Goal: Task Accomplishment & Management: Manage account settings

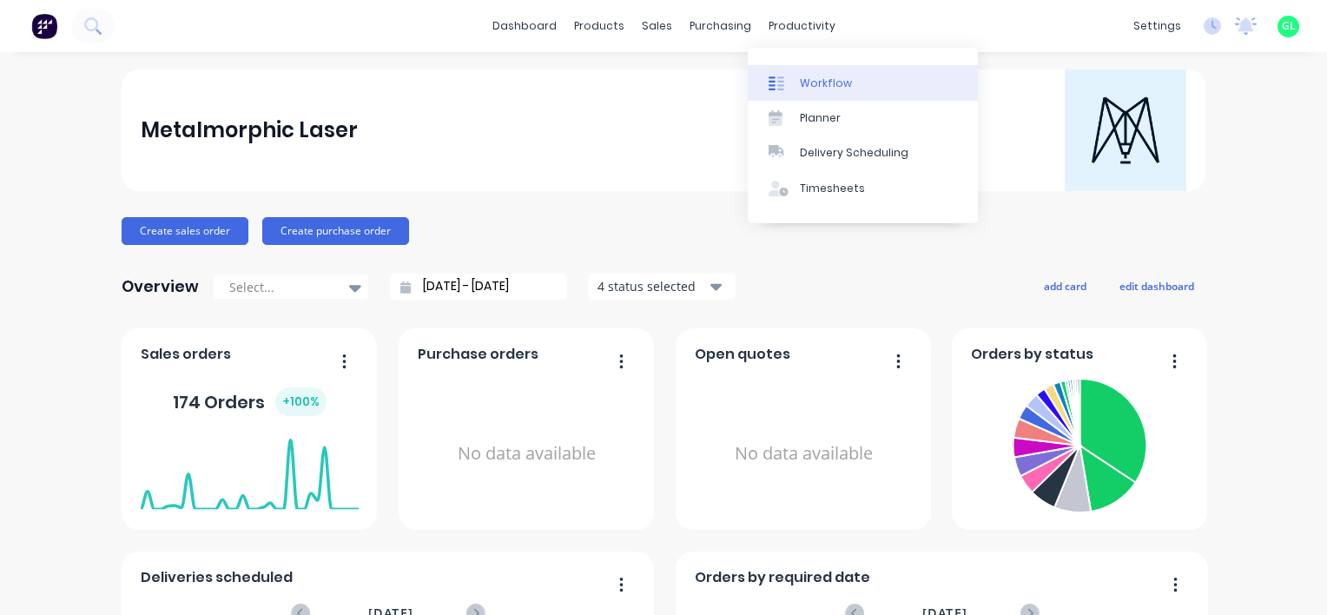
click at [849, 89] on link "Workflow" at bounding box center [863, 82] width 230 height 35
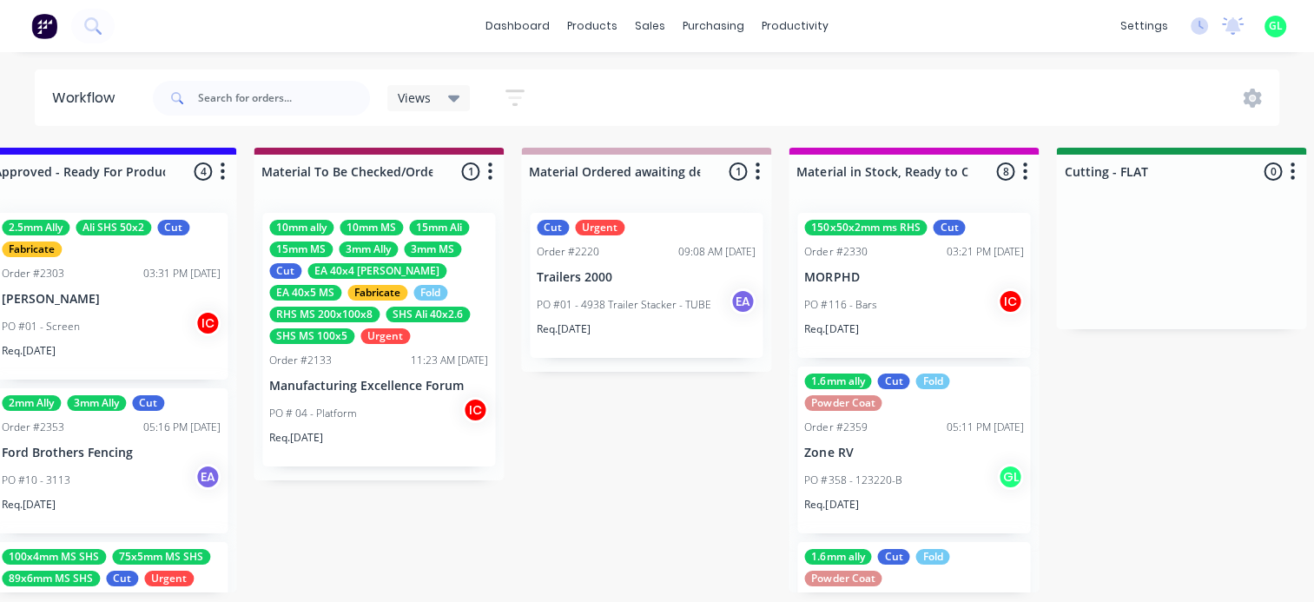
scroll to position [0, 2449]
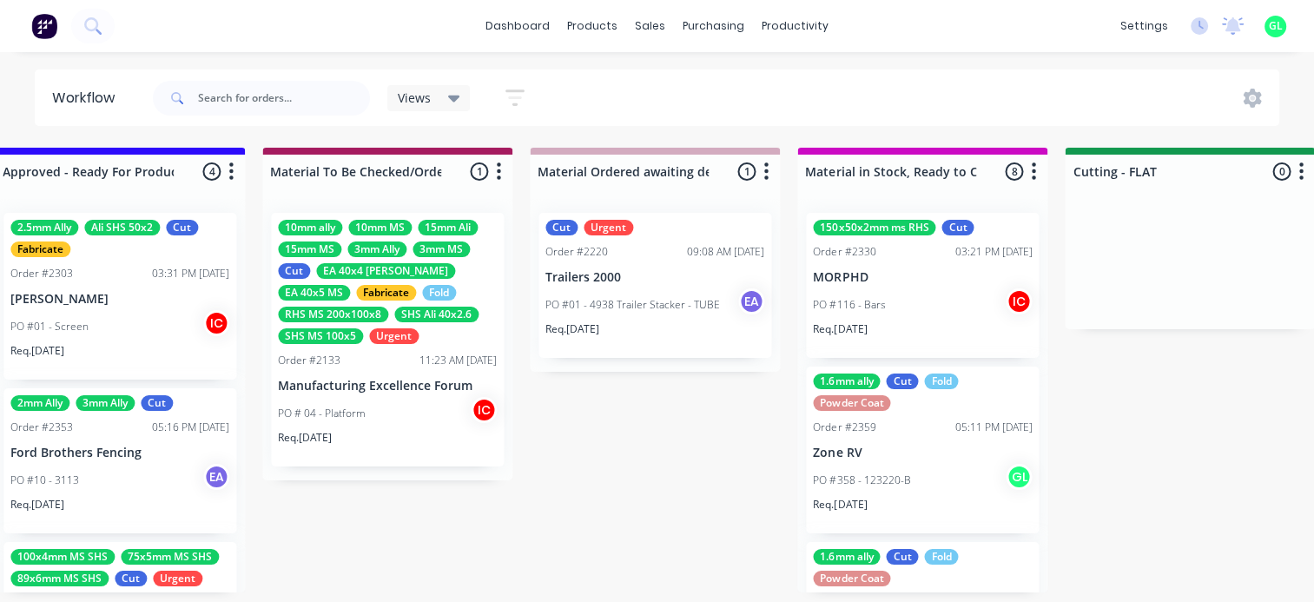
click at [431, 358] on div "11:23 AM [DATE]" at bounding box center [457, 360] width 77 height 16
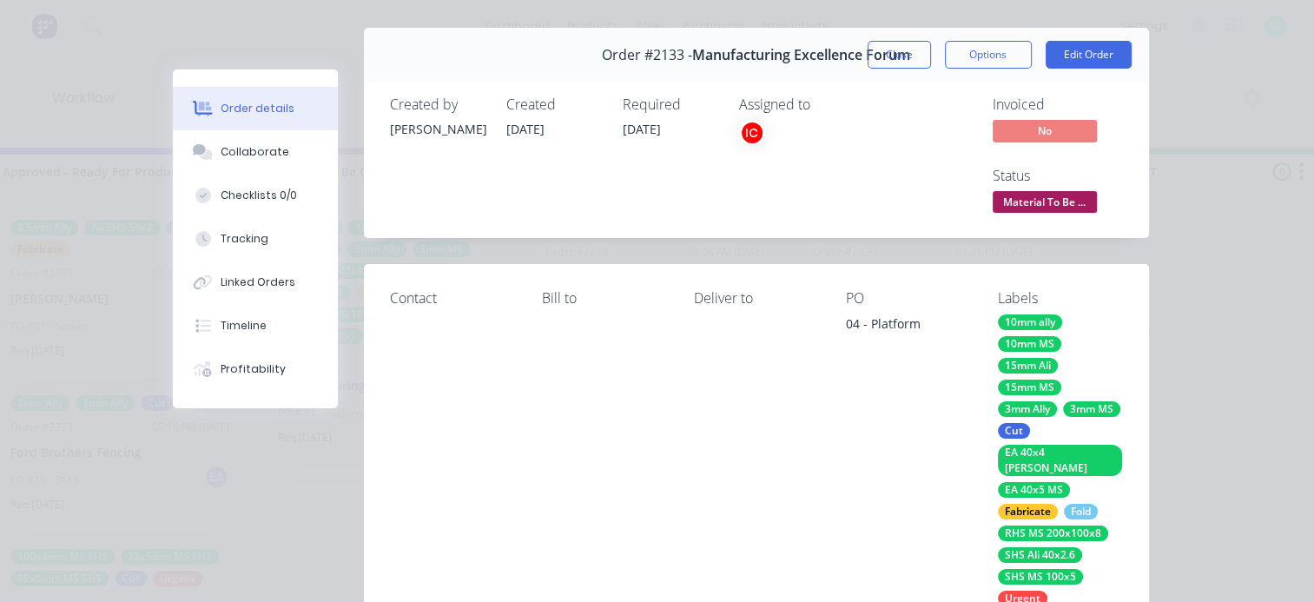
scroll to position [0, 0]
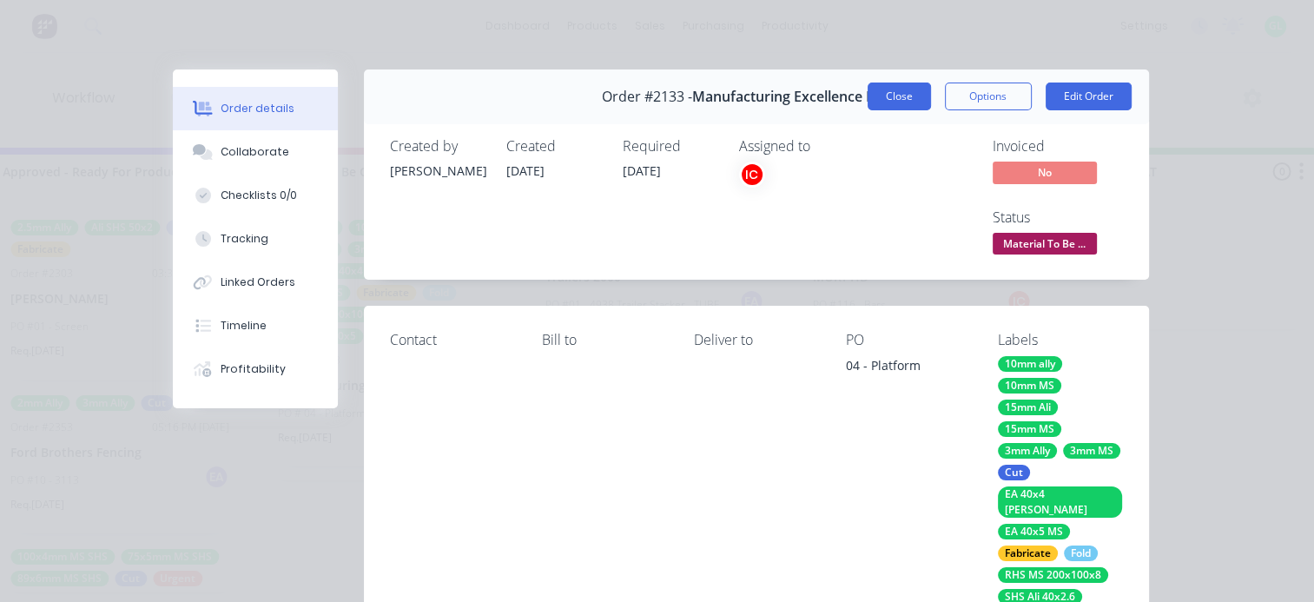
click at [895, 96] on button "Close" at bounding box center [898, 96] width 63 height 28
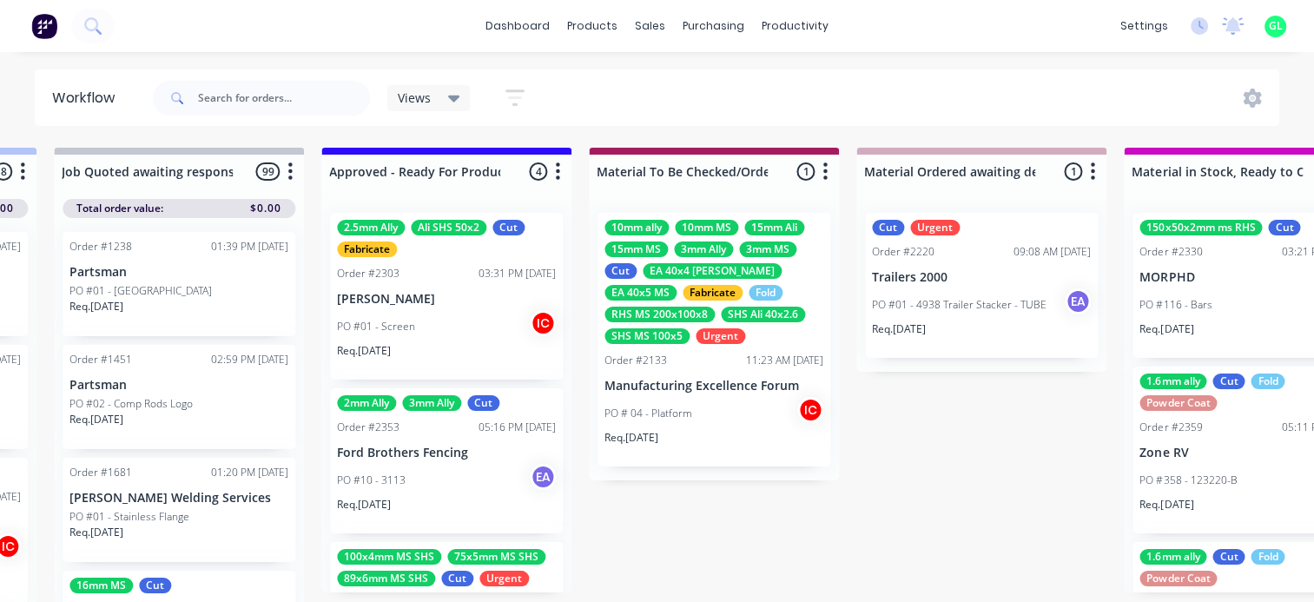
scroll to position [0, 2102]
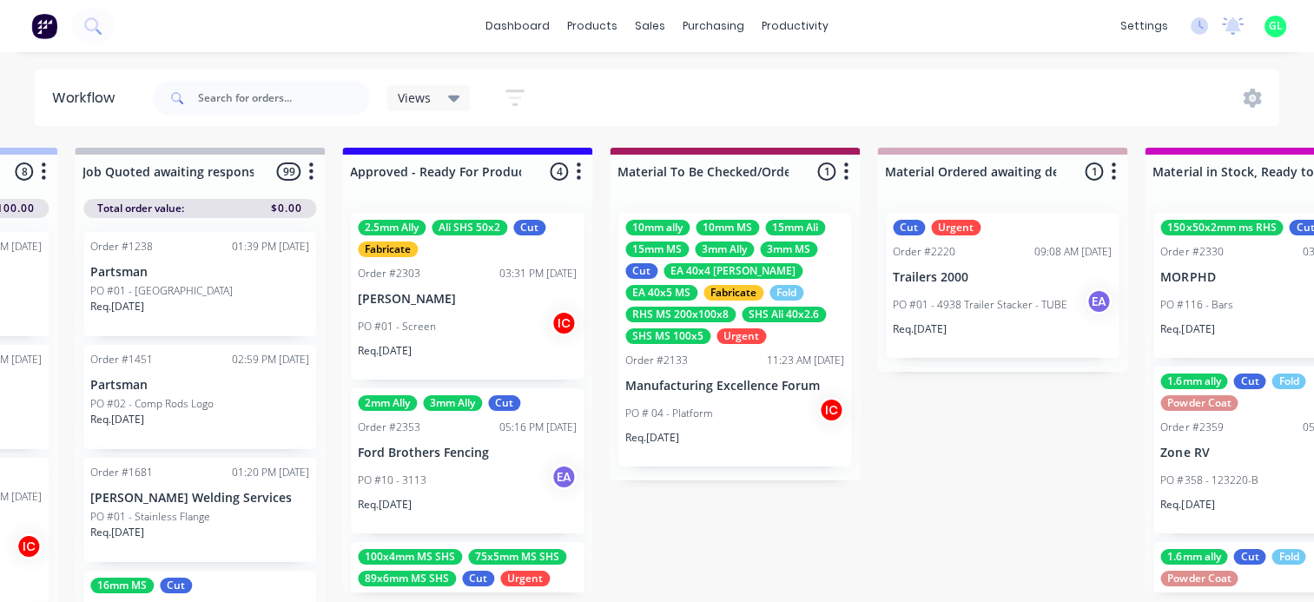
click at [460, 316] on div "PO #01 - Screen IC" at bounding box center [467, 326] width 219 height 33
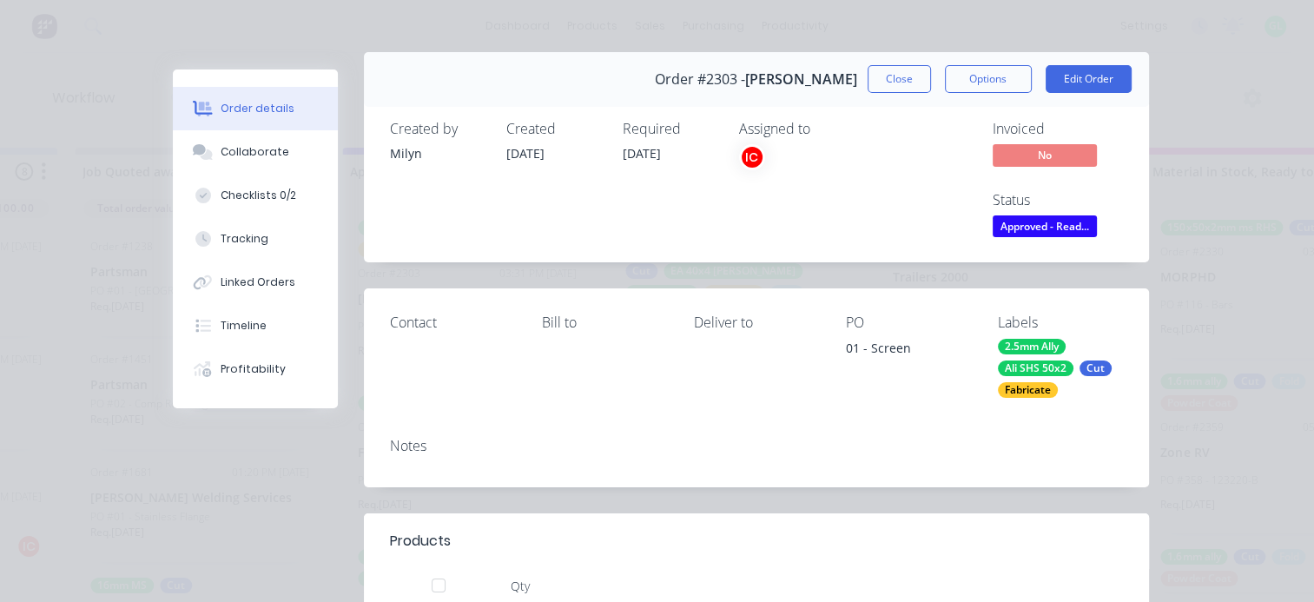
scroll to position [0, 0]
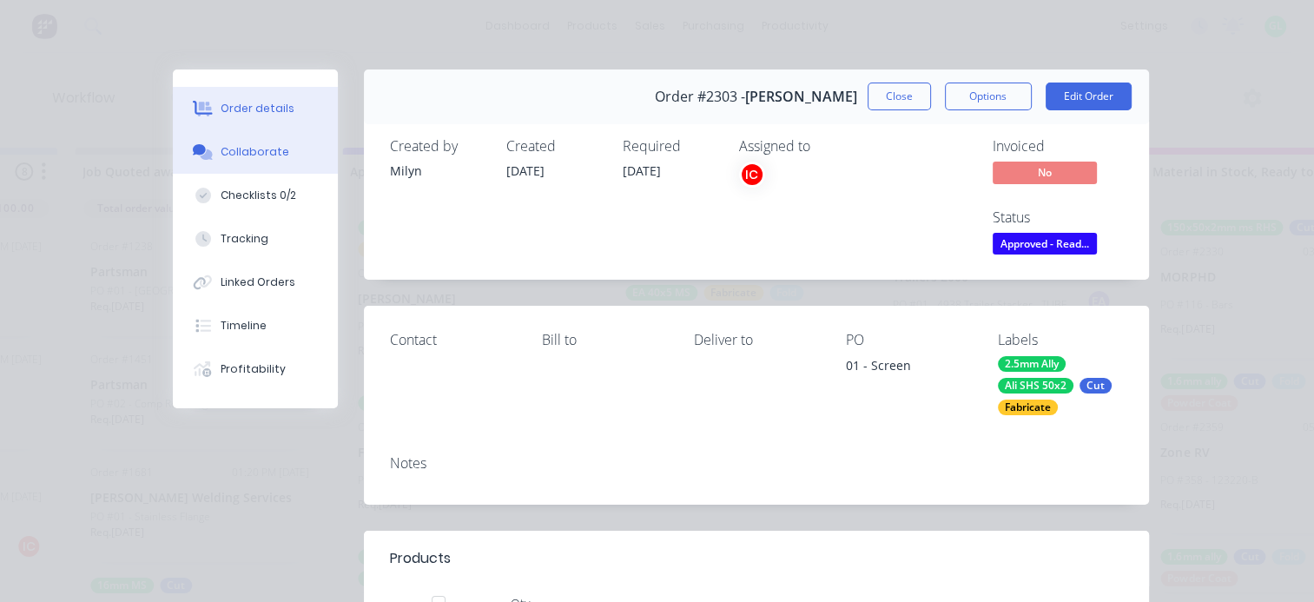
click at [262, 152] on div "Collaborate" at bounding box center [255, 152] width 69 height 16
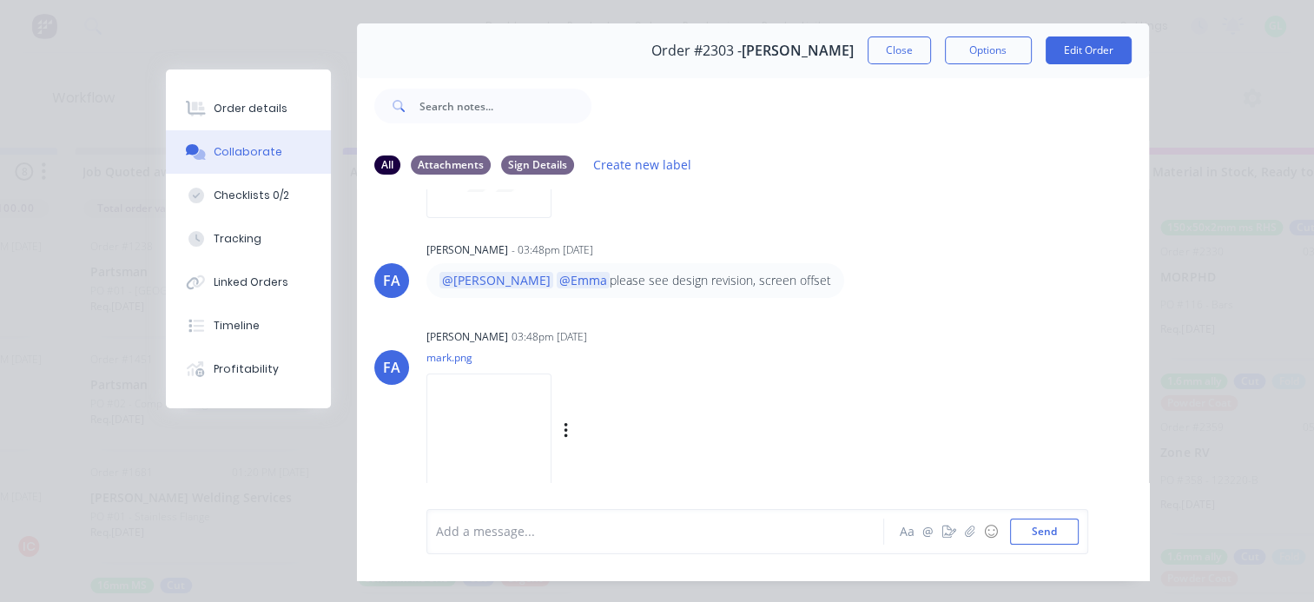
scroll to position [90, 0]
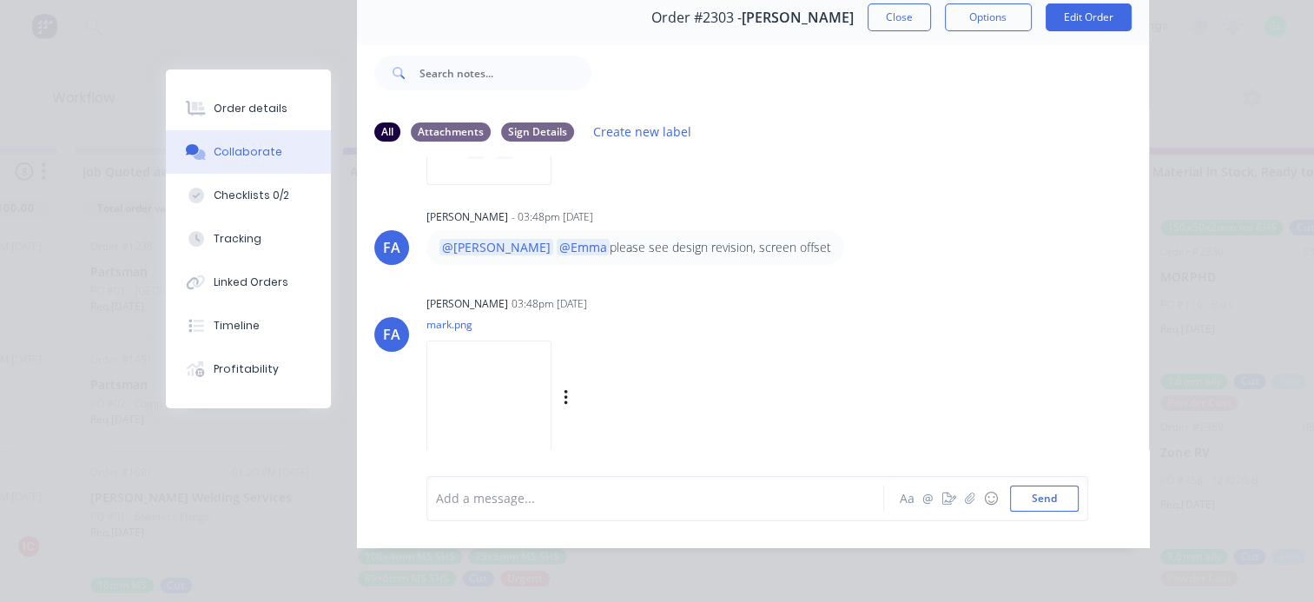
click at [551, 397] on img at bounding box center [488, 397] width 125 height 114
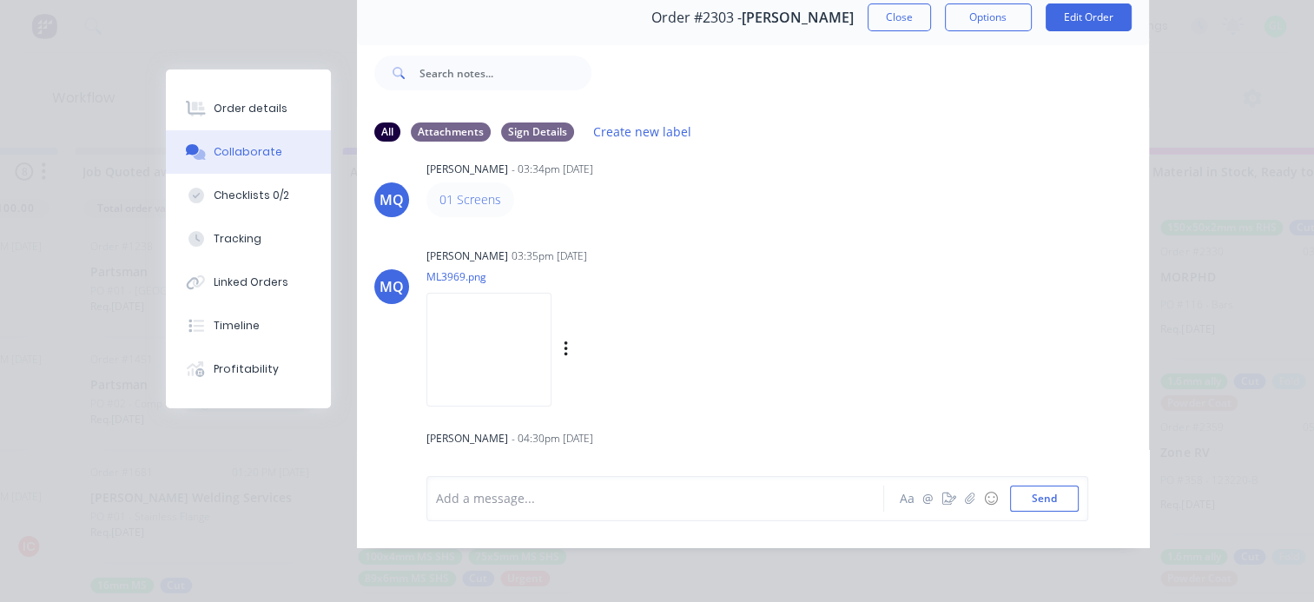
scroll to position [0, 0]
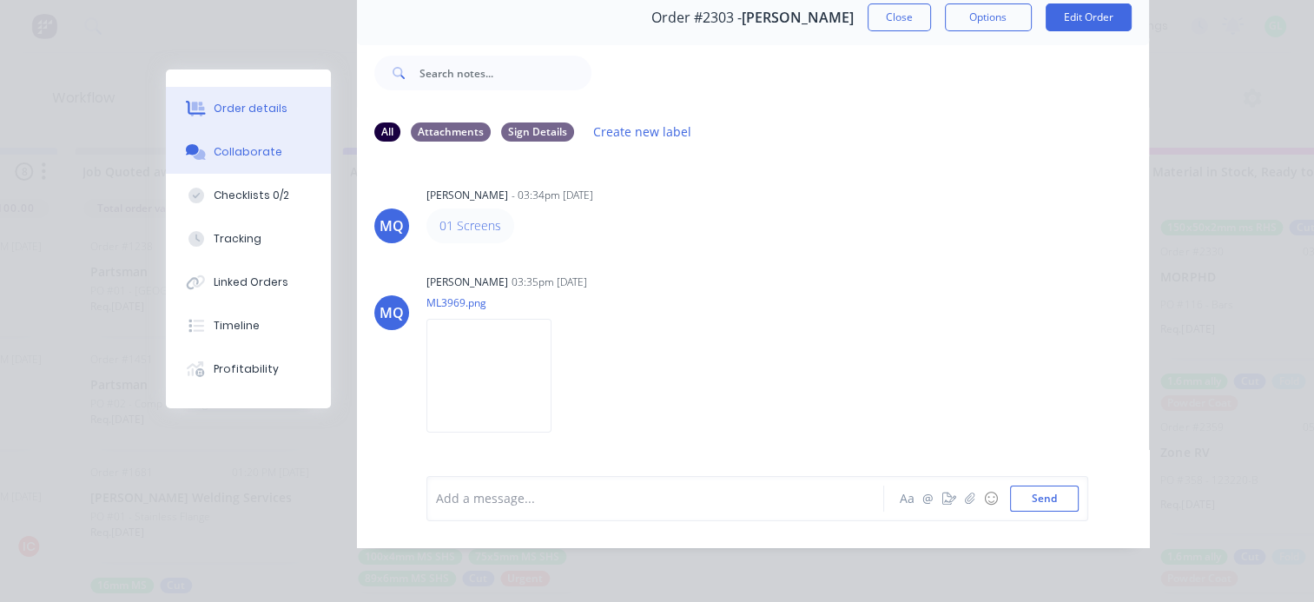
click at [247, 108] on div "Order details" at bounding box center [251, 109] width 74 height 16
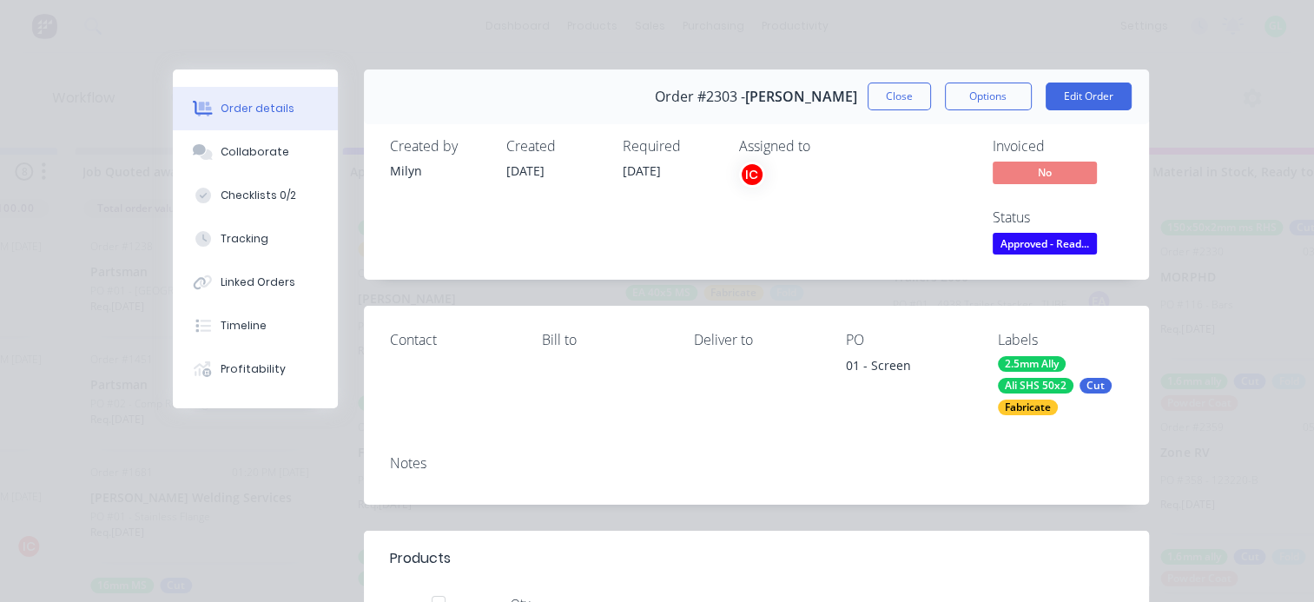
click at [898, 111] on div "Order #2303 - [PERSON_NAME] Close Options Edit Order" at bounding box center [756, 96] width 785 height 55
click at [896, 107] on button "Close" at bounding box center [898, 96] width 63 height 28
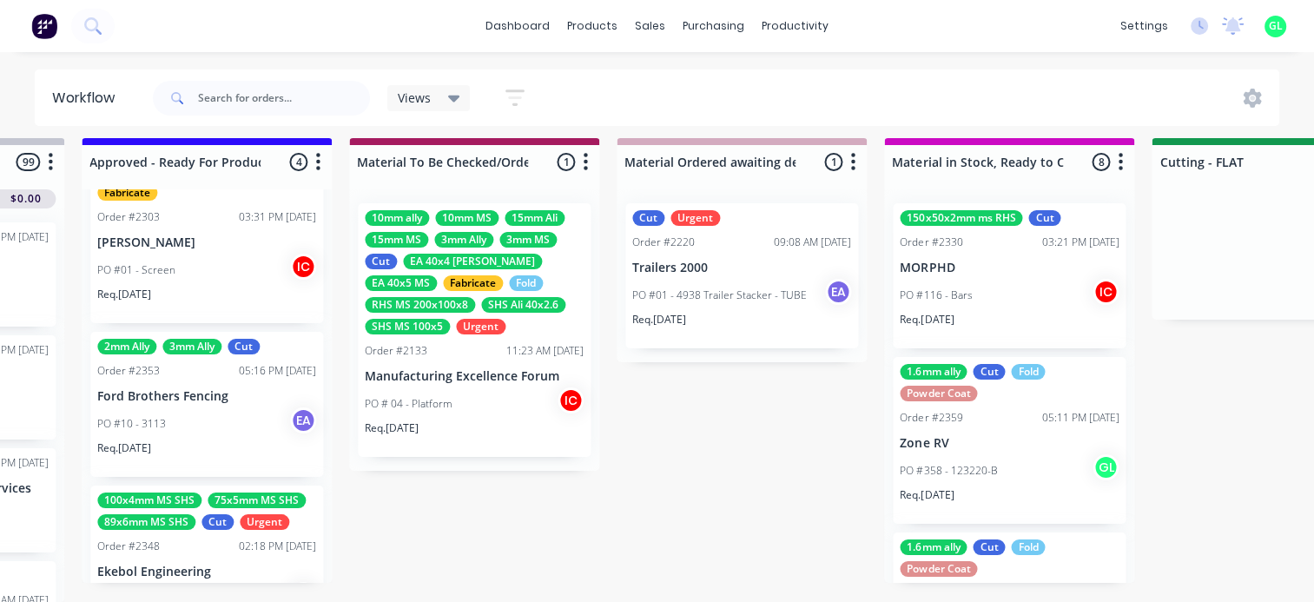
scroll to position [31, 0]
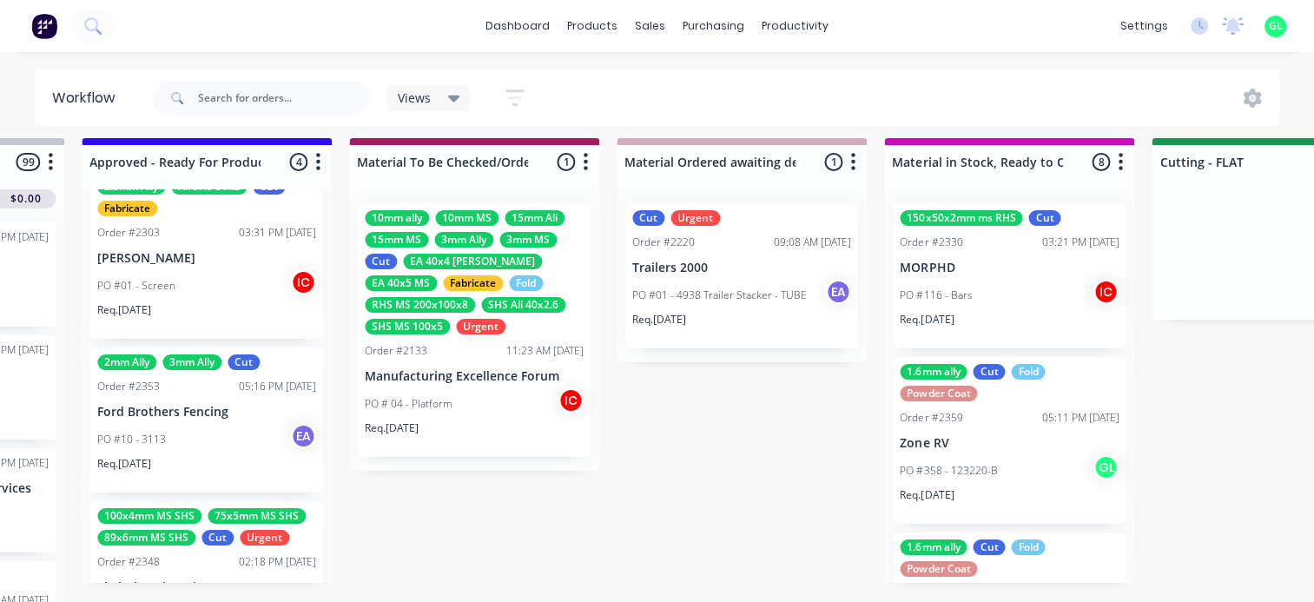
click at [194, 431] on div "PO #10 - 3113 EA" at bounding box center [206, 439] width 219 height 33
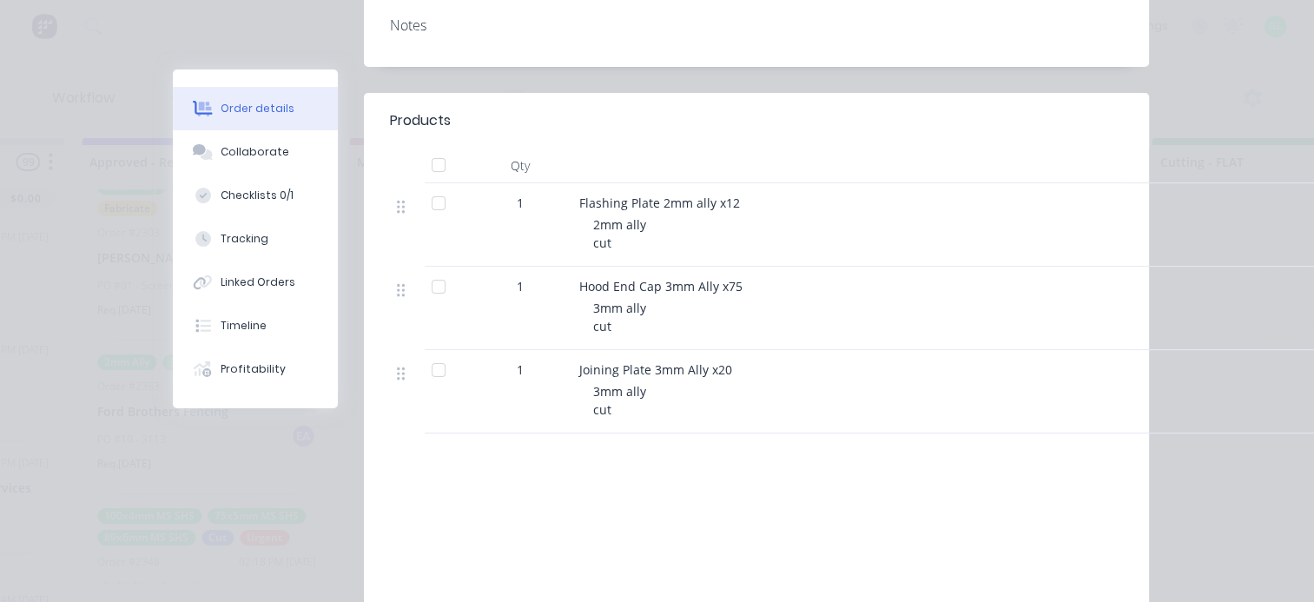
scroll to position [434, 0]
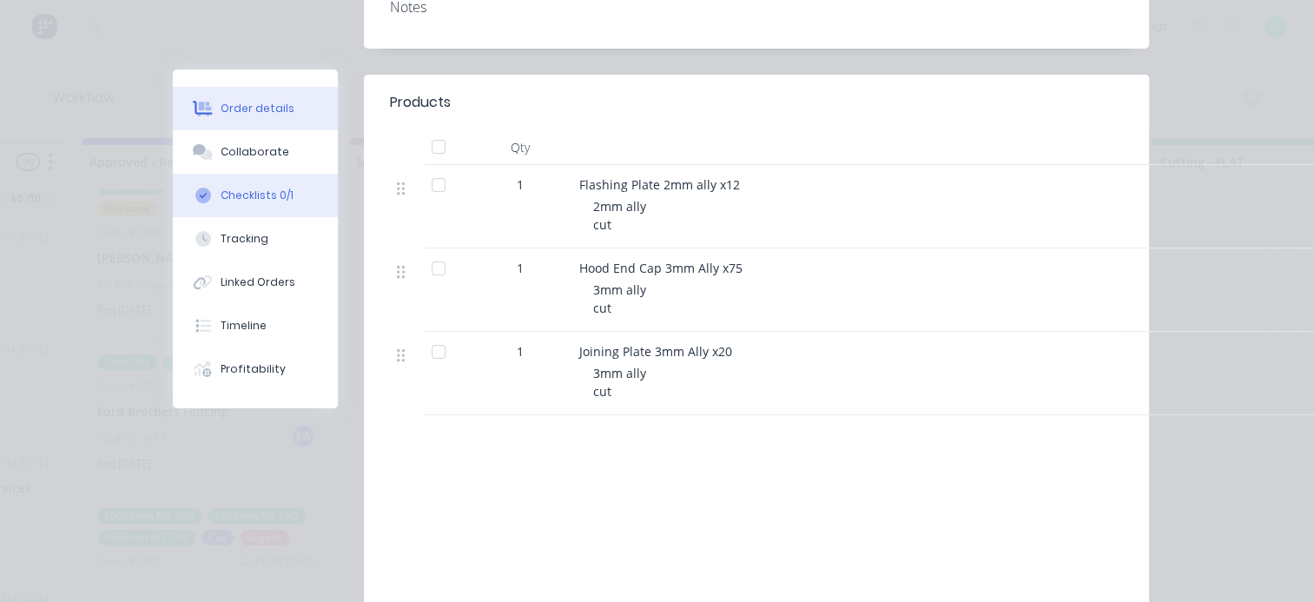
click at [268, 192] on div "Checklists 0/1" at bounding box center [257, 196] width 73 height 16
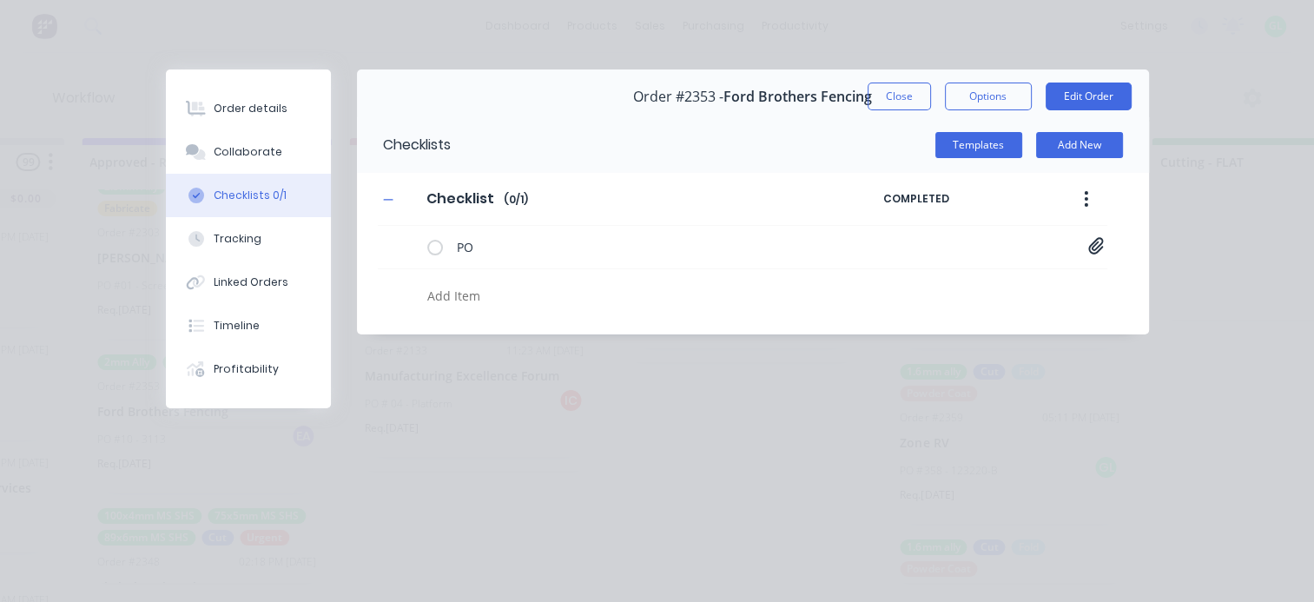
scroll to position [0, 0]
click at [455, 290] on textarea at bounding box center [640, 295] width 441 height 25
type textarea "x"
type textarea "c"
type textarea "x"
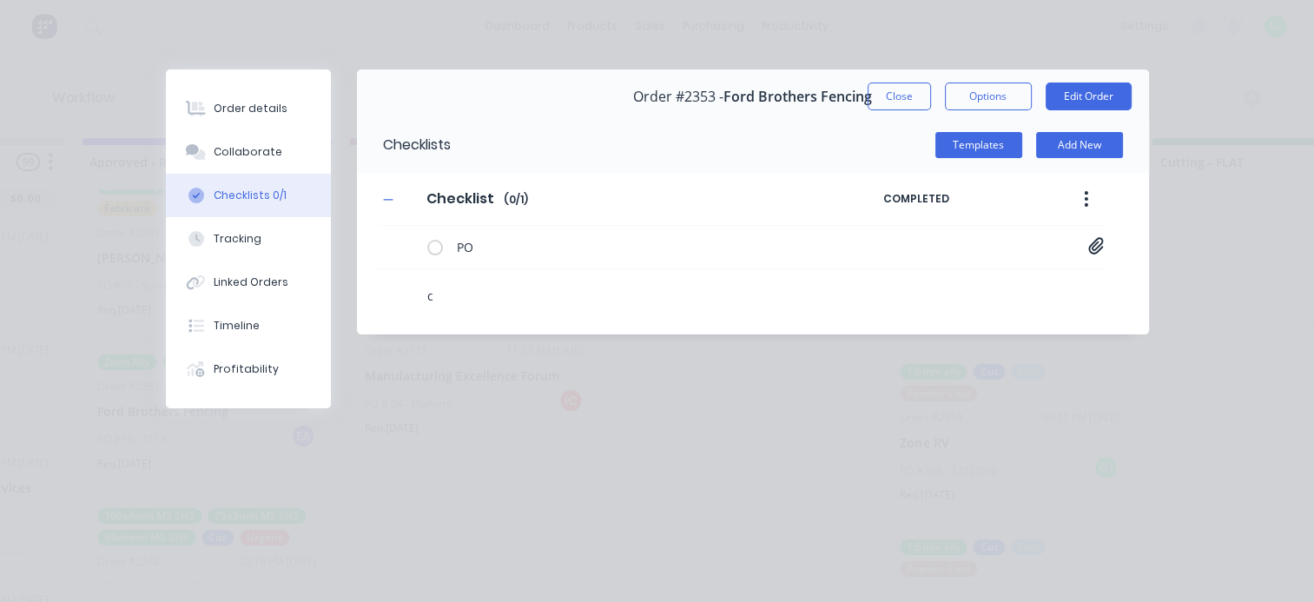
type textarea "cu"
type textarea "x"
type textarea "cut"
type textarea "x"
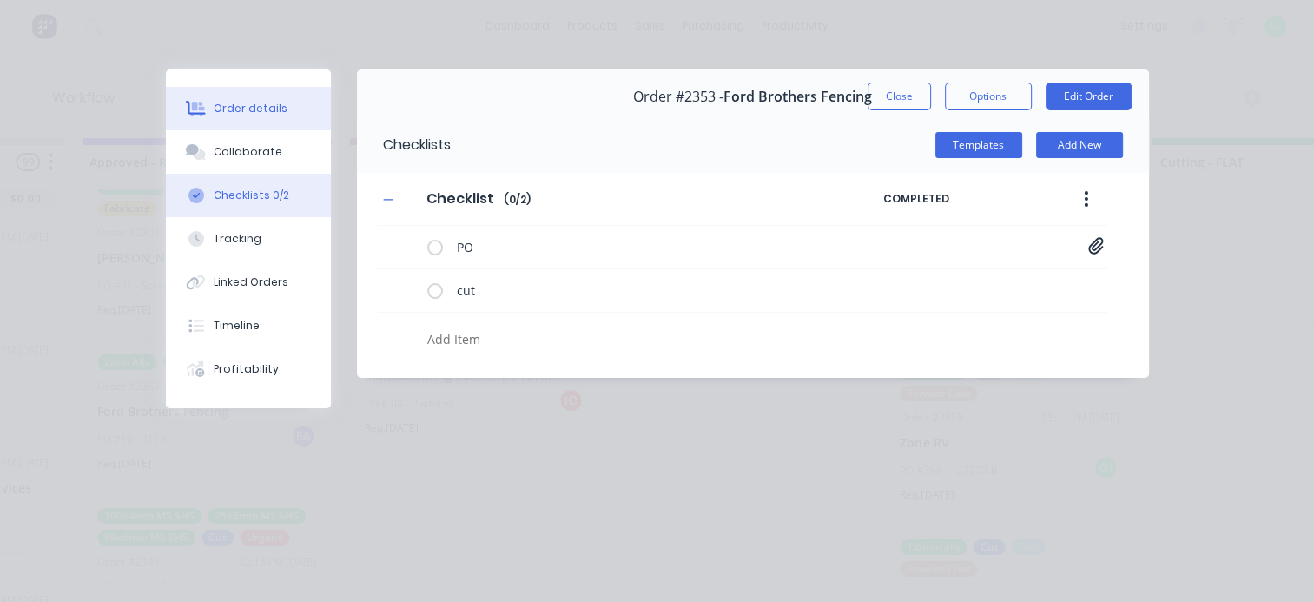
type textarea "x"
click at [257, 101] on div "Order details" at bounding box center [251, 109] width 74 height 16
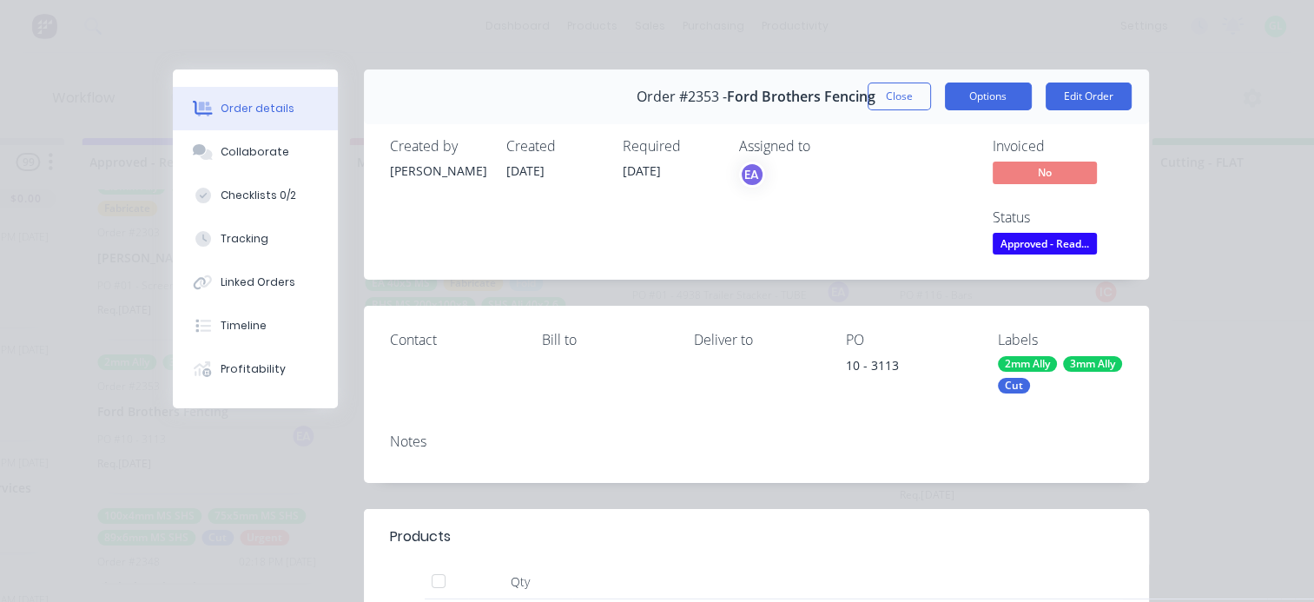
click at [957, 92] on button "Options" at bounding box center [988, 96] width 87 height 28
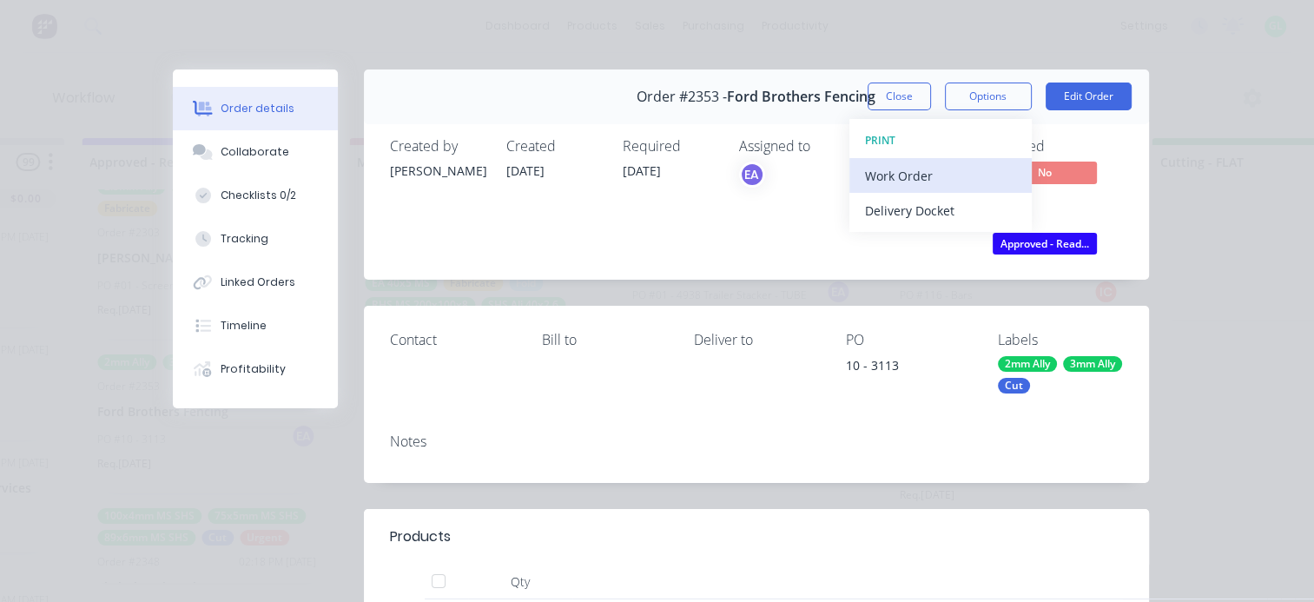
click at [905, 180] on div "Work Order" at bounding box center [940, 175] width 151 height 25
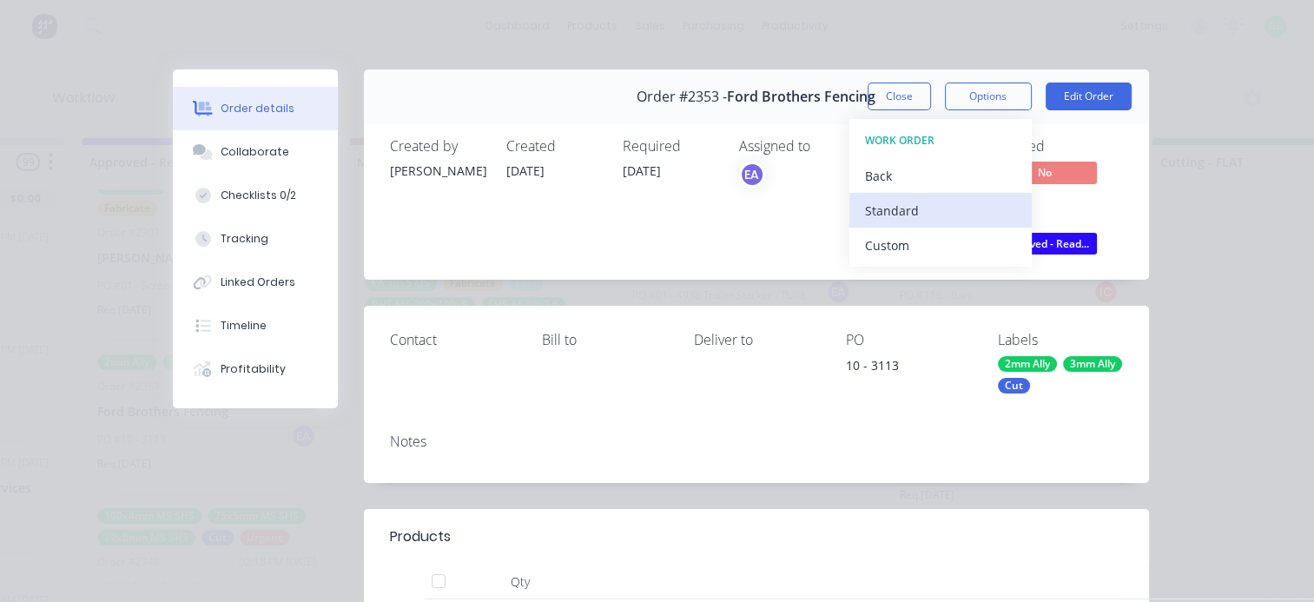
click at [892, 208] on div "Standard" at bounding box center [940, 210] width 151 height 25
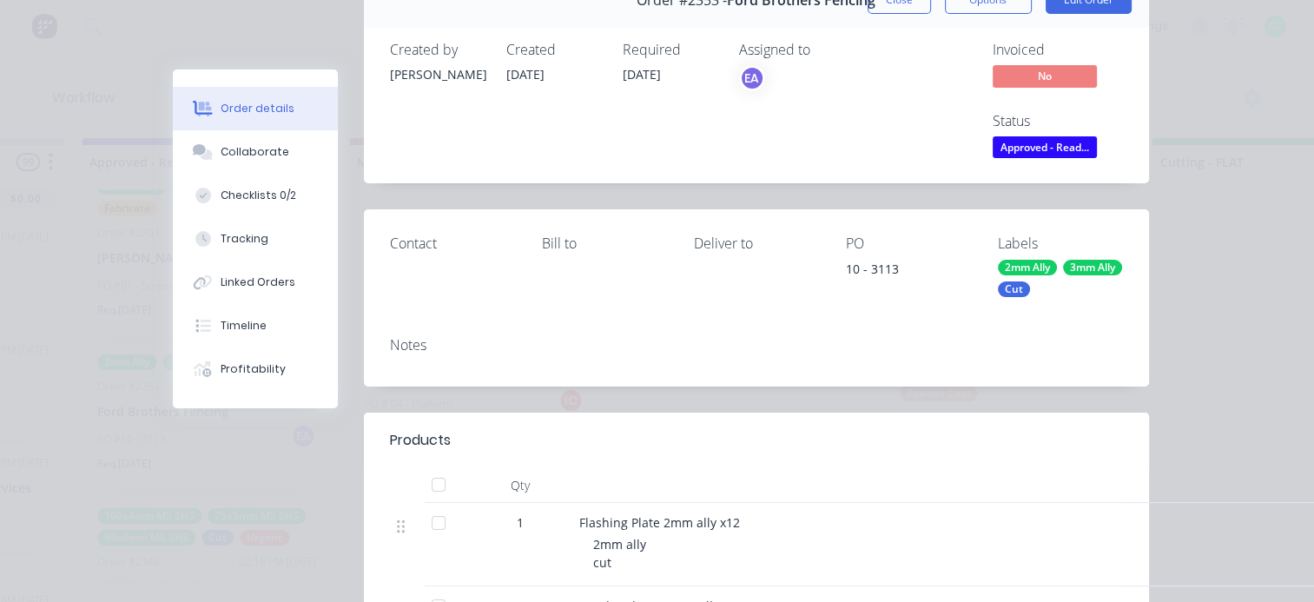
scroll to position [87, 0]
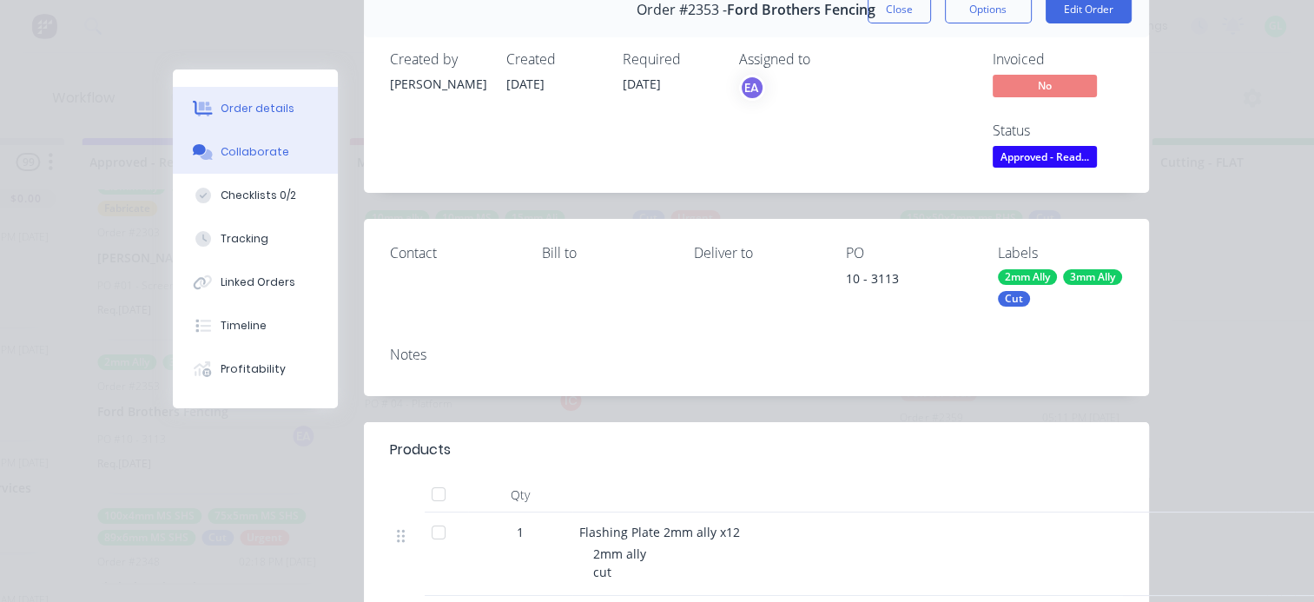
click at [278, 157] on button "Collaborate" at bounding box center [255, 151] width 165 height 43
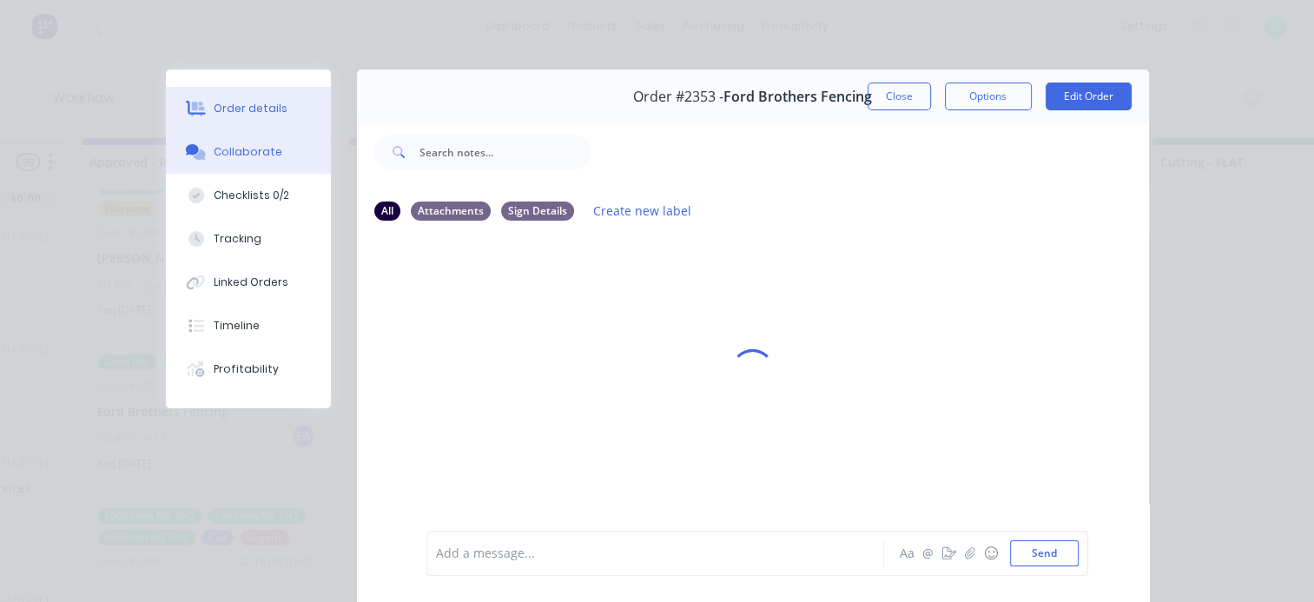
click at [261, 114] on div "Order details" at bounding box center [251, 109] width 74 height 16
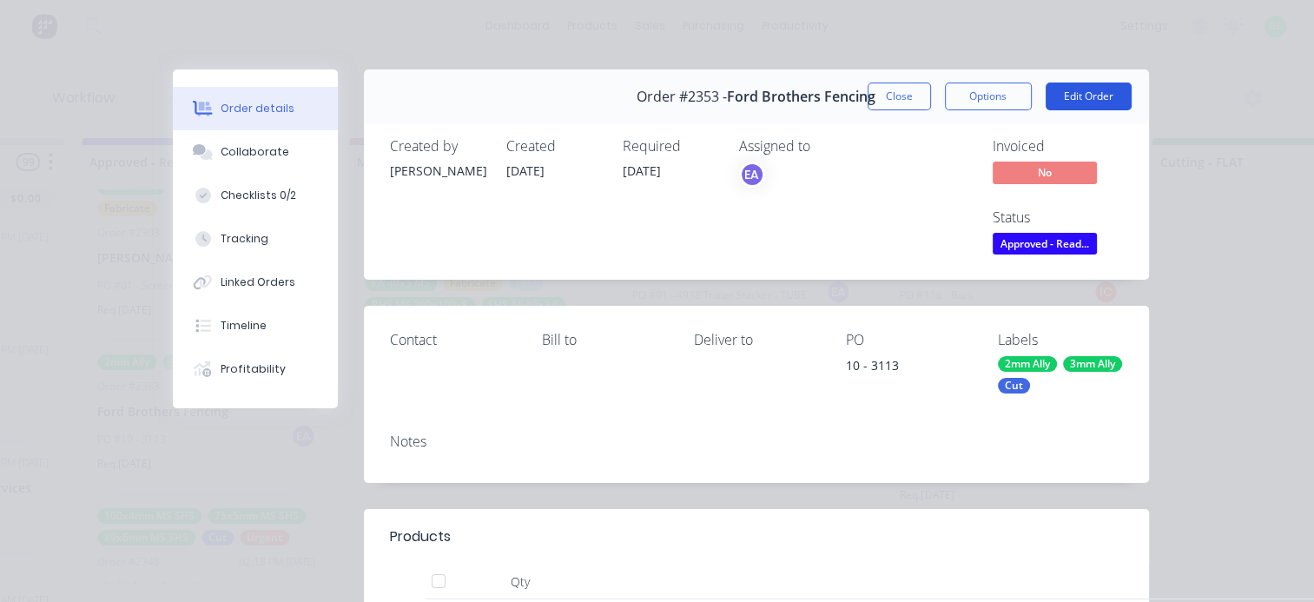
click at [1074, 89] on button "Edit Order" at bounding box center [1088, 96] width 86 height 28
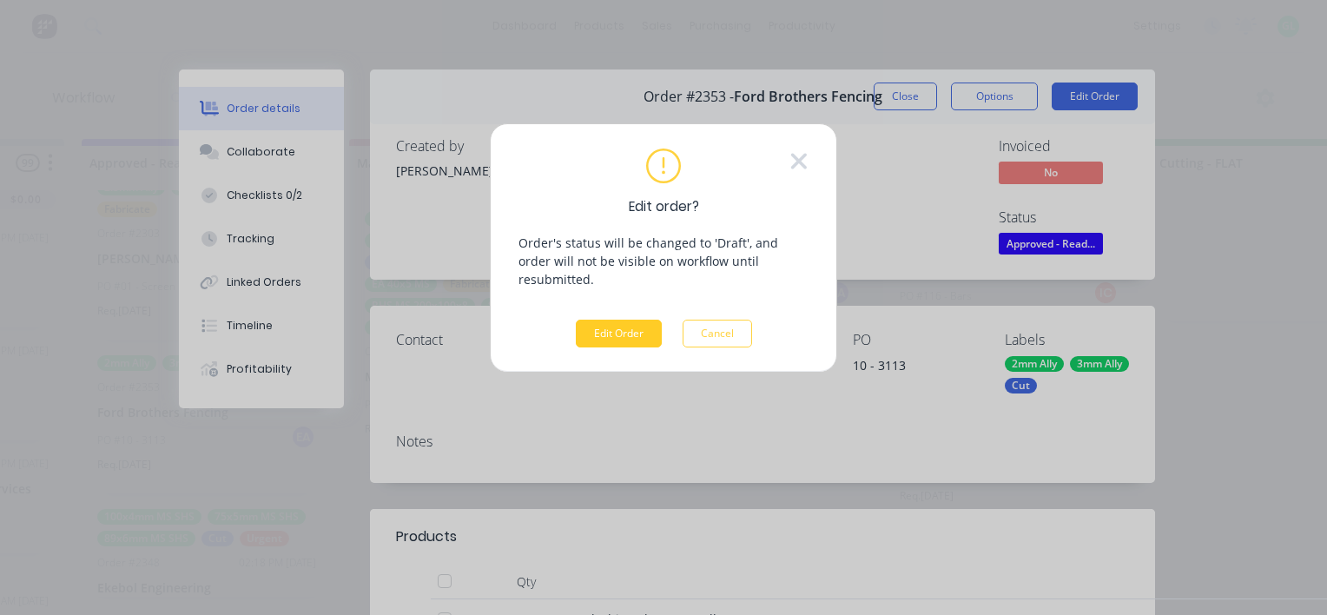
click at [605, 319] on button "Edit Order" at bounding box center [619, 333] width 86 height 28
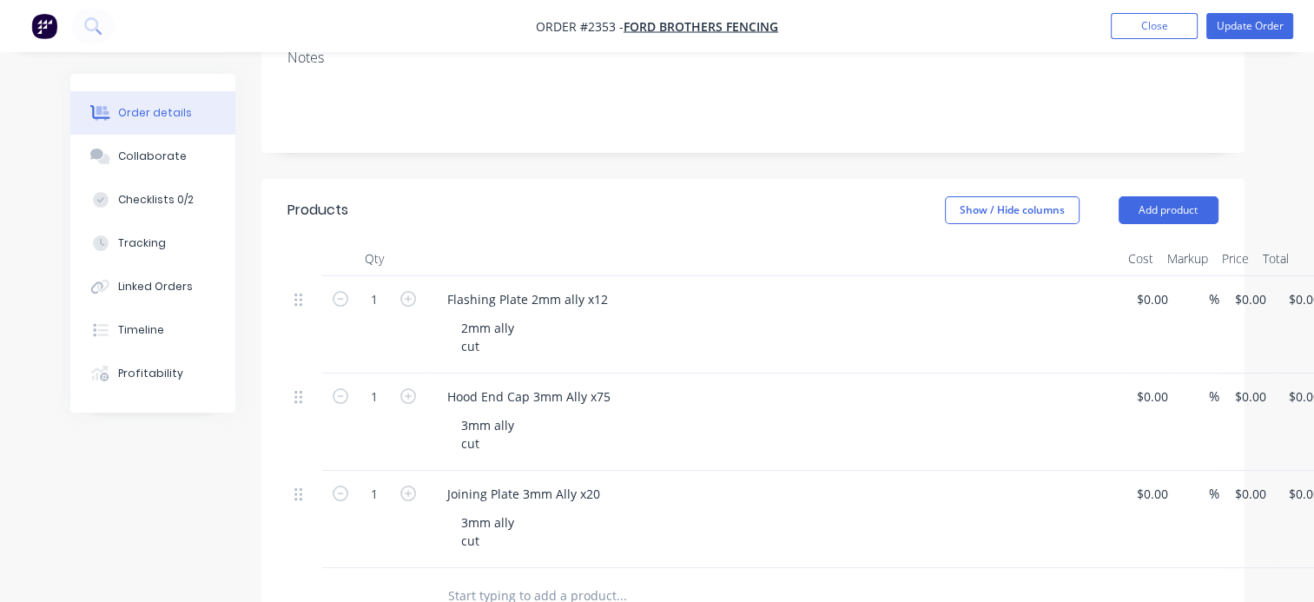
scroll to position [260, 0]
click at [379, 304] on input "1" at bounding box center [374, 297] width 45 height 26
type input "12"
click at [603, 306] on div "Flashing Plate 2mm ally x12" at bounding box center [527, 296] width 188 height 25
click at [595, 305] on div "Flashing Plate 2mm ally x12" at bounding box center [527, 296] width 188 height 25
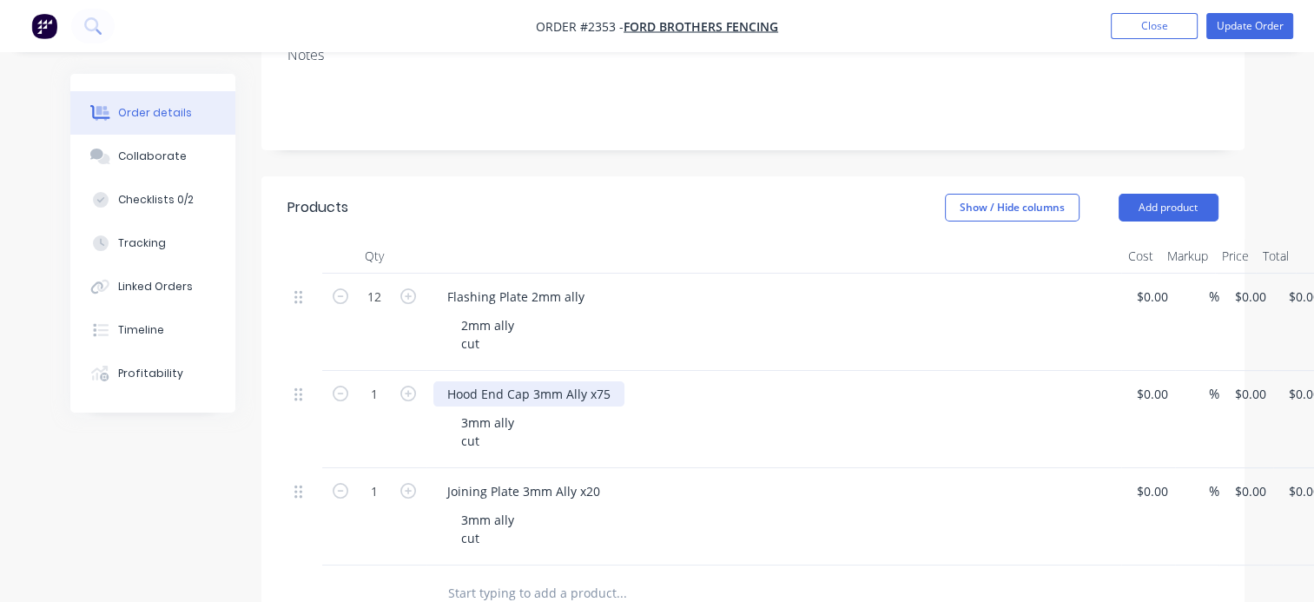
click at [603, 406] on div "Hood End Cap 3mm Ally x75" at bounding box center [528, 393] width 191 height 25
click at [589, 406] on div "Hood End Cap 3mm Ally x75" at bounding box center [528, 393] width 191 height 25
click at [396, 399] on input "1" at bounding box center [374, 394] width 45 height 26
type input "75"
click at [227, 458] on div "Created by [PERSON_NAME] Created [DATE] Required [DATE] Assigned to EA Invoiced…" at bounding box center [657, 438] width 1174 height 1251
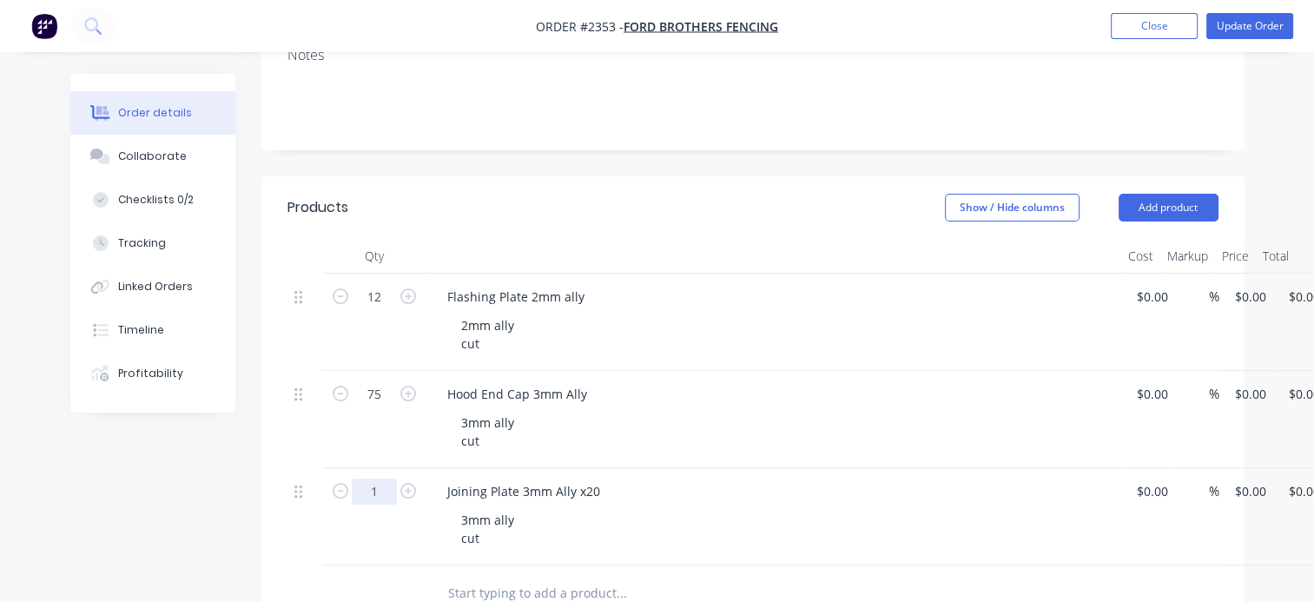
click at [379, 497] on input "1" at bounding box center [374, 491] width 45 height 26
type input "20"
click at [604, 500] on div "Joining Plate 3mm Ally x20" at bounding box center [523, 490] width 181 height 25
click at [597, 501] on div "Joining Plate 3mm Ally x20" at bounding box center [523, 490] width 181 height 25
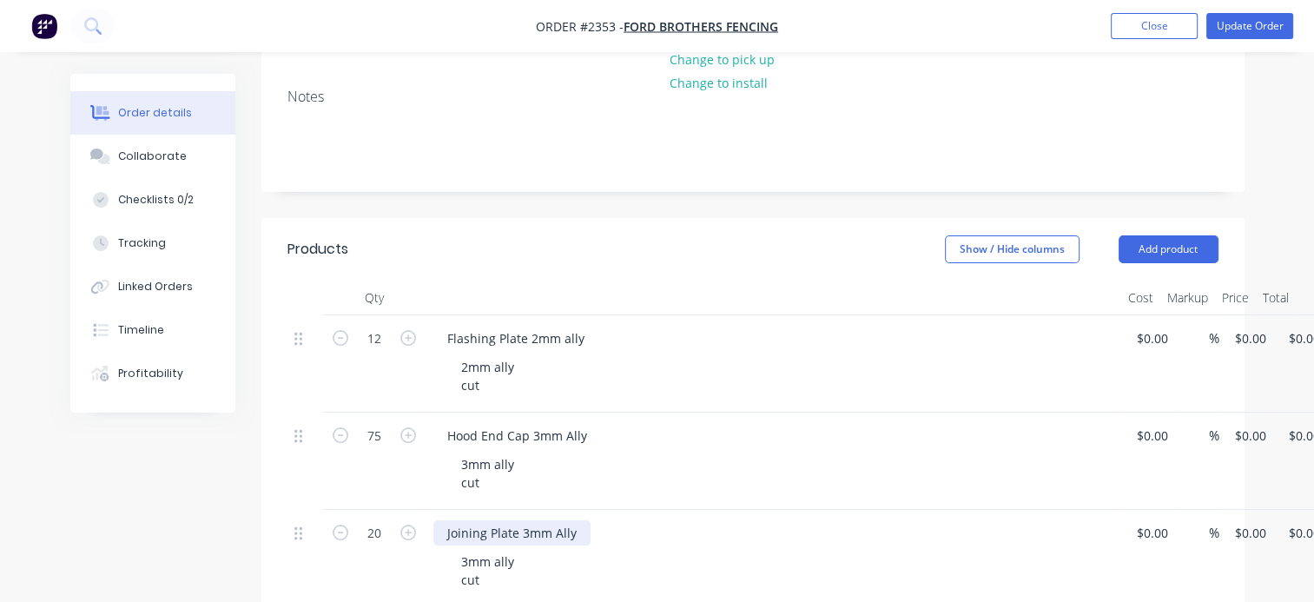
scroll to position [0, 0]
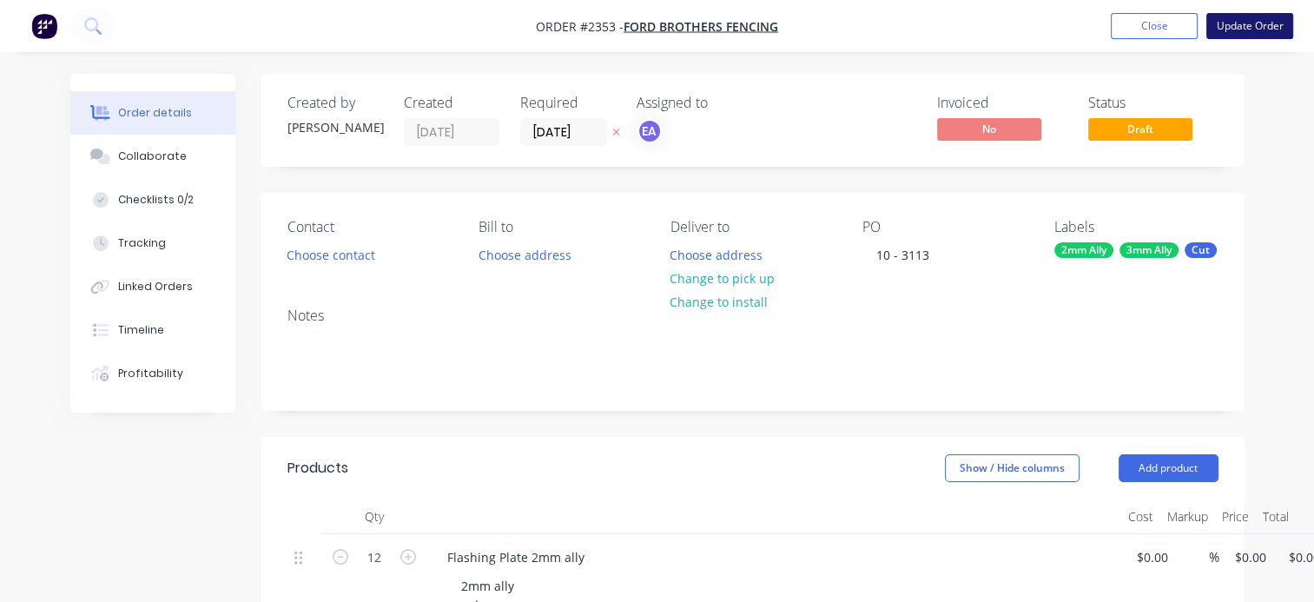
click at [1236, 37] on button "Update Order" at bounding box center [1249, 26] width 87 height 26
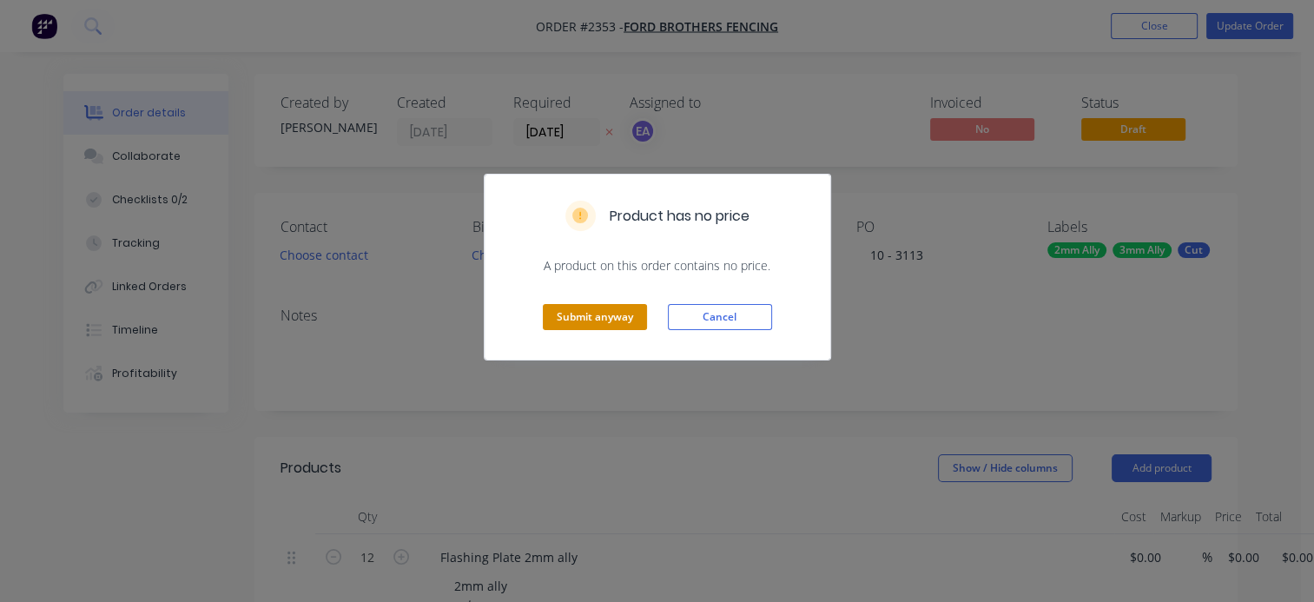
click at [601, 324] on button "Submit anyway" at bounding box center [595, 317] width 104 height 26
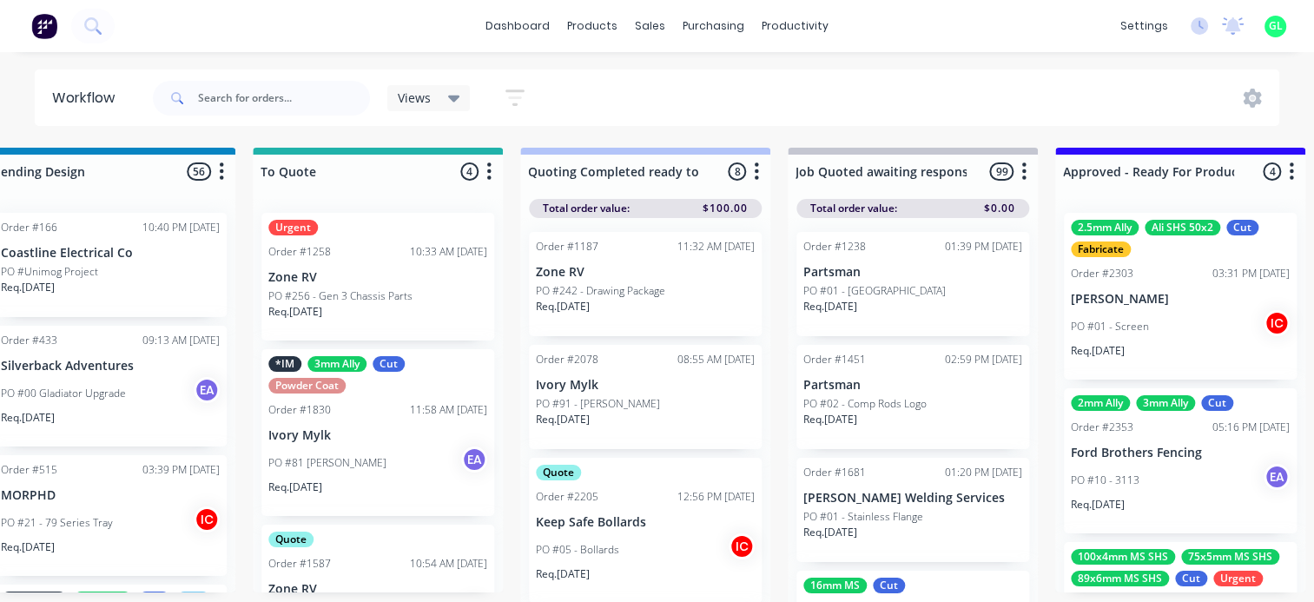
scroll to position [0, 1823]
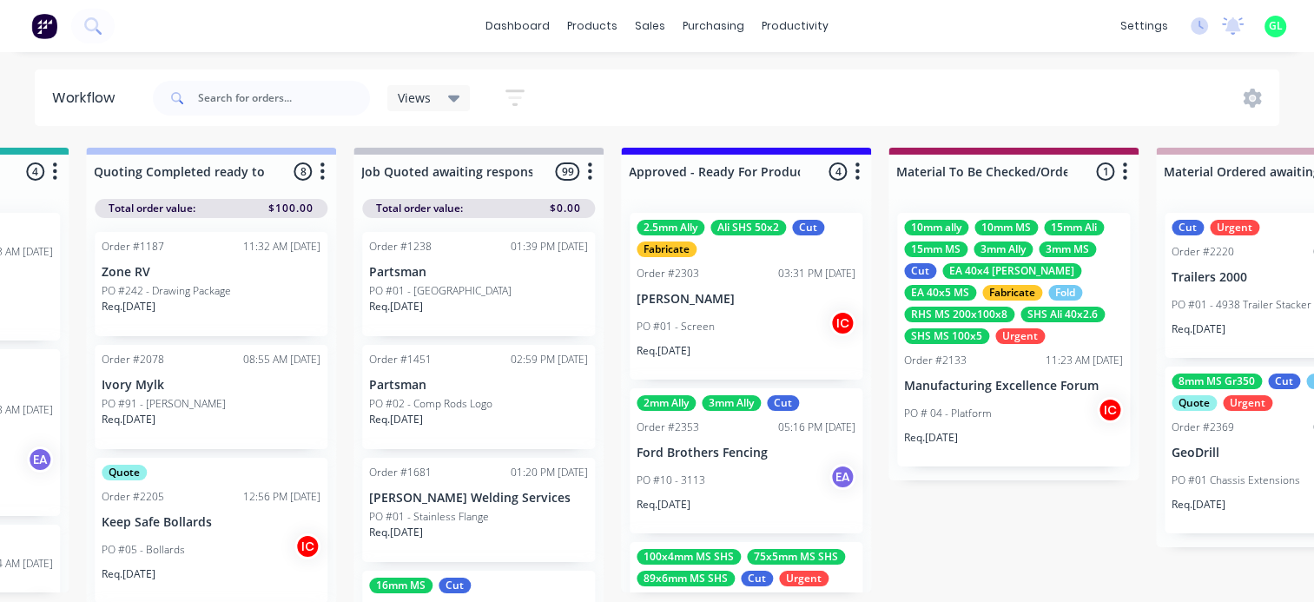
click at [727, 483] on div "PO #10 - 3113 EA" at bounding box center [745, 480] width 219 height 33
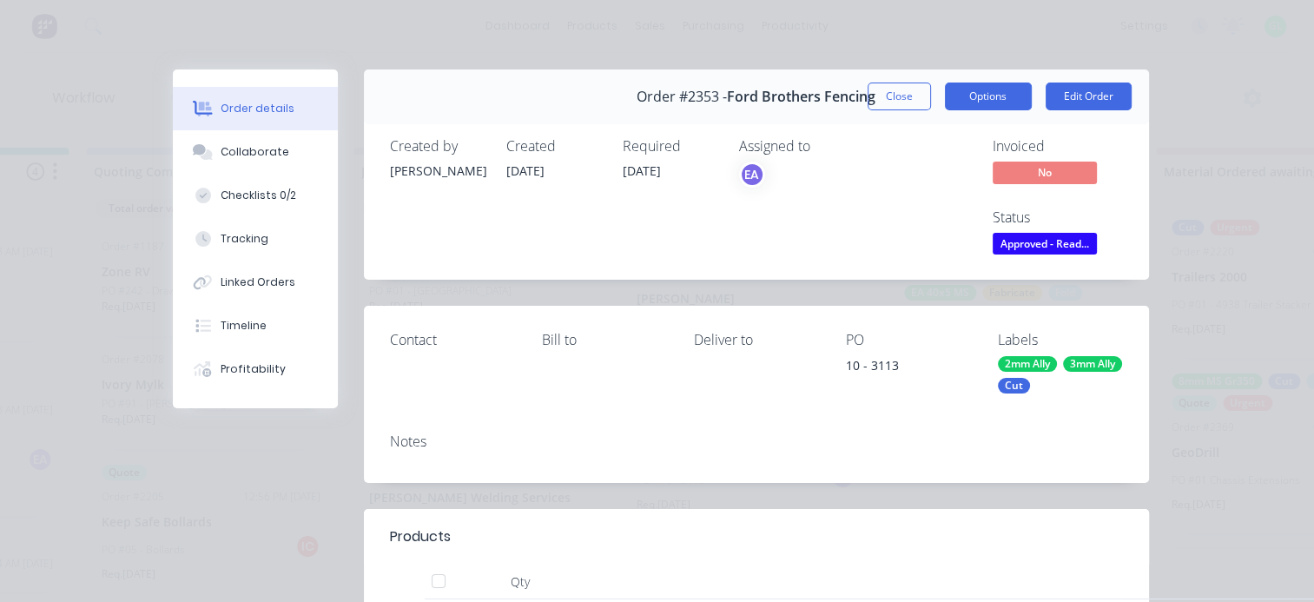
click at [980, 94] on button "Options" at bounding box center [988, 96] width 87 height 28
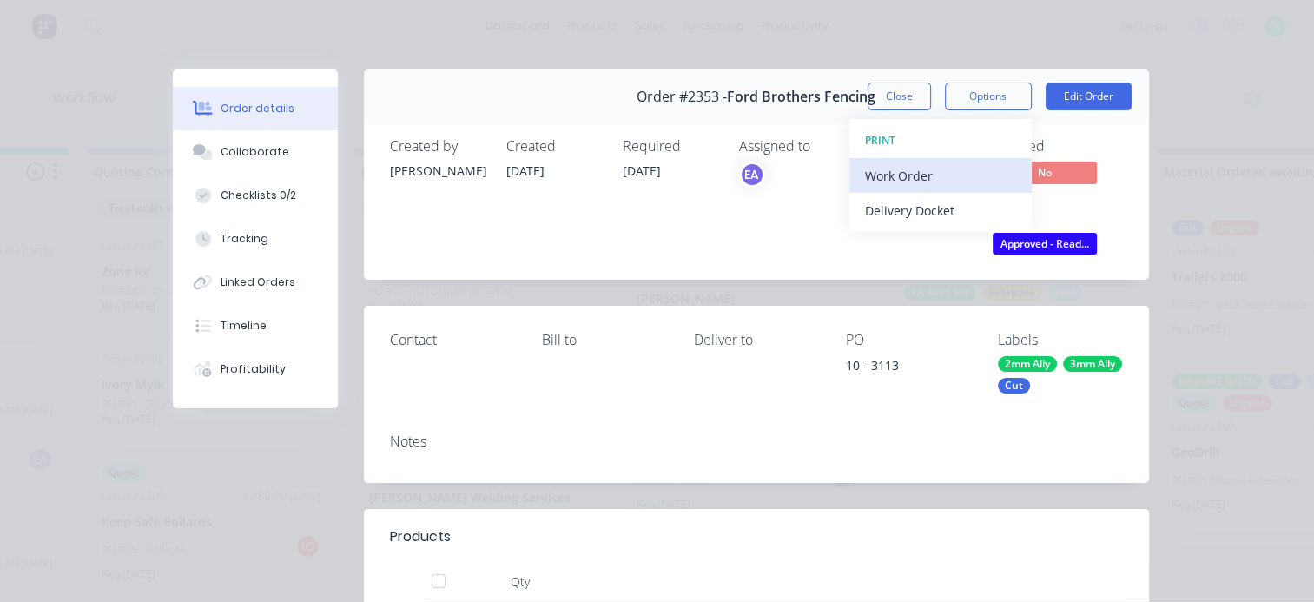
click at [942, 179] on div "Work Order" at bounding box center [940, 175] width 151 height 25
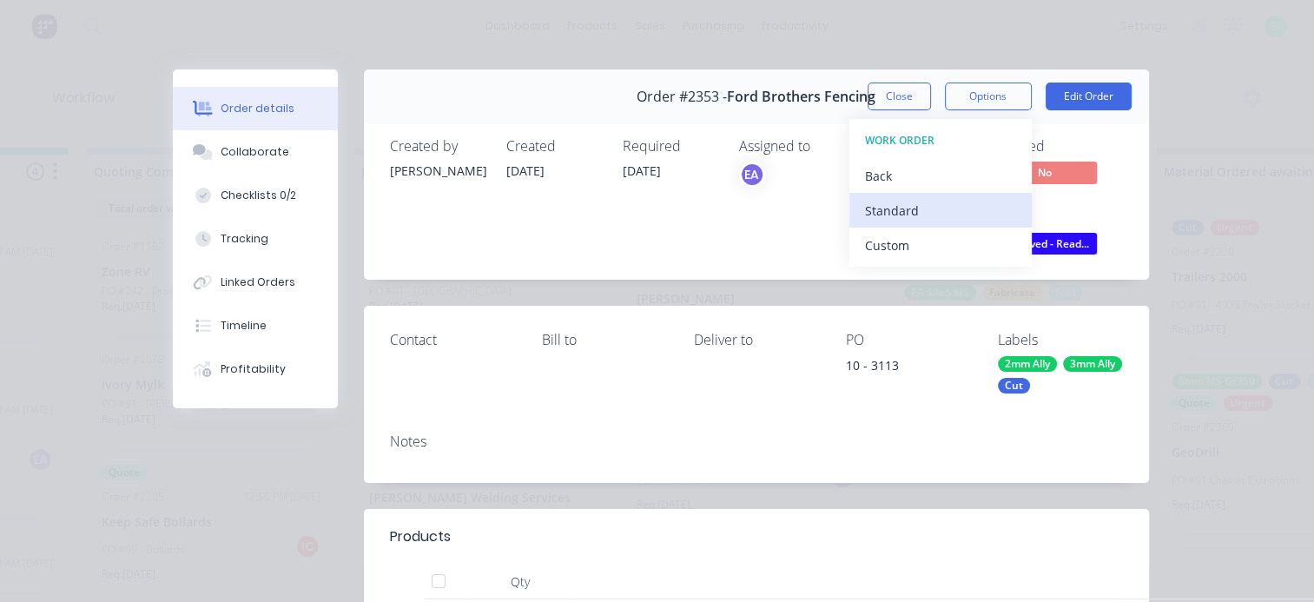
click at [900, 207] on div "Standard" at bounding box center [940, 210] width 151 height 25
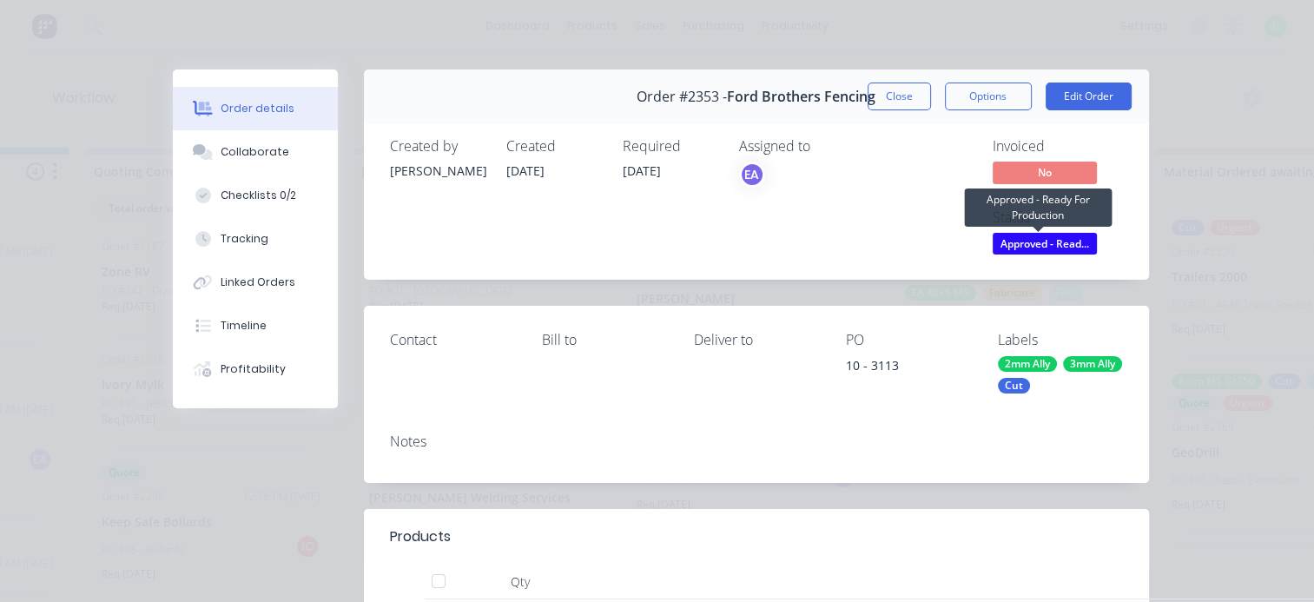
click at [1026, 243] on span "Approved - Read..." at bounding box center [1044, 244] width 104 height 22
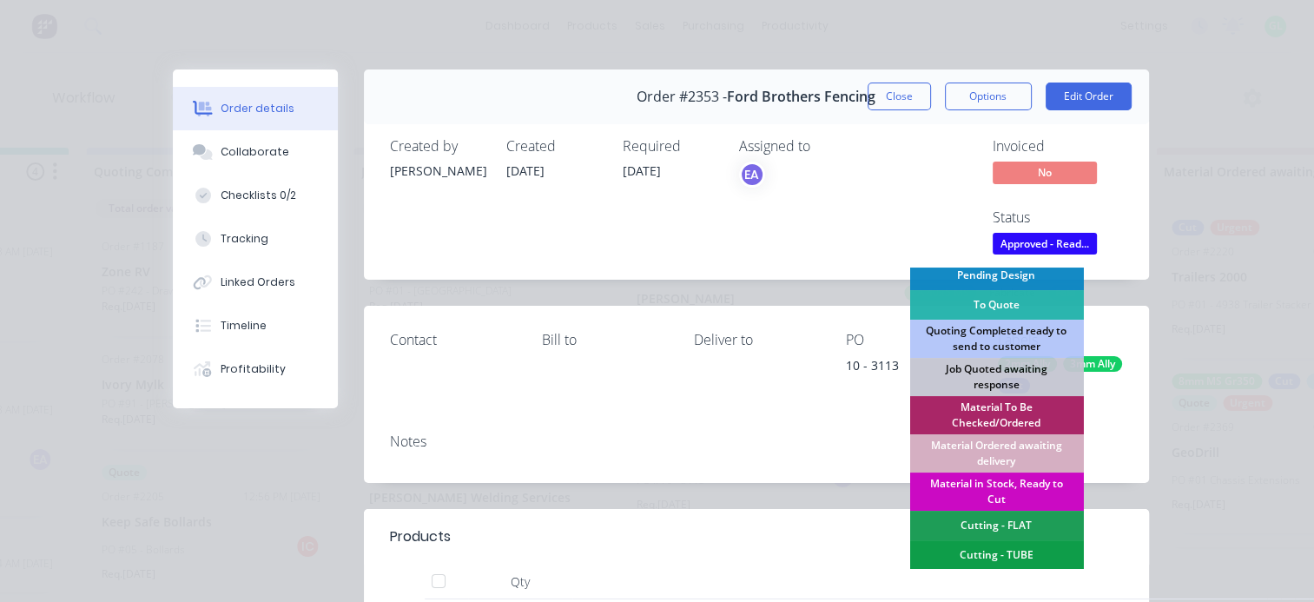
scroll to position [174, 0]
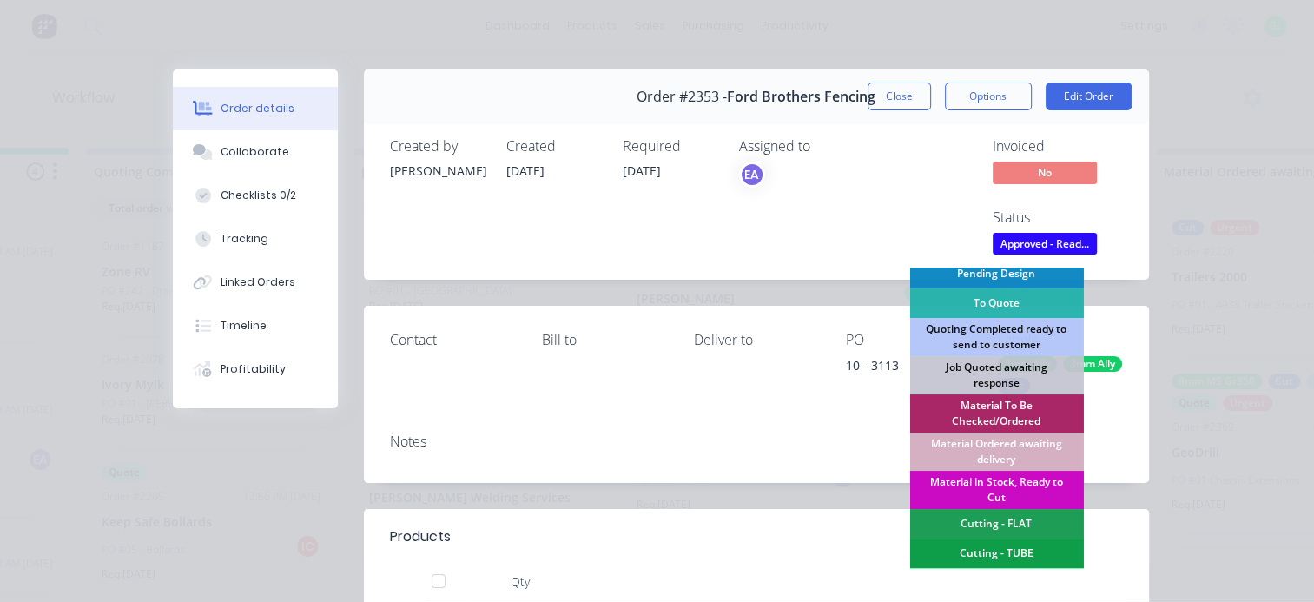
click at [985, 475] on div "Material in Stock, Ready to Cut" at bounding box center [996, 490] width 174 height 38
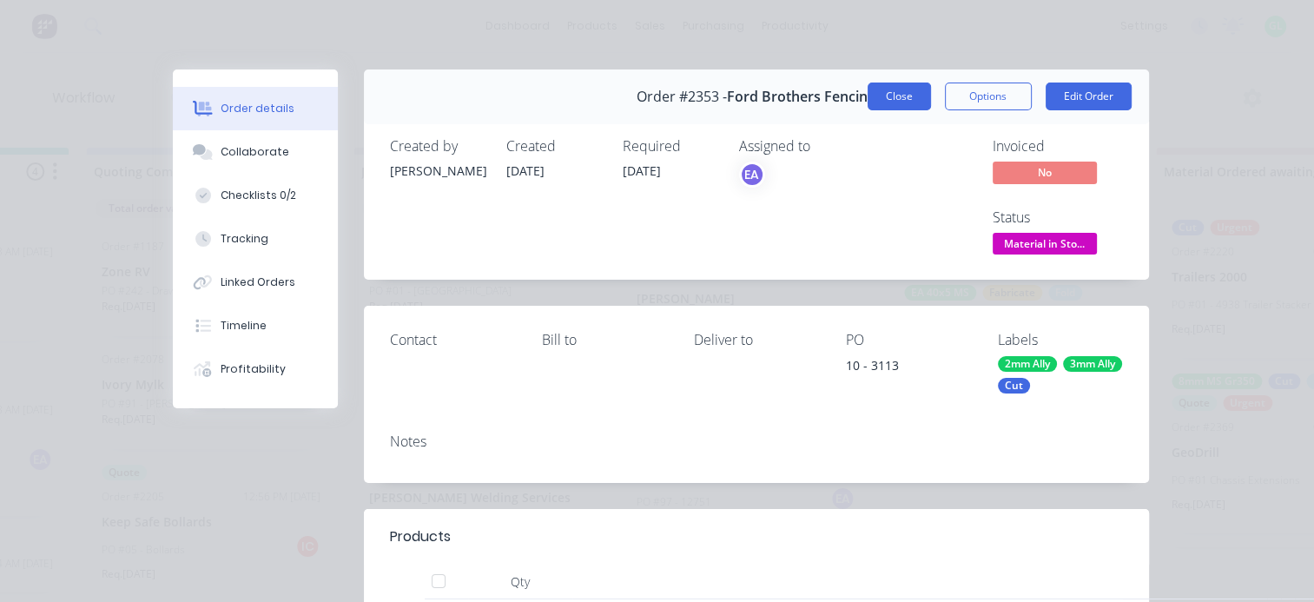
click at [875, 93] on button "Close" at bounding box center [898, 96] width 63 height 28
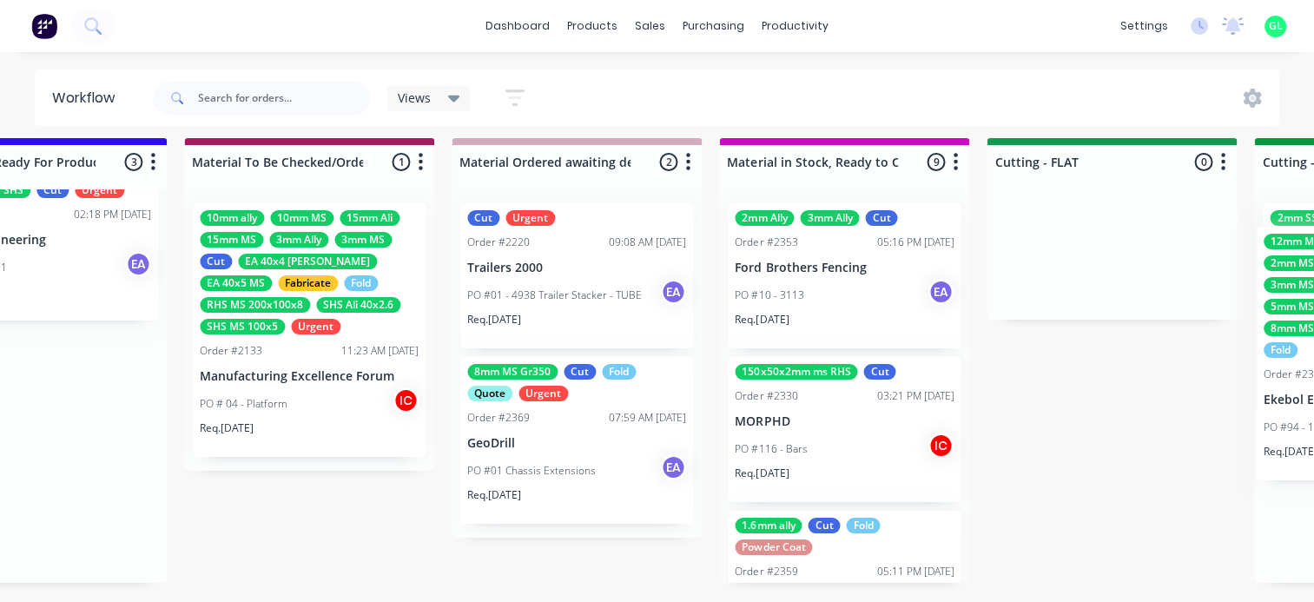
scroll to position [10, 2684]
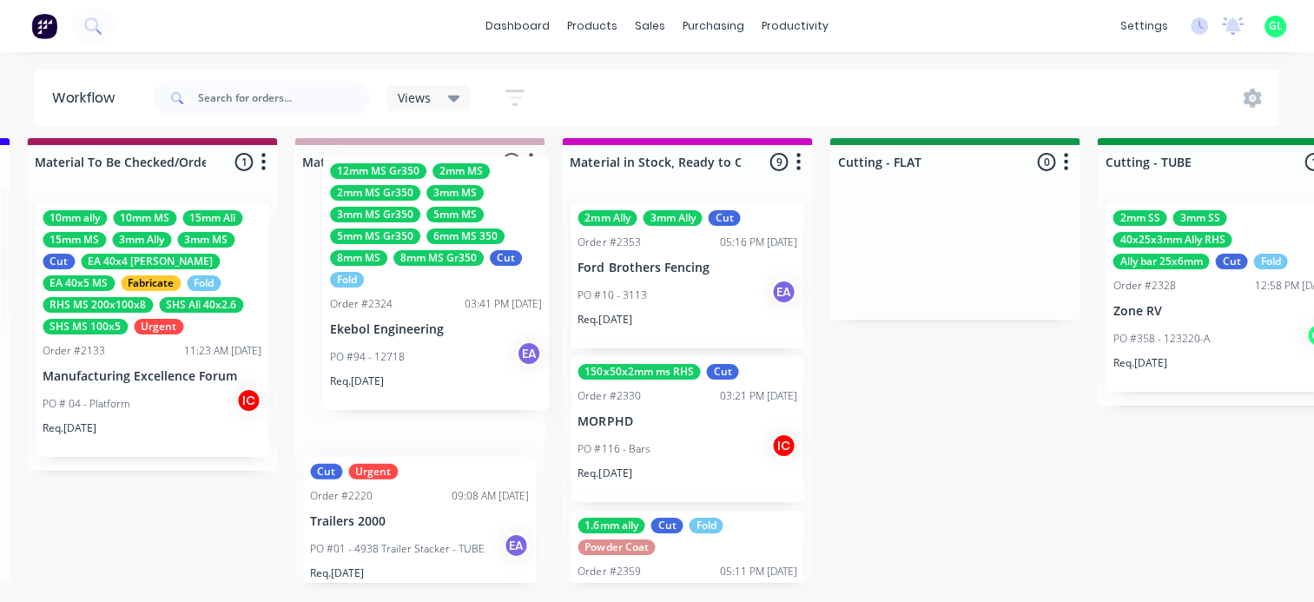
drag, startPoint x: 698, startPoint y: 522, endPoint x: 396, endPoint y: 340, distance: 352.4
click at [396, 340] on div "Submitted 12 Status colour #273444 hex #273444 Save Cancel Summaries Total orde…" at bounding box center [890, 370] width 7175 height 464
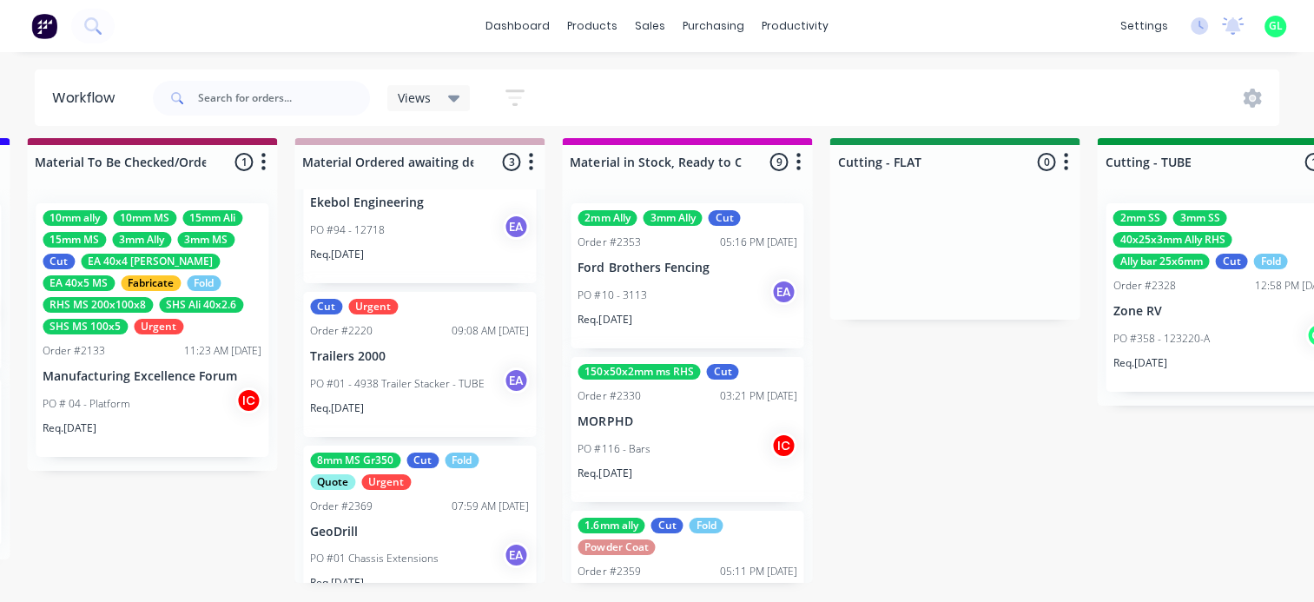
scroll to position [203, 0]
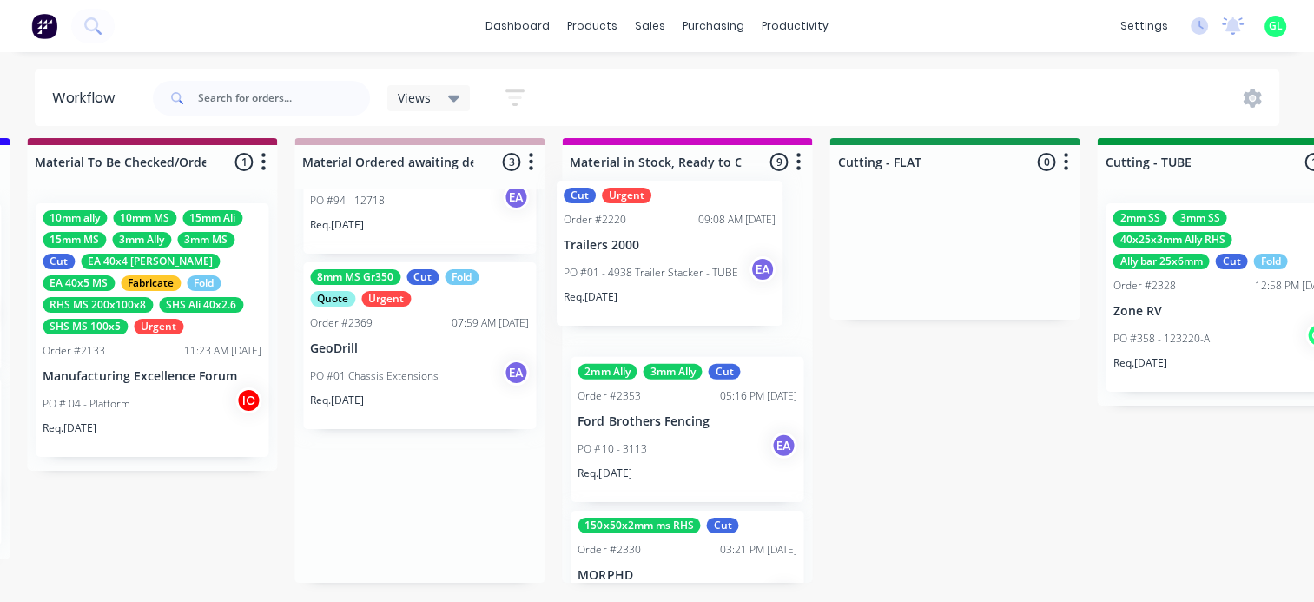
drag, startPoint x: 356, startPoint y: 352, endPoint x: 622, endPoint y: 271, distance: 277.9
click at [622, 271] on div "Submitted 12 Status colour #273444 hex #273444 Save Cancel Summaries Total orde…" at bounding box center [890, 370] width 7175 height 464
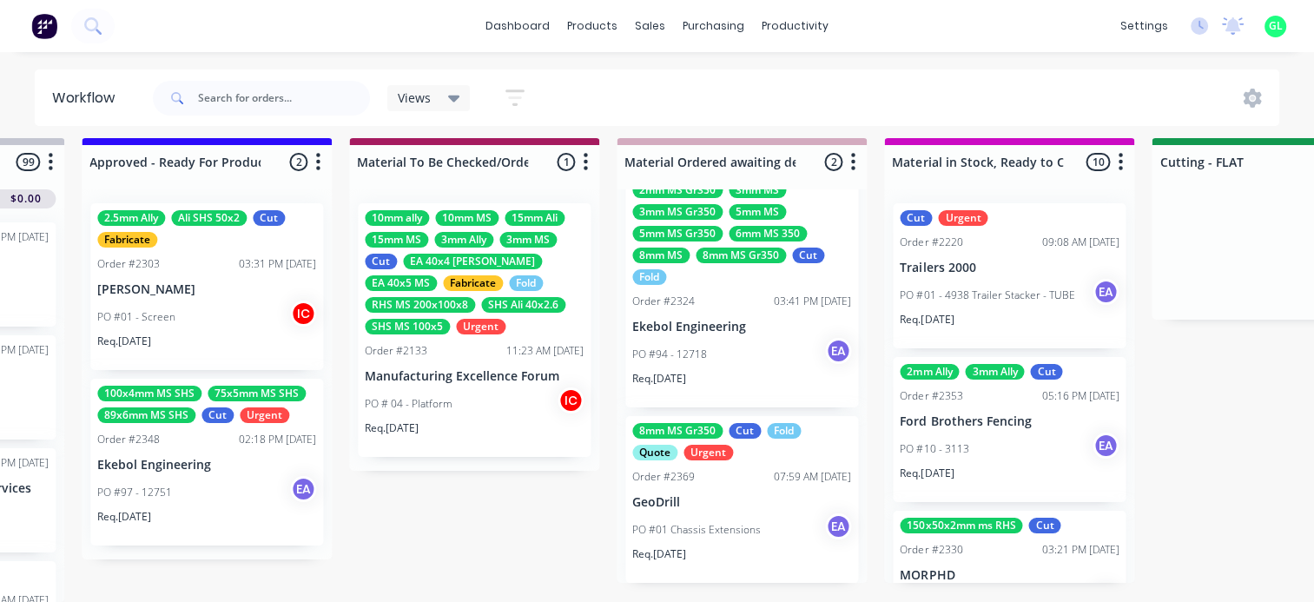
scroll to position [10, 2337]
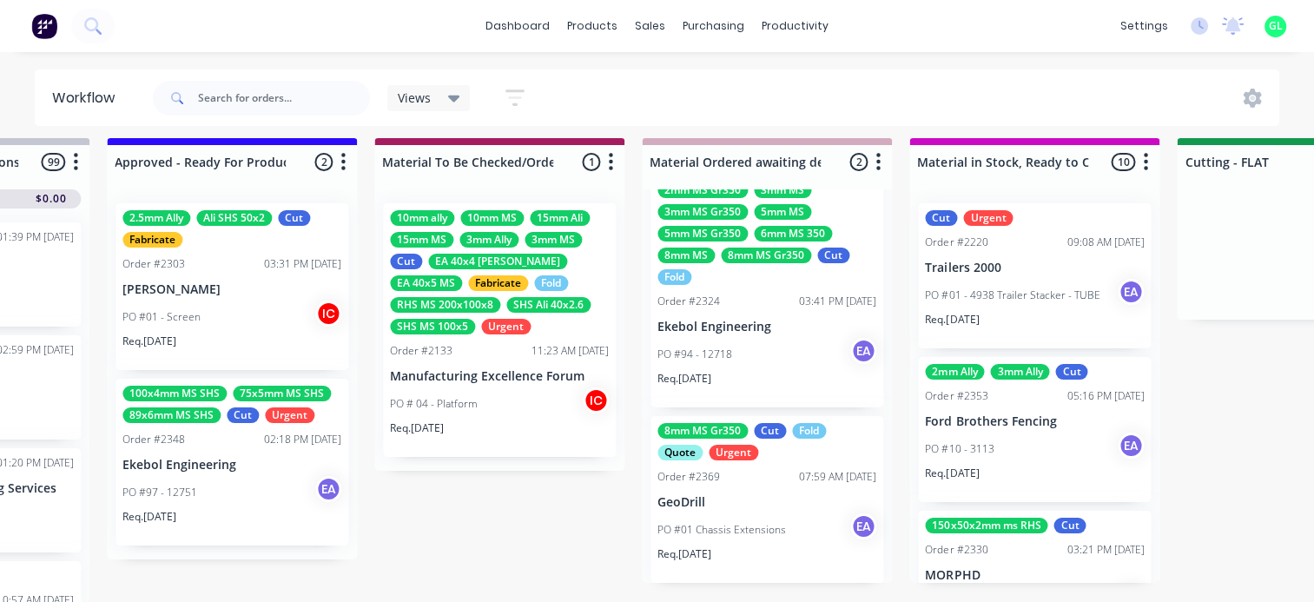
click at [215, 490] on div "PO #97 - 12751 EA" at bounding box center [231, 492] width 219 height 33
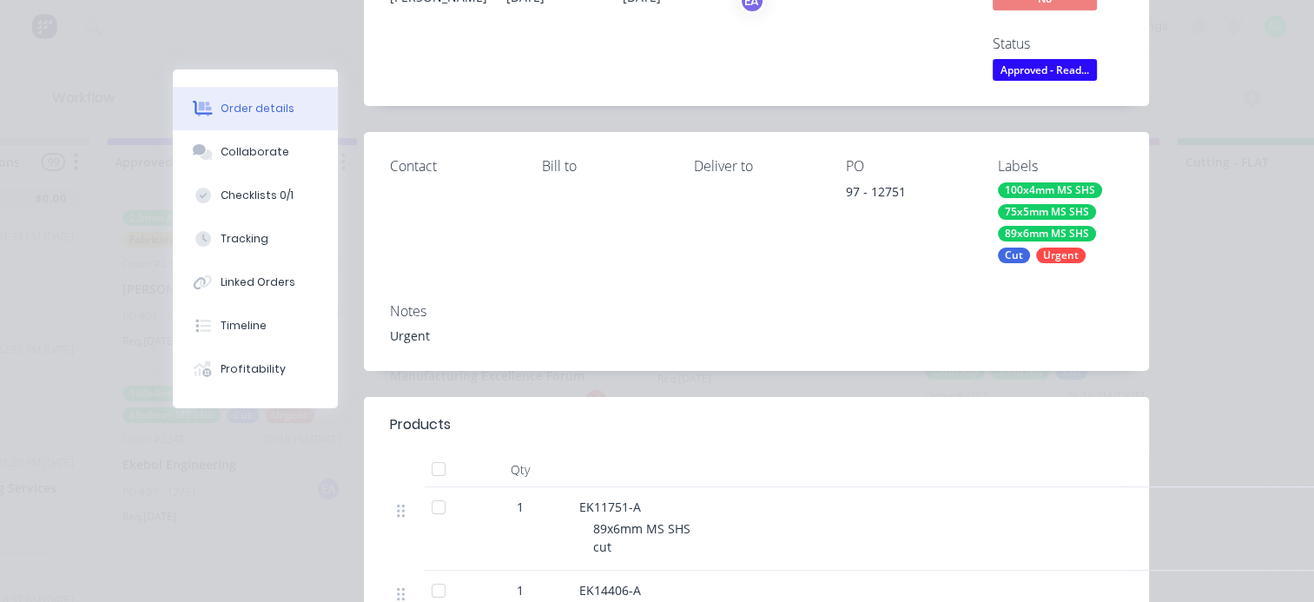
scroll to position [0, 0]
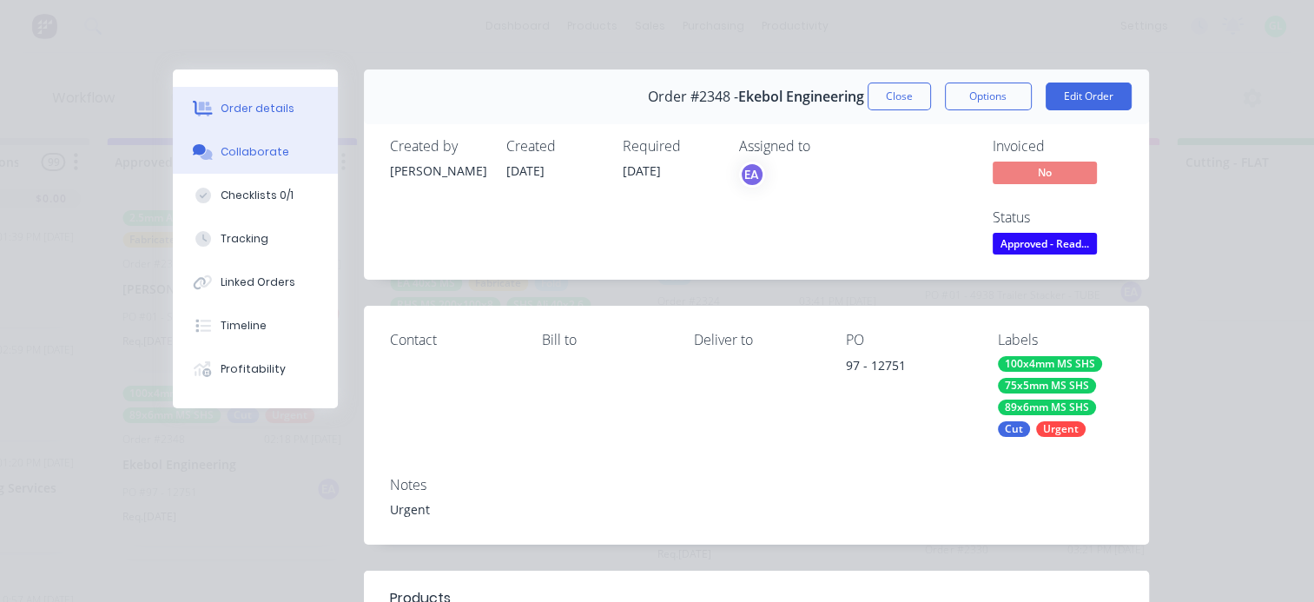
click at [240, 155] on div "Collaborate" at bounding box center [255, 152] width 69 height 16
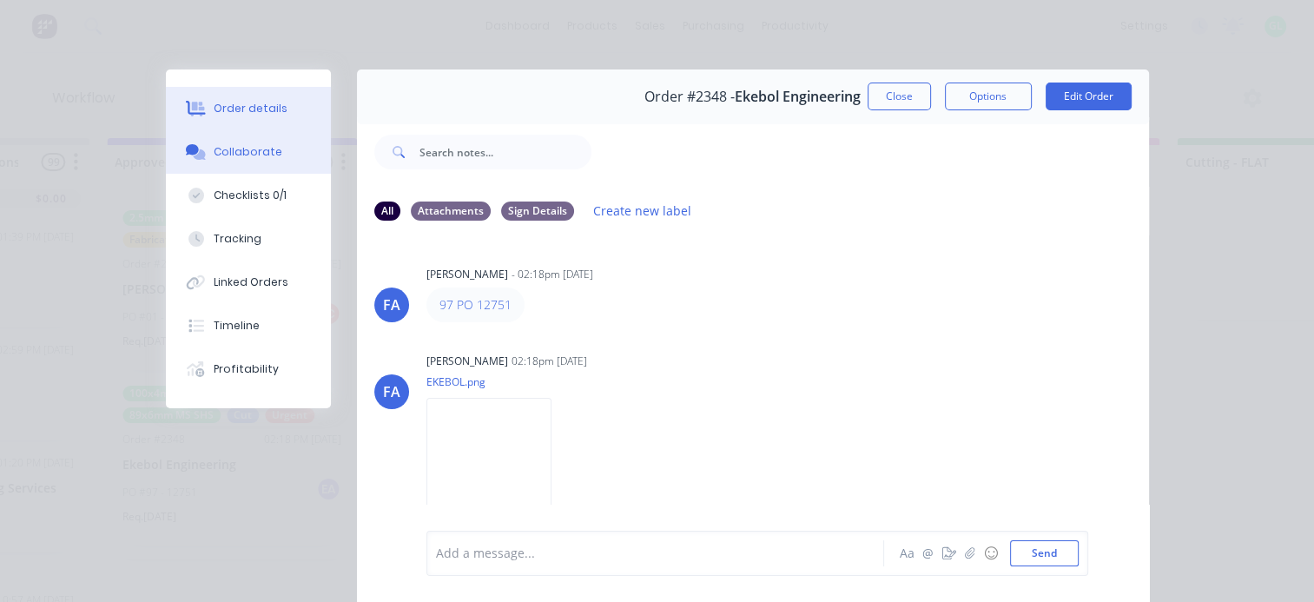
click at [261, 113] on div "Order details" at bounding box center [251, 109] width 74 height 16
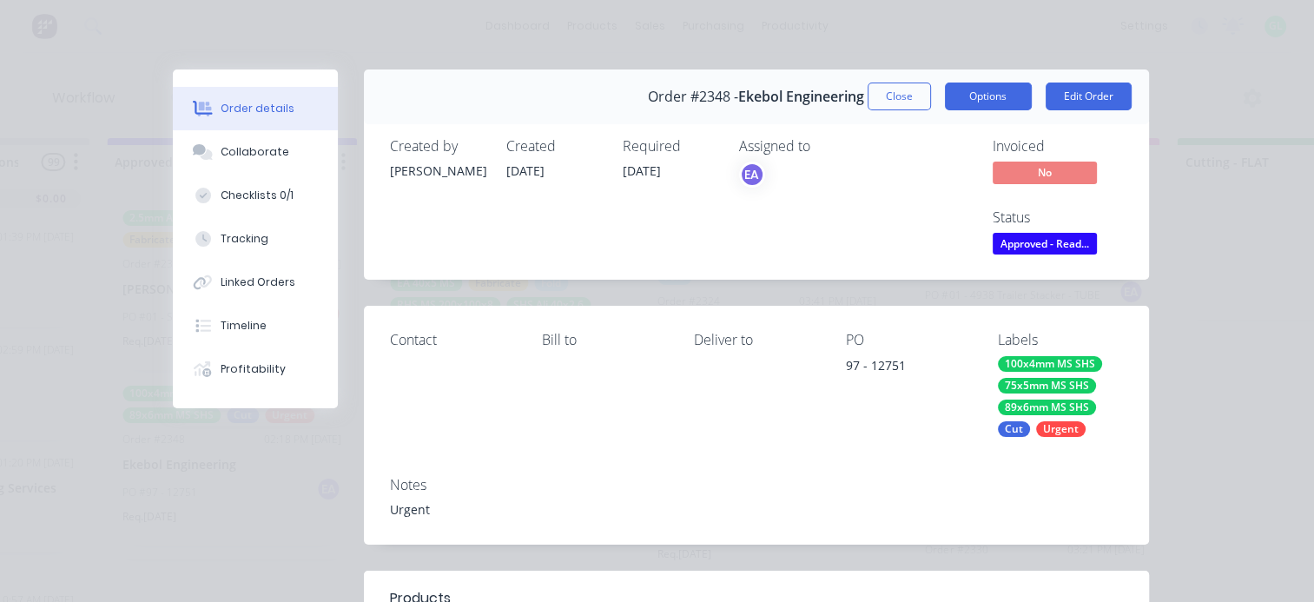
click at [958, 95] on button "Options" at bounding box center [988, 96] width 87 height 28
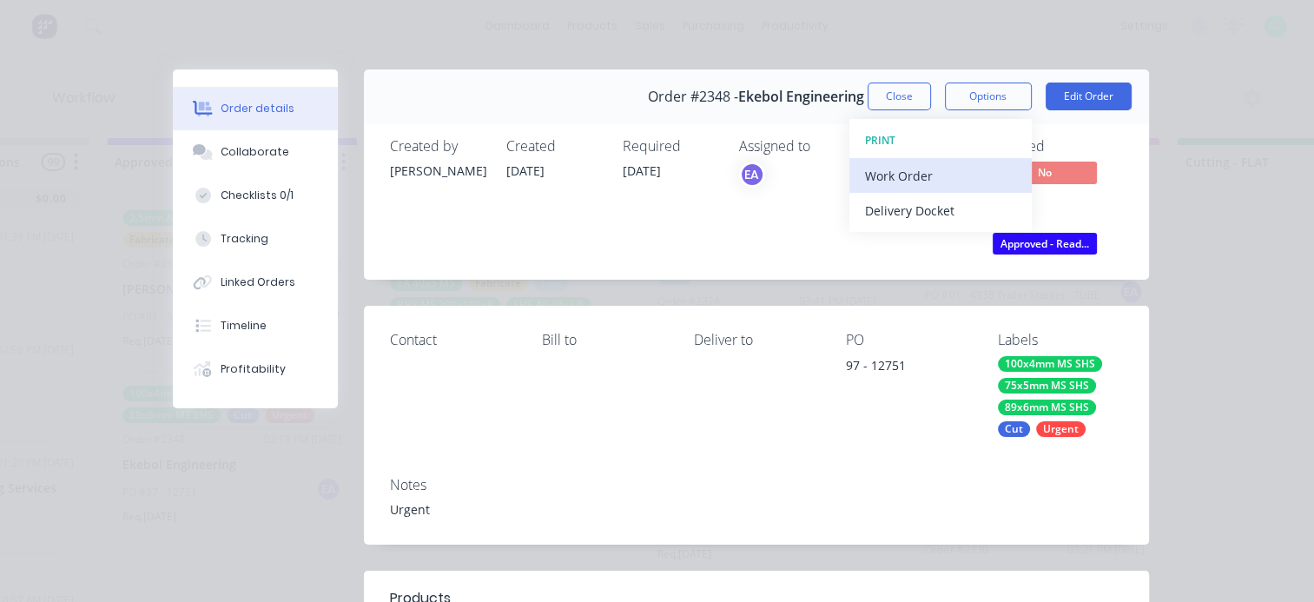
click at [919, 164] on div "Work Order" at bounding box center [940, 175] width 151 height 25
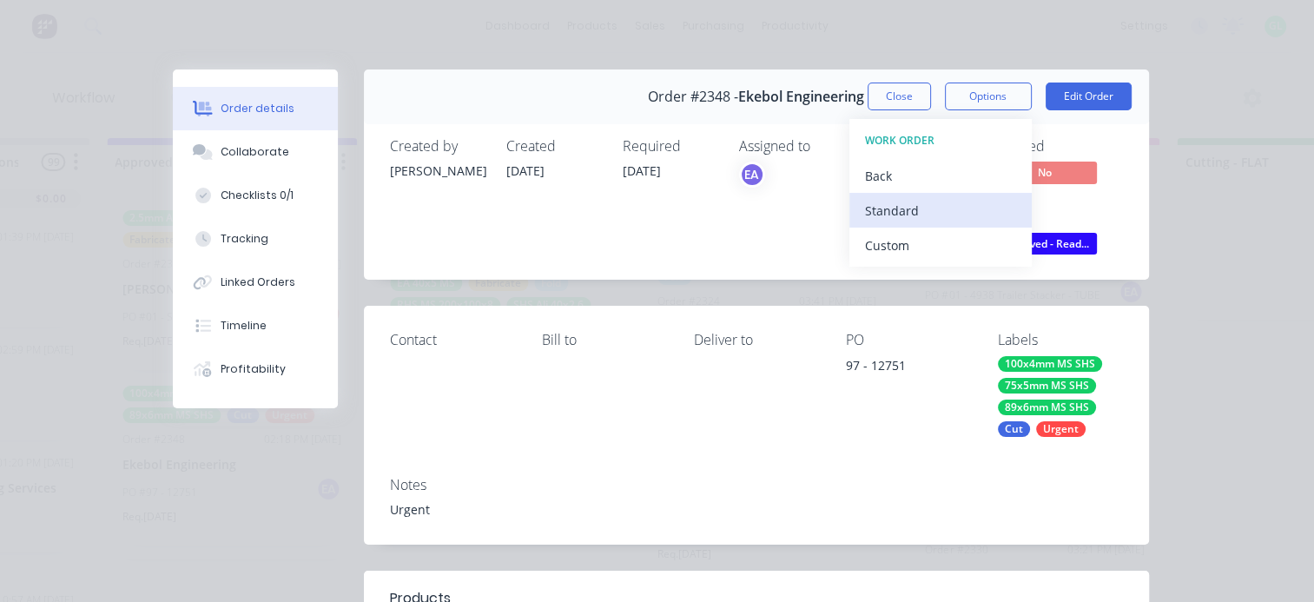
click at [899, 208] on div "Standard" at bounding box center [940, 210] width 151 height 25
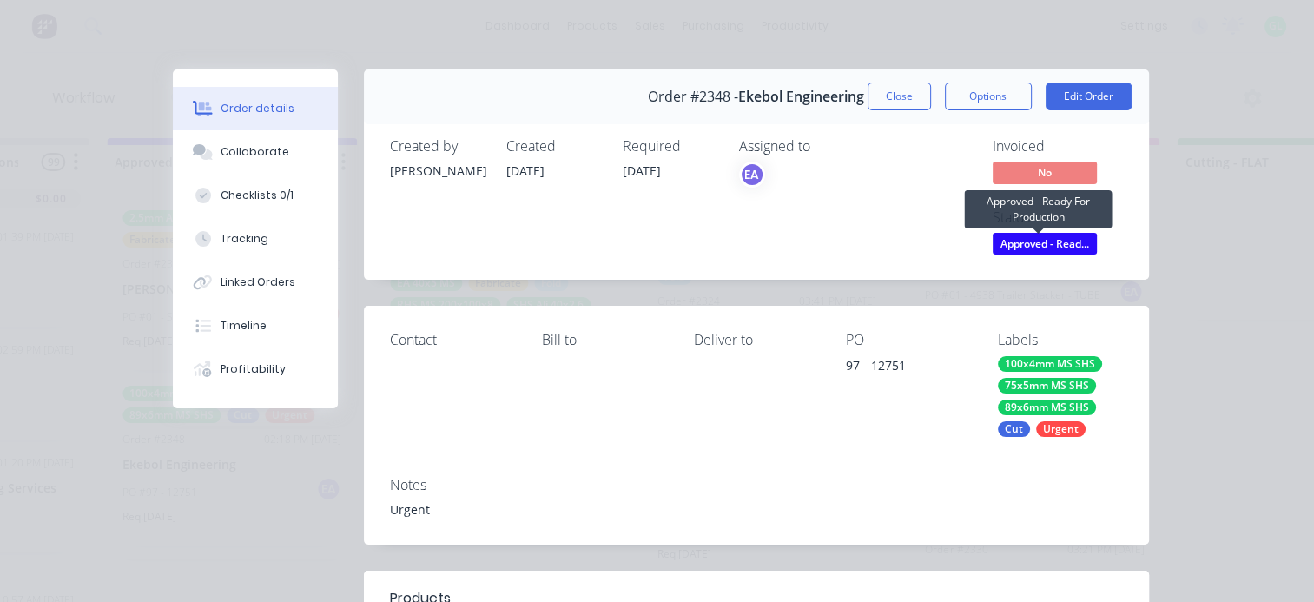
click at [1037, 241] on span "Approved - Read..." at bounding box center [1044, 244] width 104 height 22
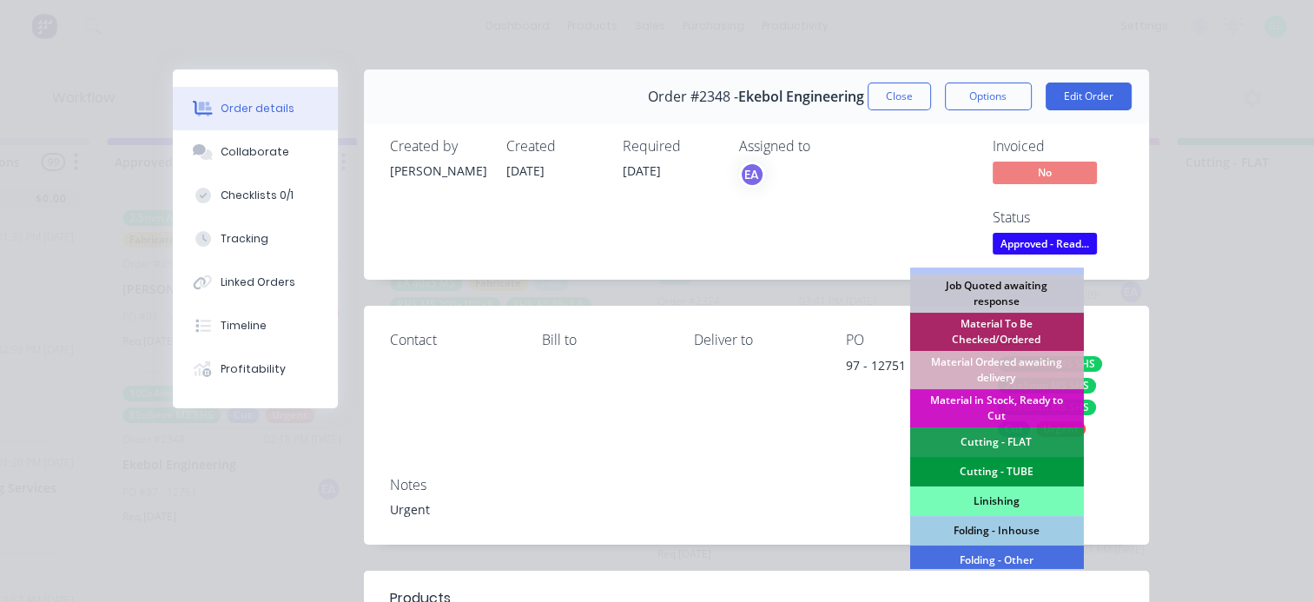
scroll to position [260, 0]
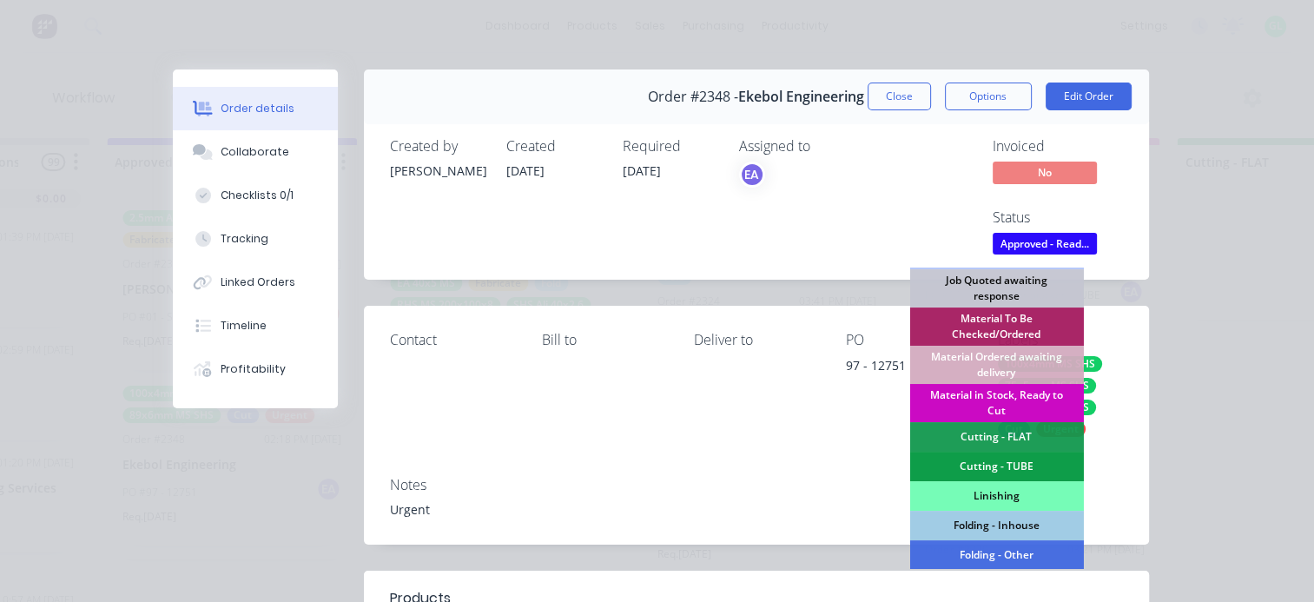
click at [983, 395] on div "Material in Stock, Ready to Cut" at bounding box center [996, 403] width 174 height 38
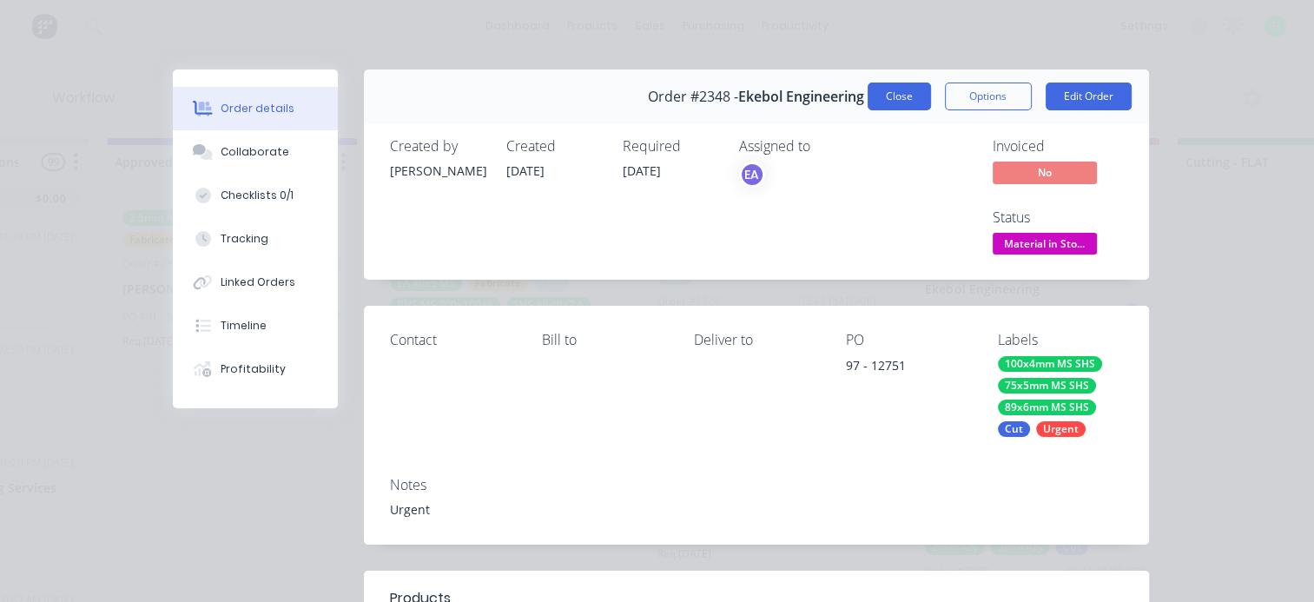
click at [875, 106] on button "Close" at bounding box center [898, 96] width 63 height 28
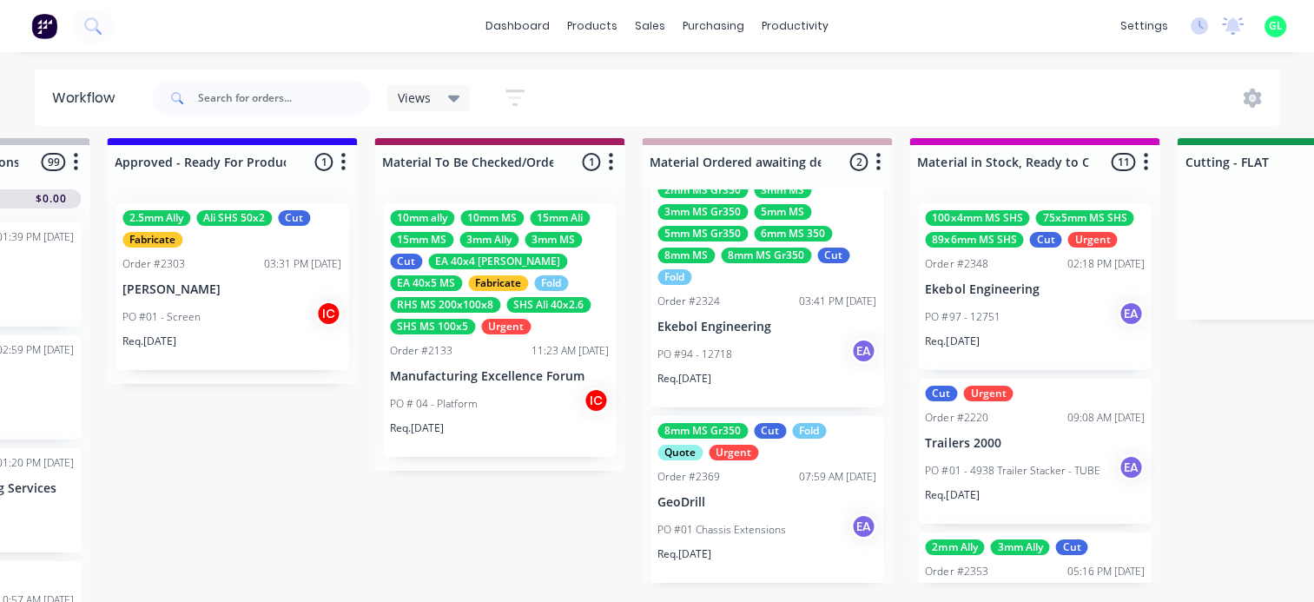
click at [214, 333] on div "Req. [DATE]" at bounding box center [231, 348] width 219 height 30
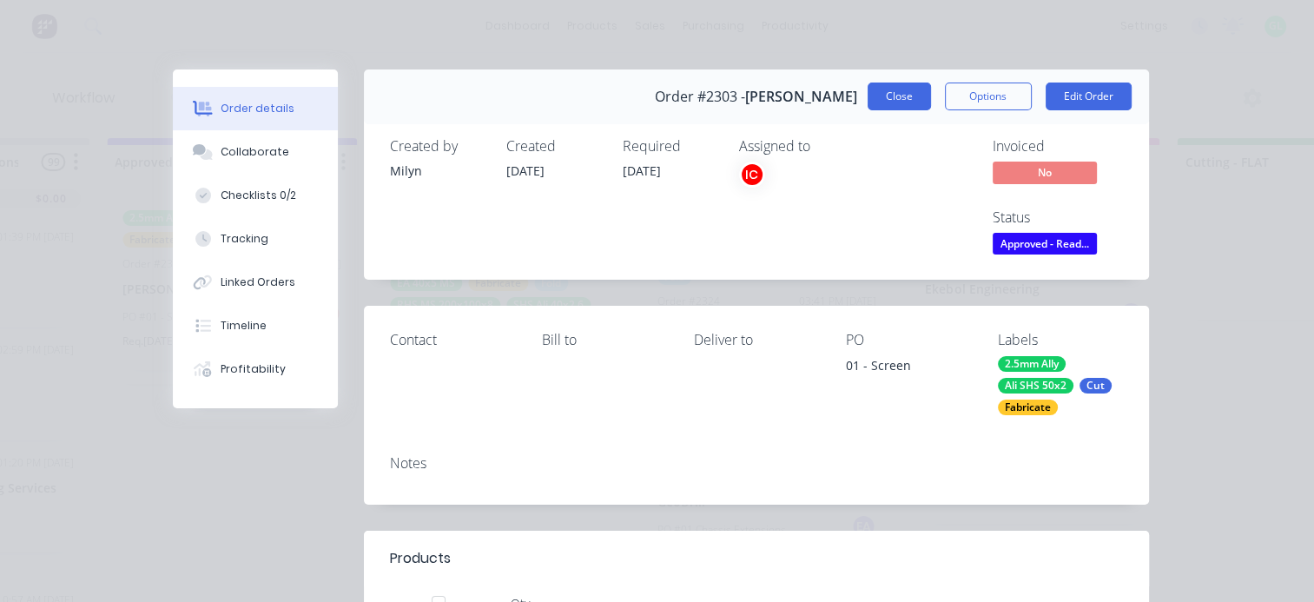
click at [872, 97] on button "Close" at bounding box center [898, 96] width 63 height 28
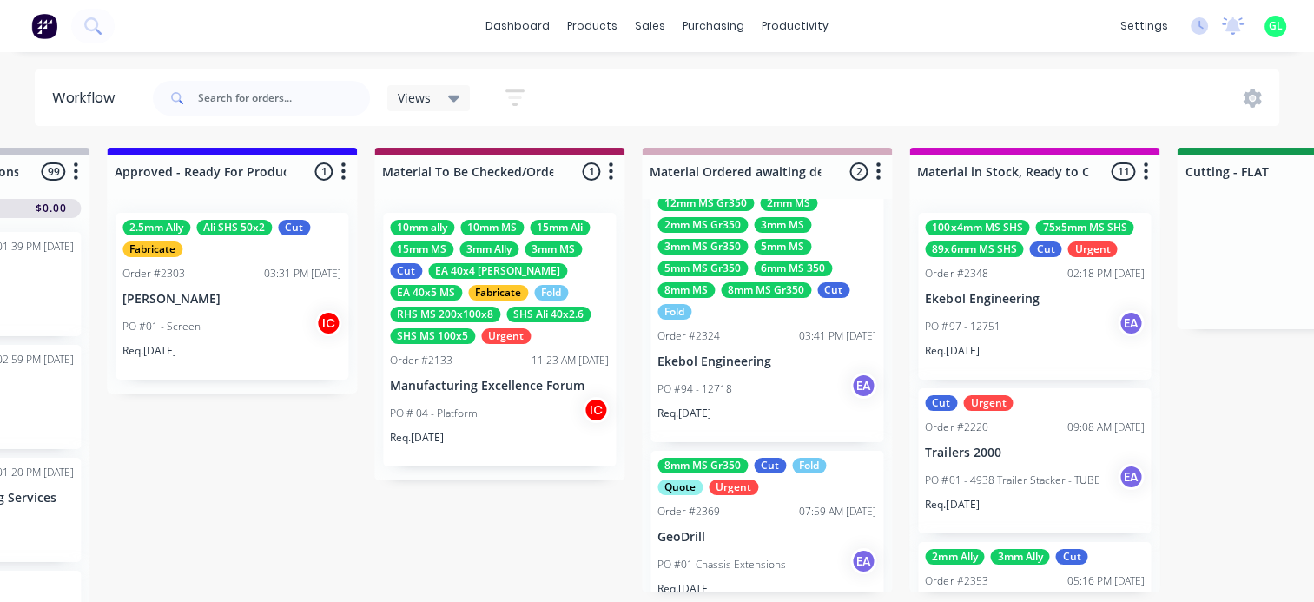
scroll to position [0, 0]
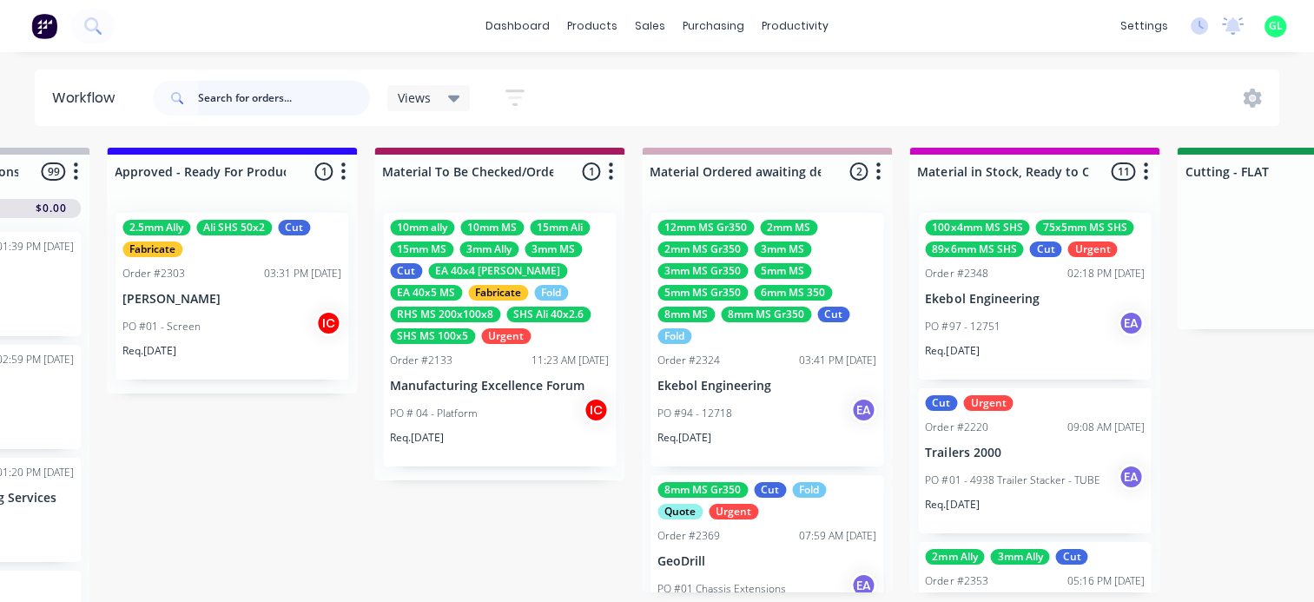
click at [228, 88] on input "text" at bounding box center [284, 98] width 172 height 35
type input "maverick"
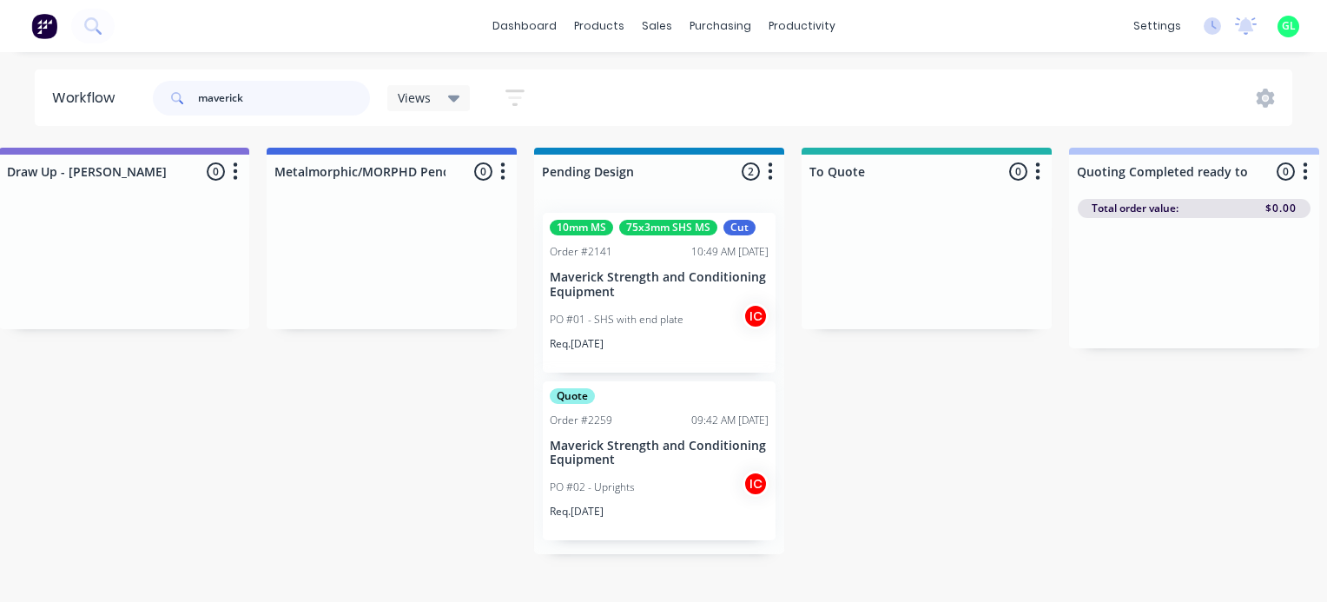
scroll to position [0, 868]
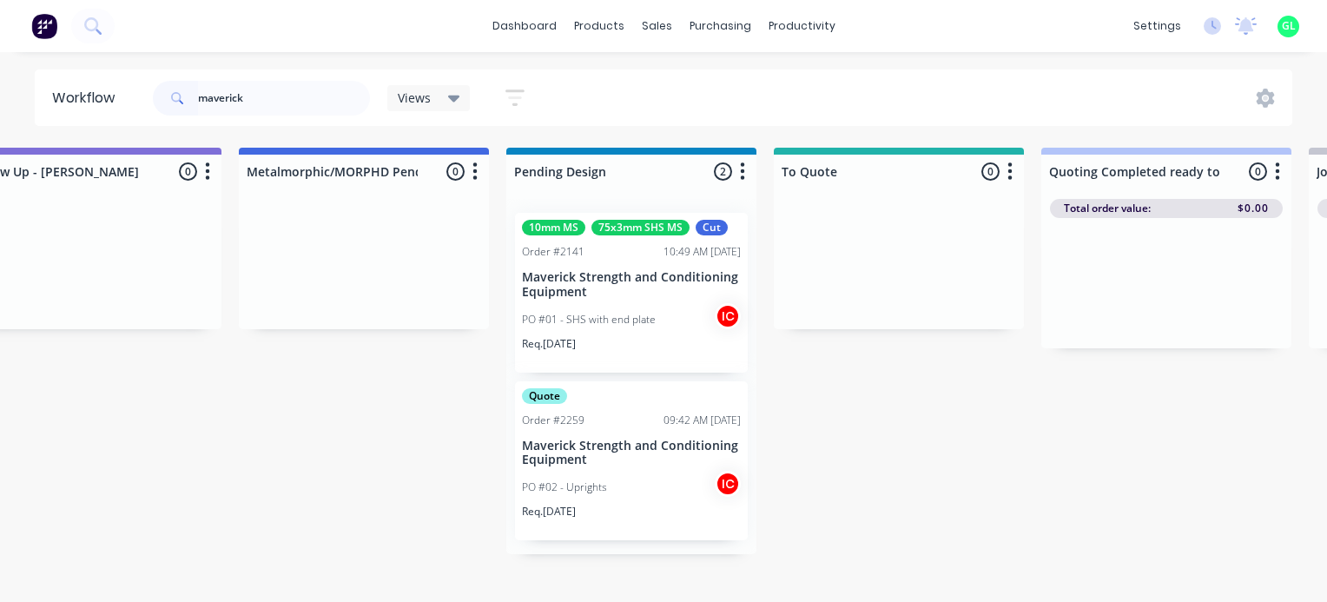
click at [657, 332] on div "PO #01 - SHS with end plate IC" at bounding box center [631, 319] width 219 height 33
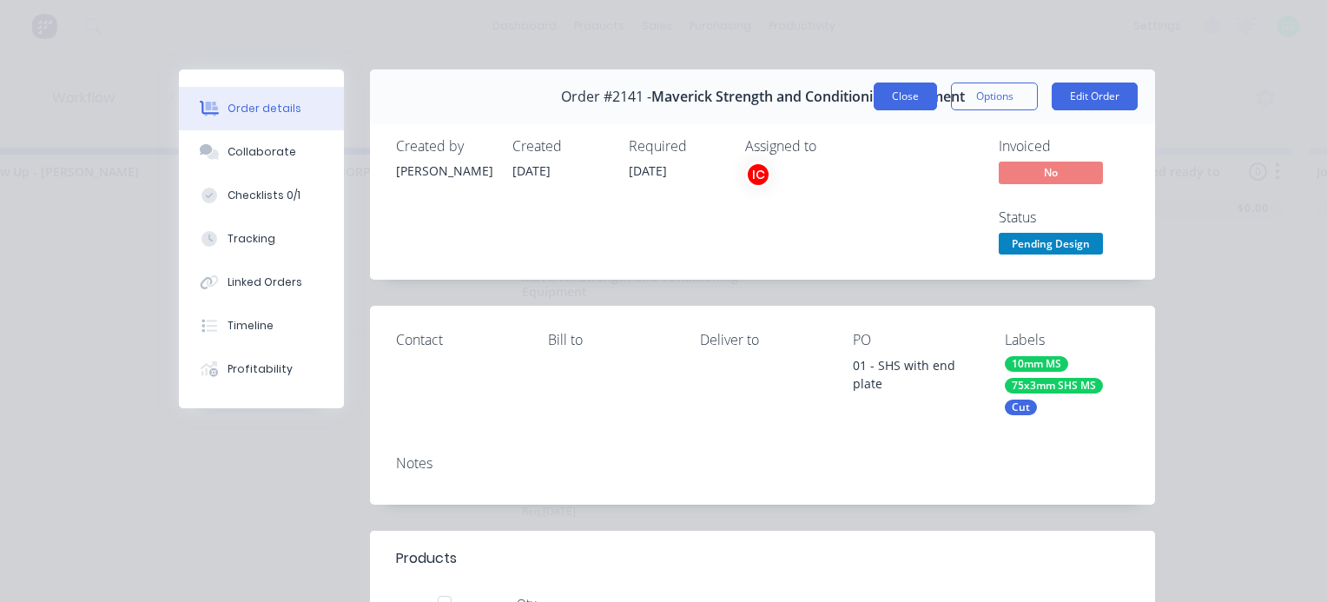
click at [899, 90] on button "Close" at bounding box center [904, 96] width 63 height 28
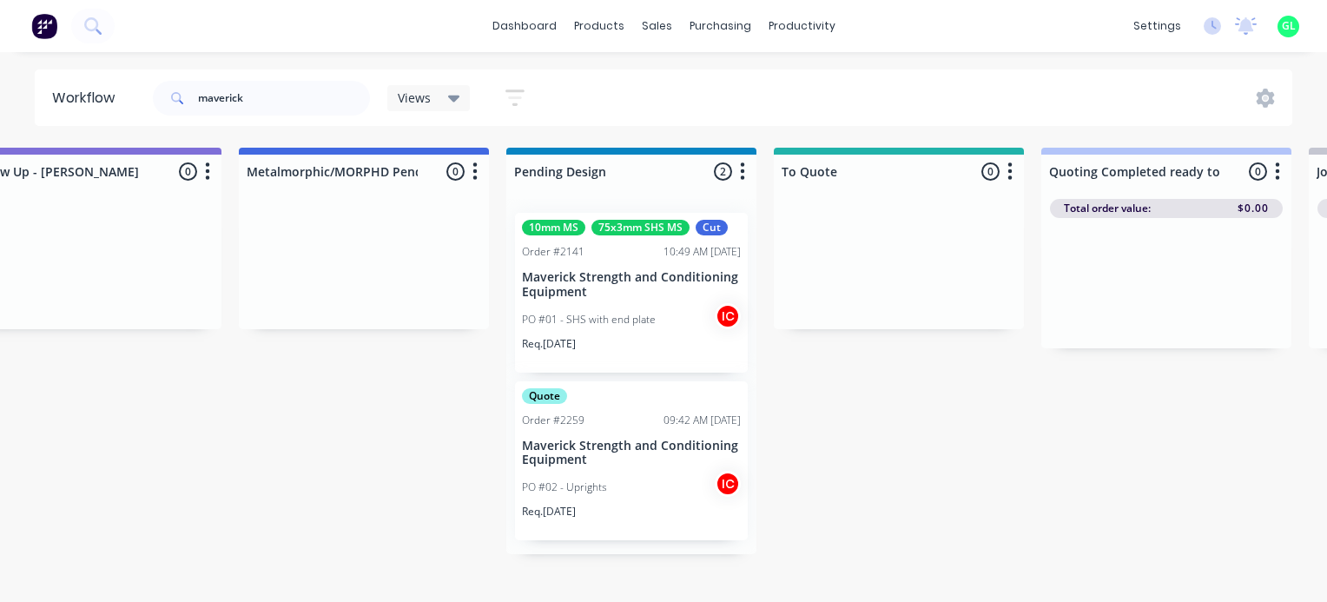
click at [604, 485] on p "PO #02 - Uprights" at bounding box center [564, 487] width 85 height 16
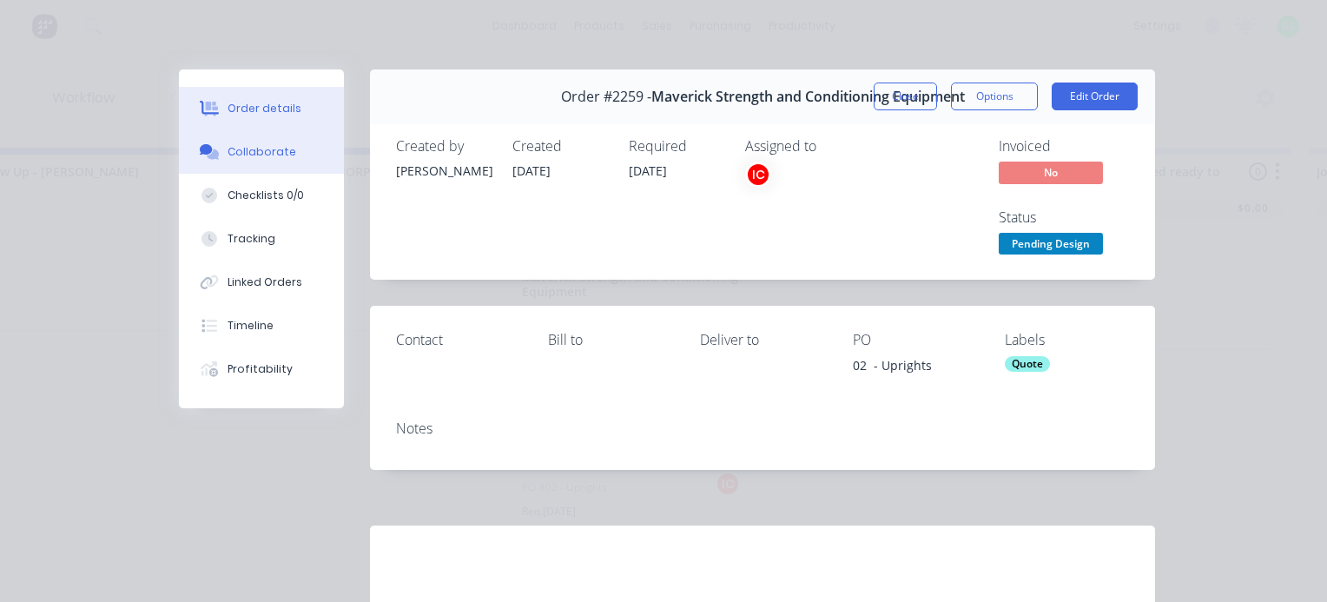
click at [250, 150] on div "Collaborate" at bounding box center [261, 152] width 69 height 16
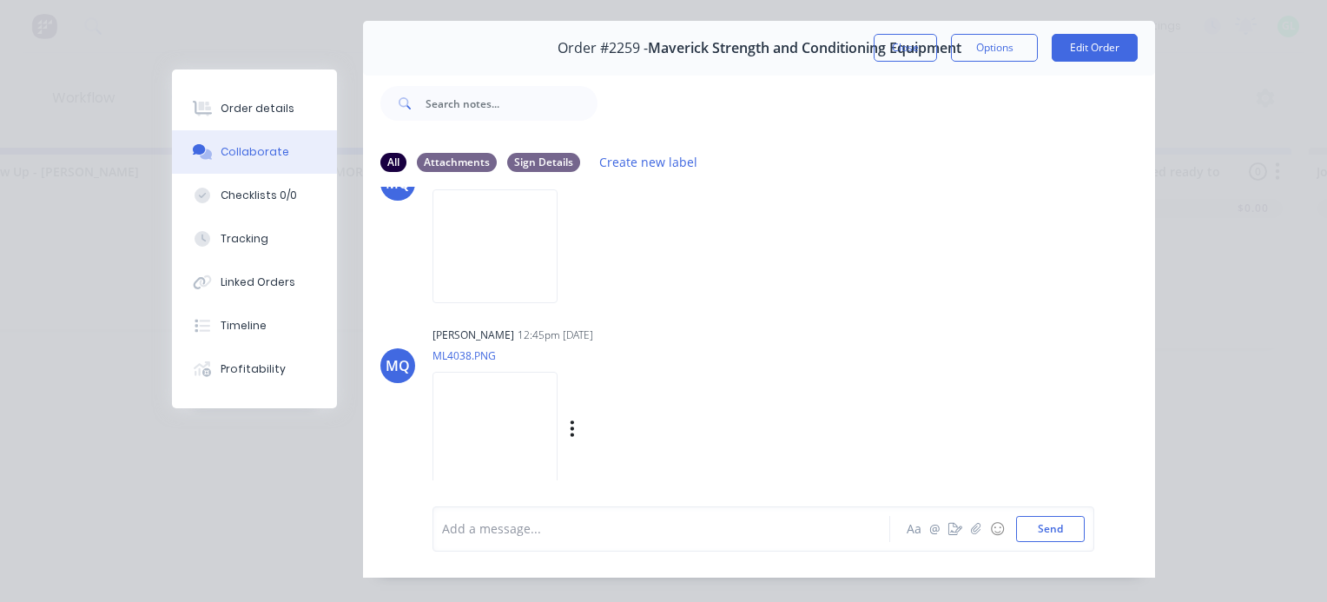
scroll to position [90, 0]
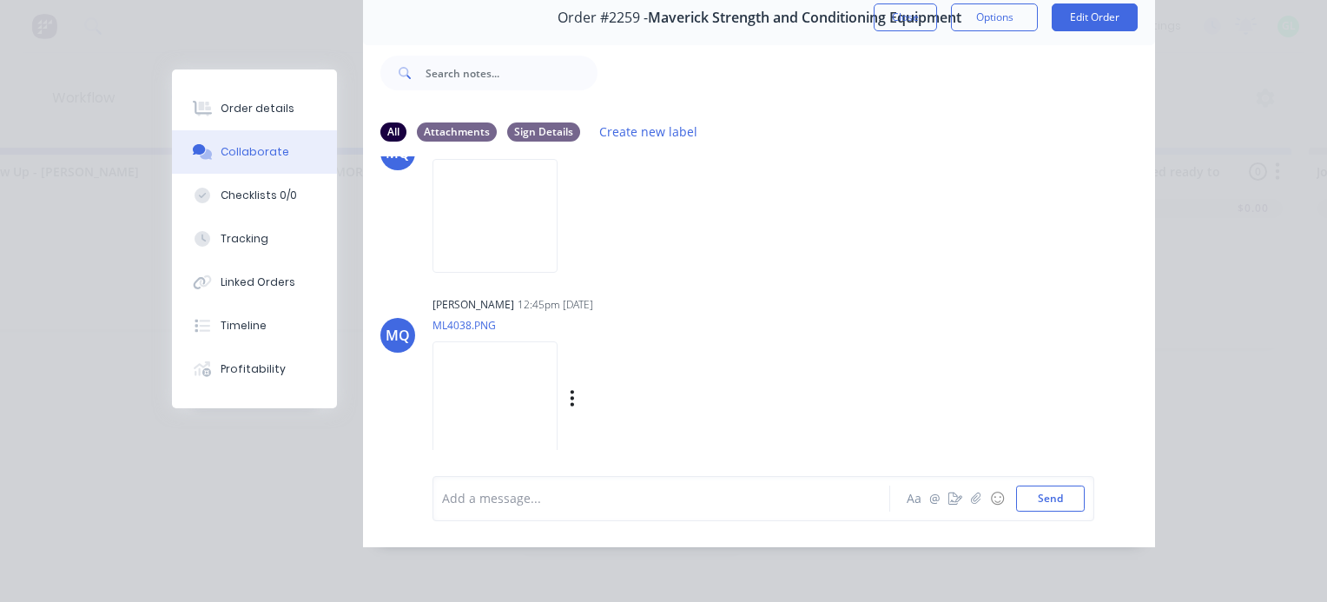
click at [504, 379] on img at bounding box center [494, 398] width 125 height 114
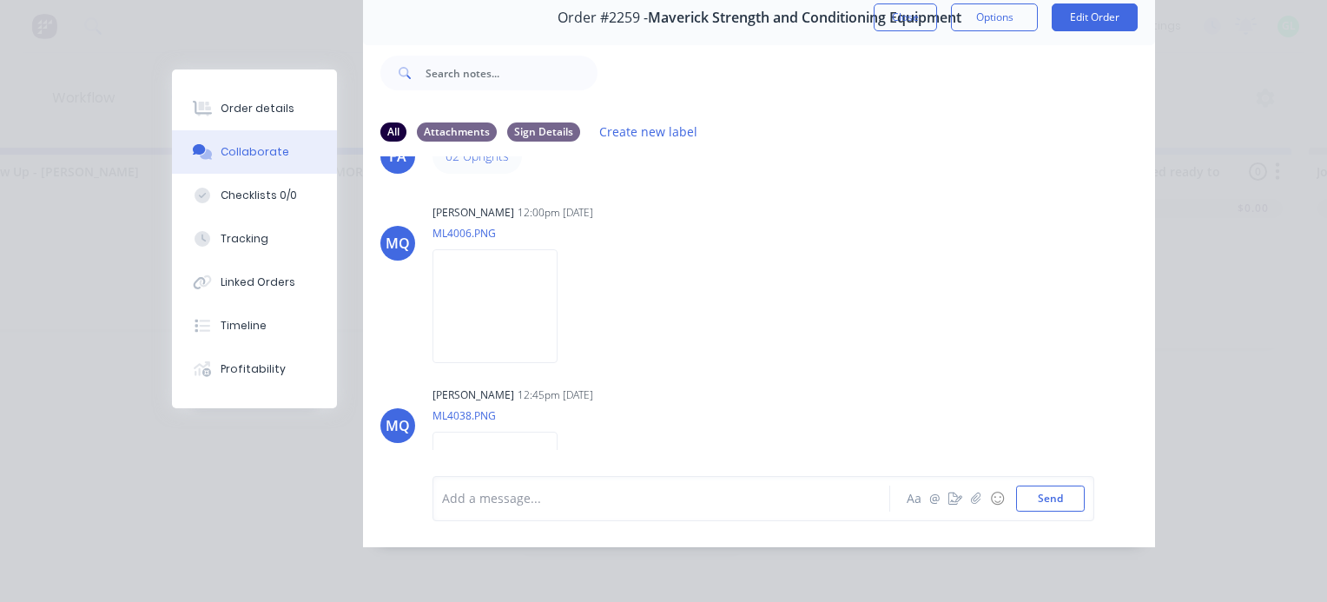
scroll to position [0, 0]
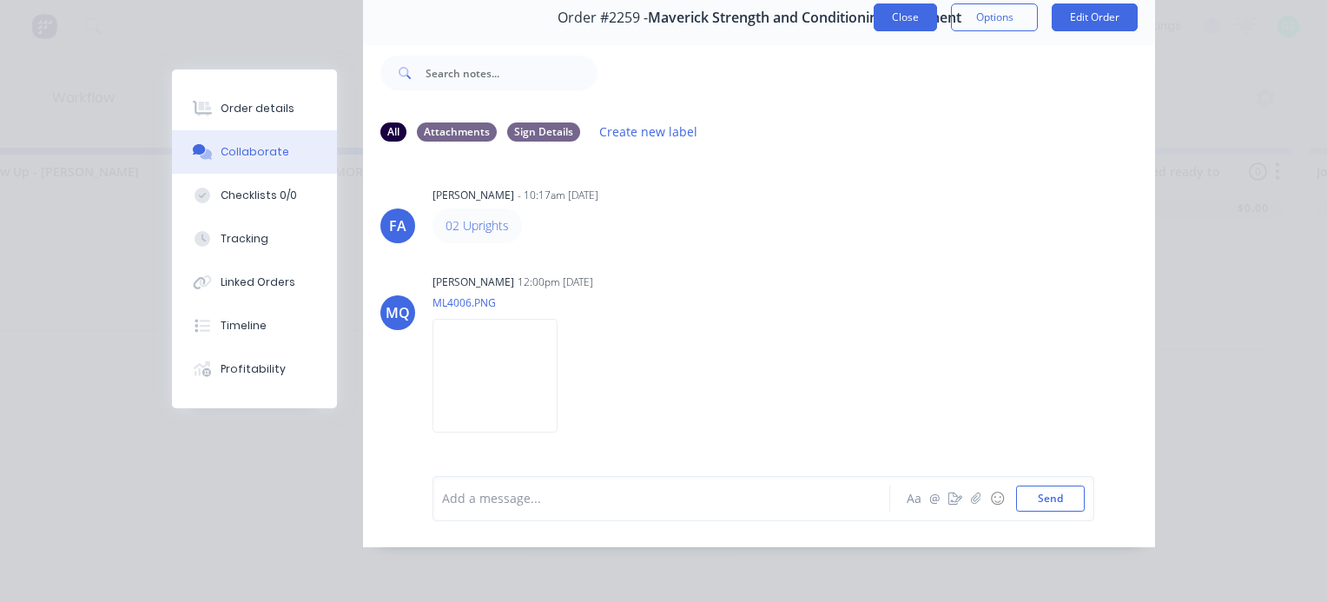
click at [875, 14] on button "Close" at bounding box center [904, 17] width 63 height 28
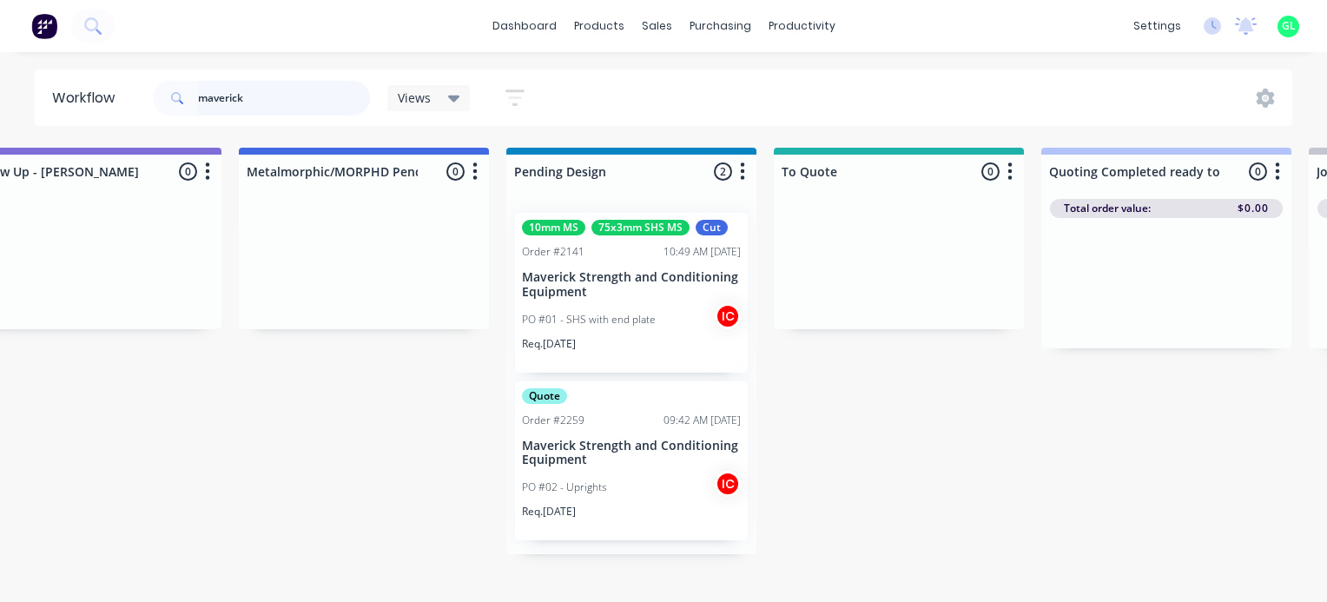
click at [213, 99] on input "maverick" at bounding box center [284, 98] width 172 height 35
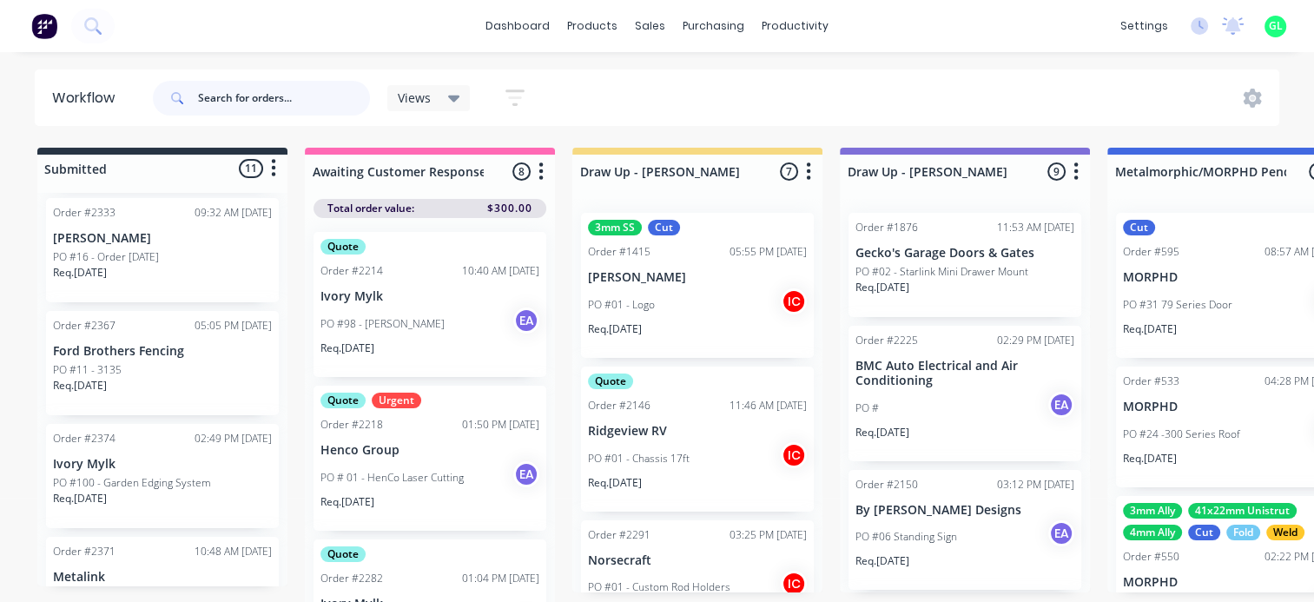
scroll to position [883, 0]
click at [186, 385] on div "Req. [DATE]" at bounding box center [162, 399] width 219 height 30
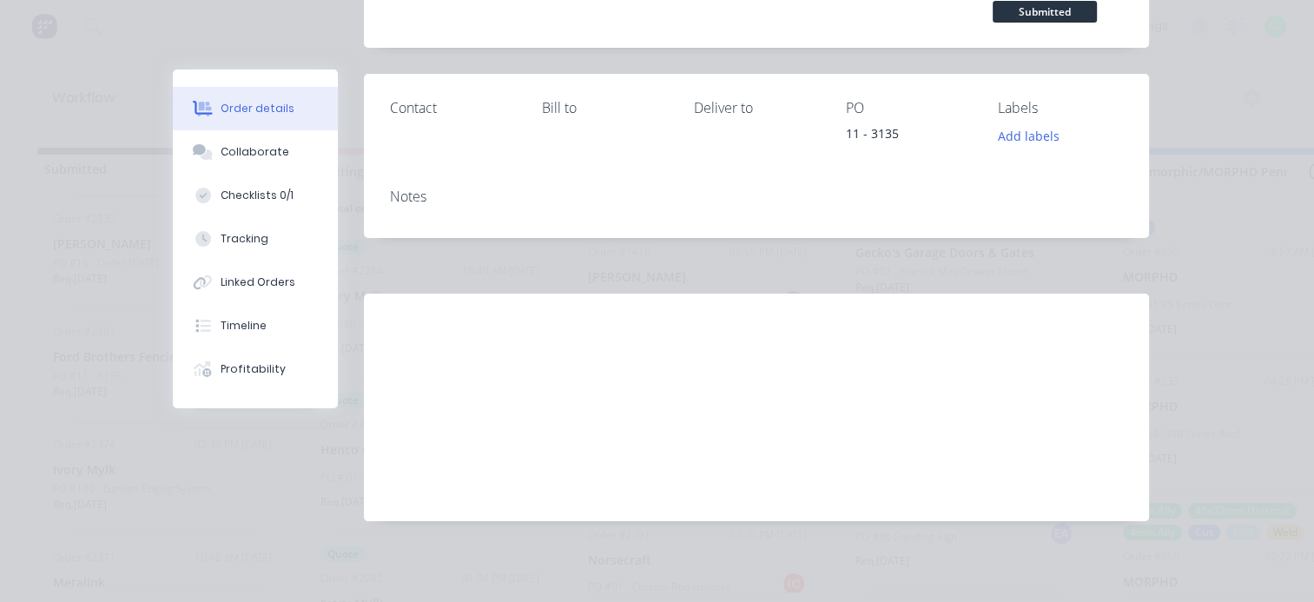
scroll to position [0, 0]
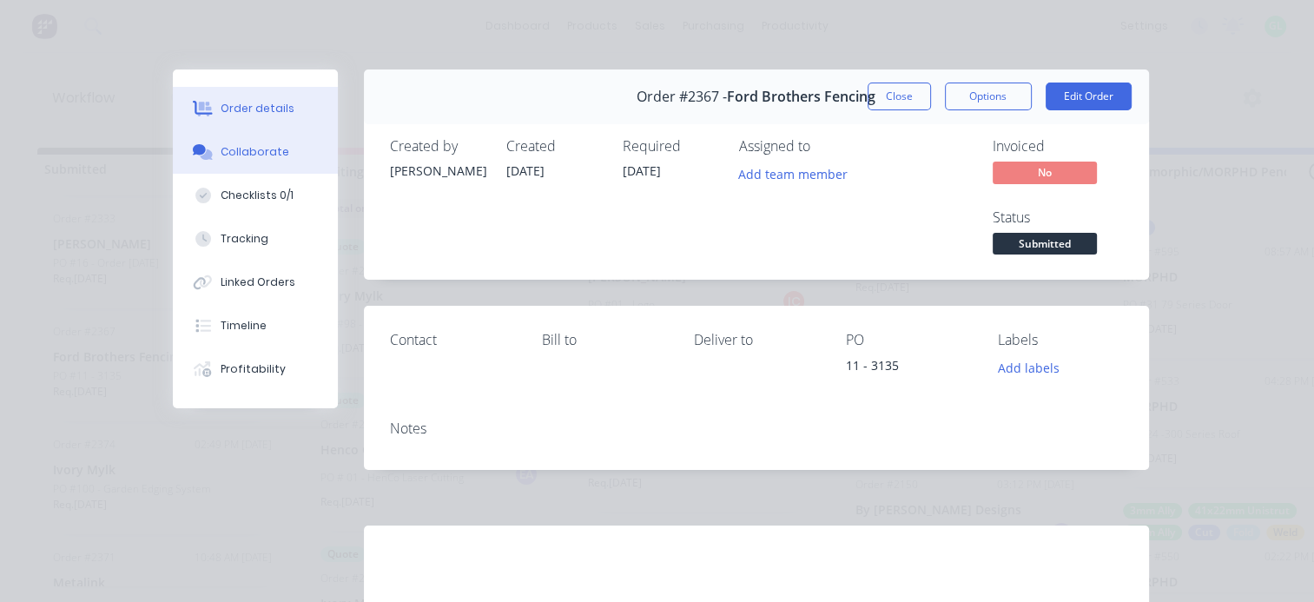
click at [270, 153] on div "Collaborate" at bounding box center [255, 152] width 69 height 16
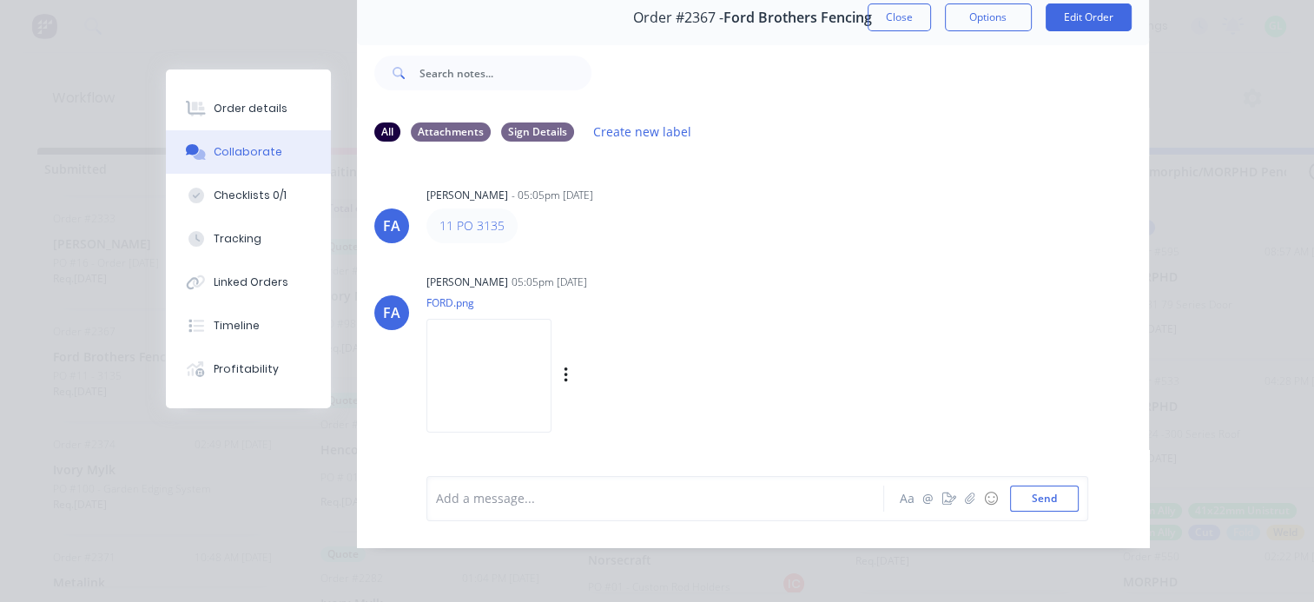
scroll to position [90, 0]
click at [512, 326] on img at bounding box center [488, 376] width 125 height 114
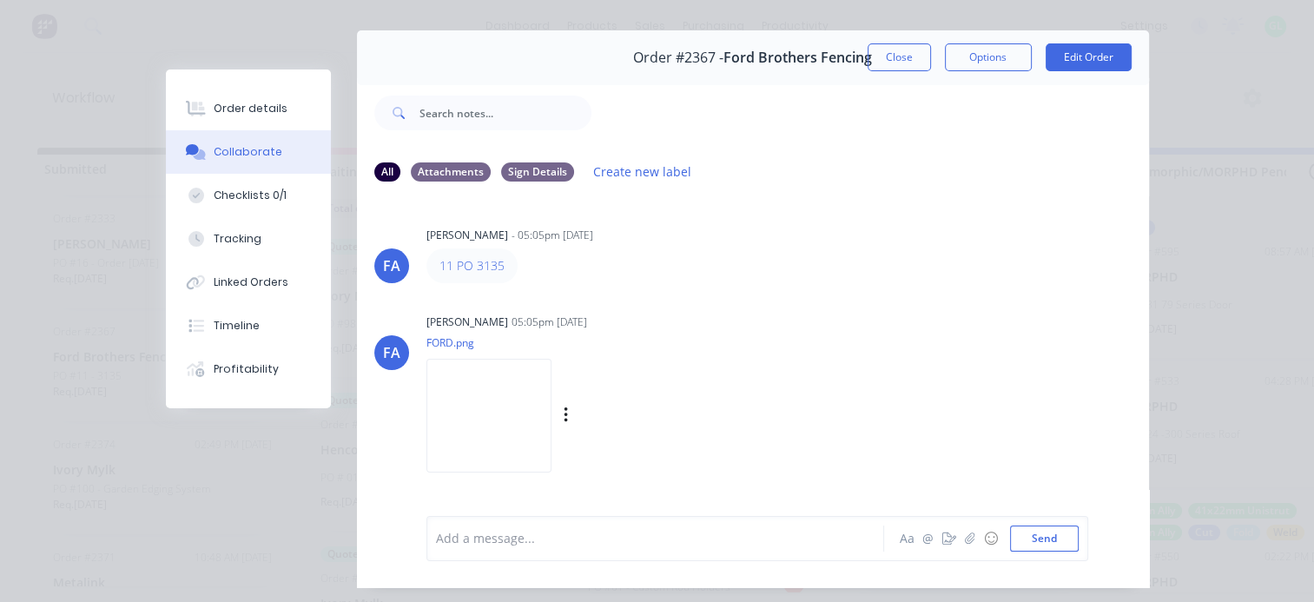
scroll to position [0, 0]
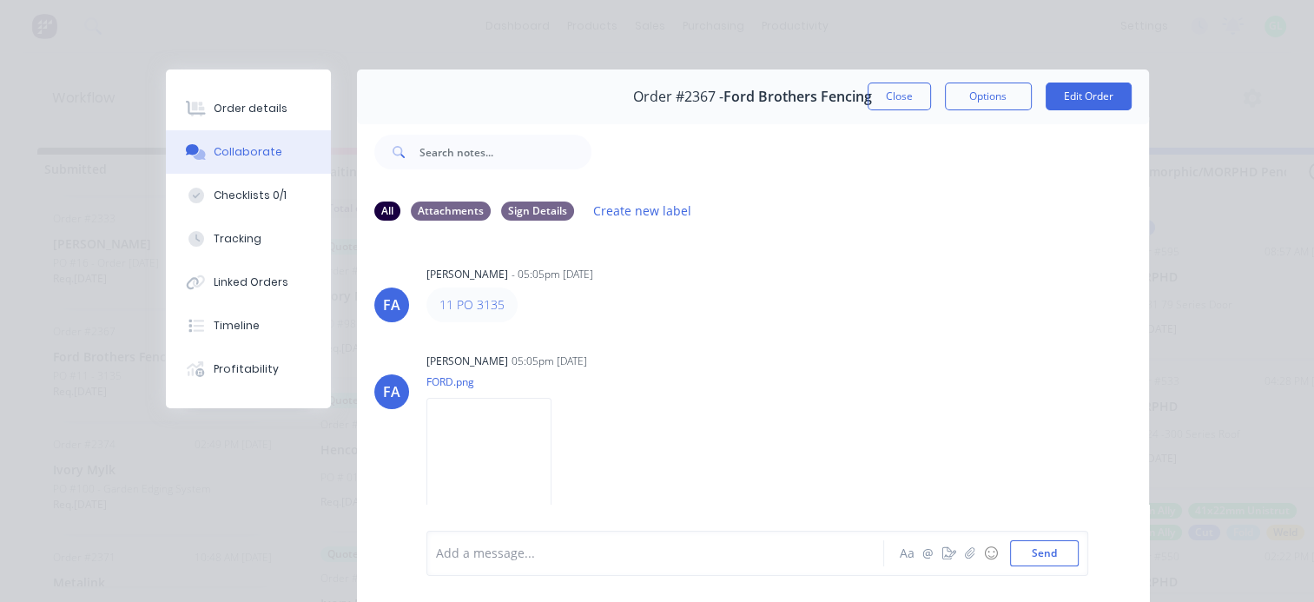
drag, startPoint x: 875, startPoint y: 96, endPoint x: 638, endPoint y: 451, distance: 426.2
click at [875, 96] on button "Close" at bounding box center [898, 96] width 63 height 28
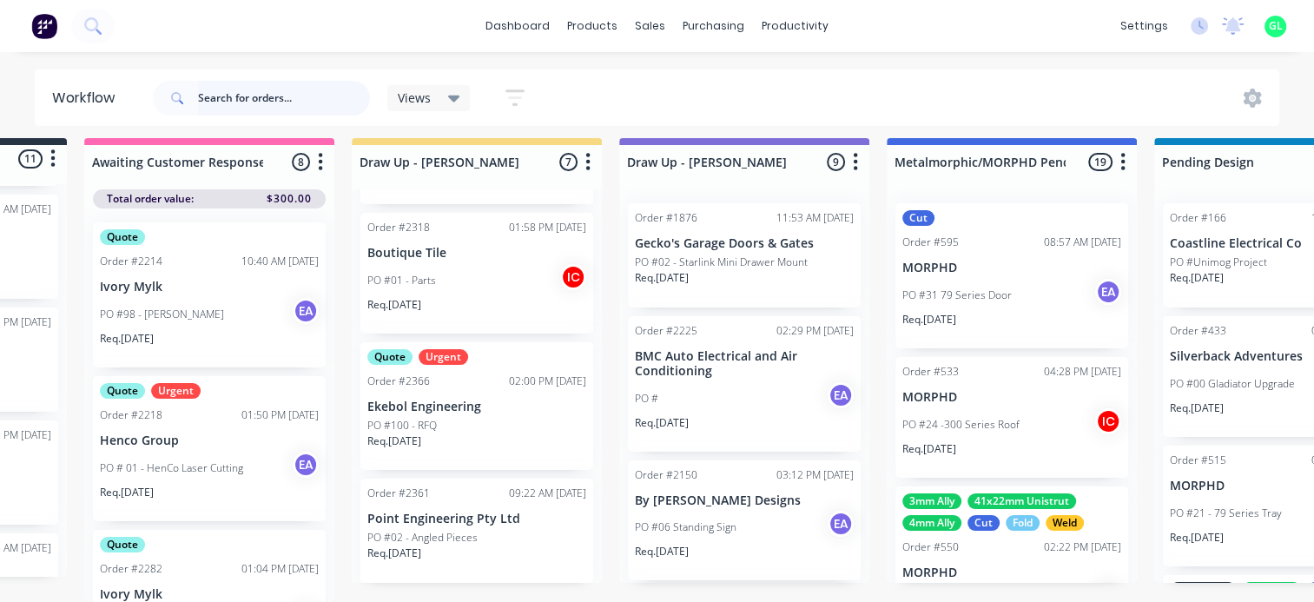
scroll to position [22, 260]
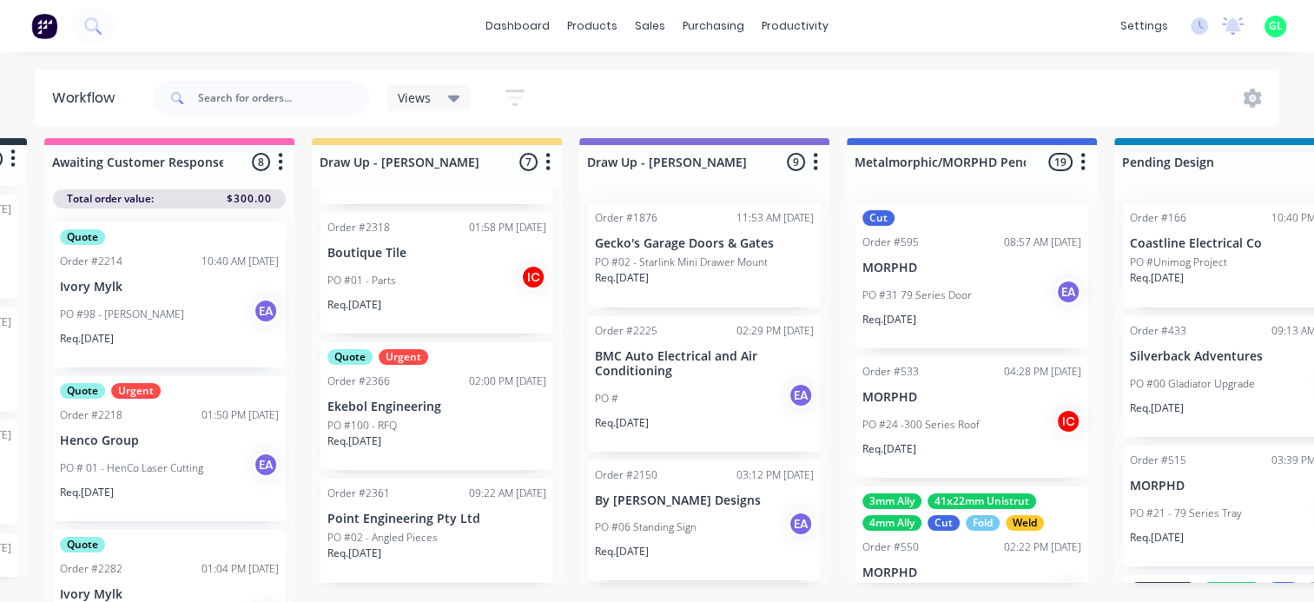
click at [431, 545] on div "Req. [DATE]" at bounding box center [436, 560] width 219 height 30
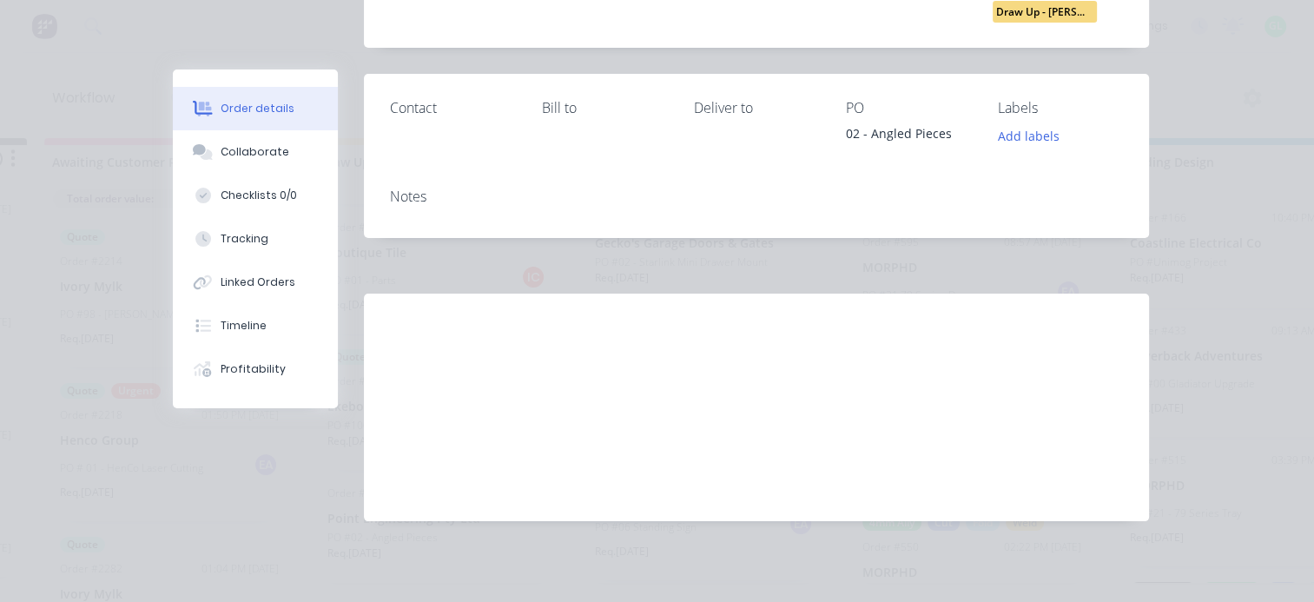
scroll to position [0, 0]
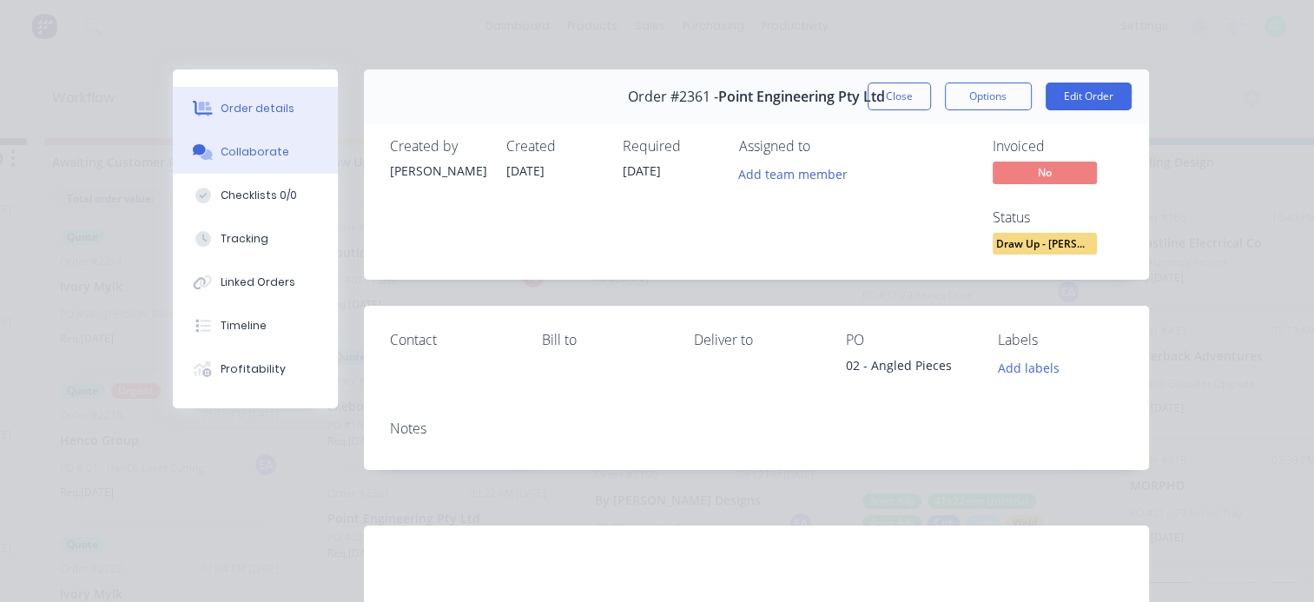
click at [230, 144] on div "Collaborate" at bounding box center [255, 152] width 69 height 16
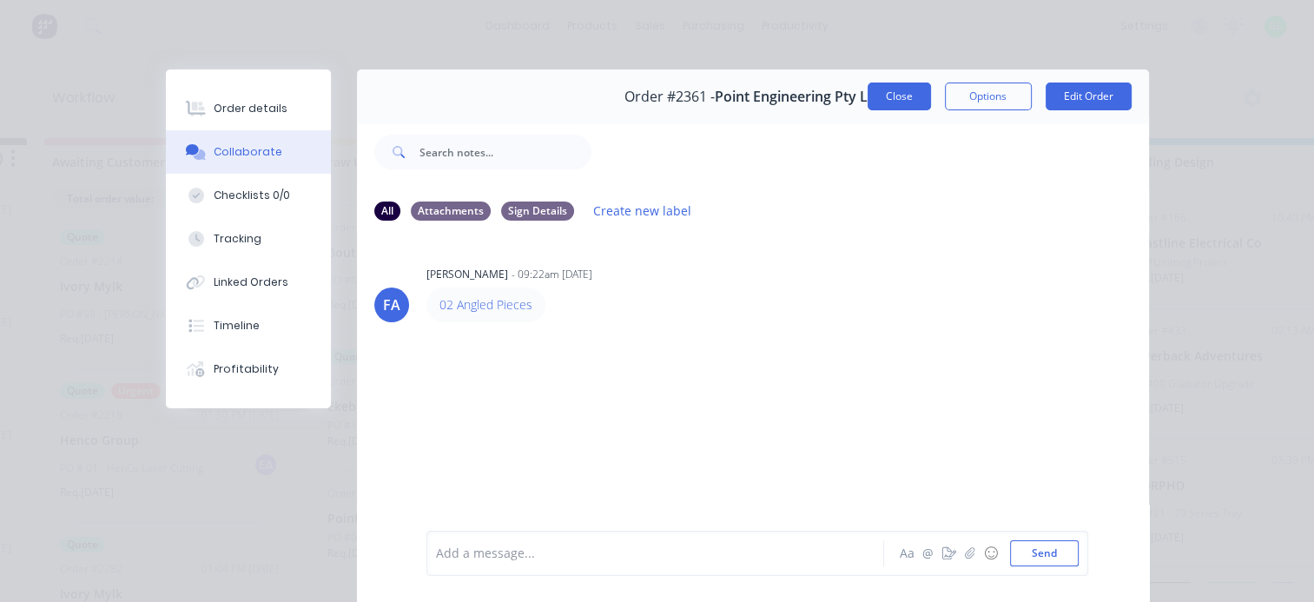
click at [895, 107] on button "Close" at bounding box center [898, 96] width 63 height 28
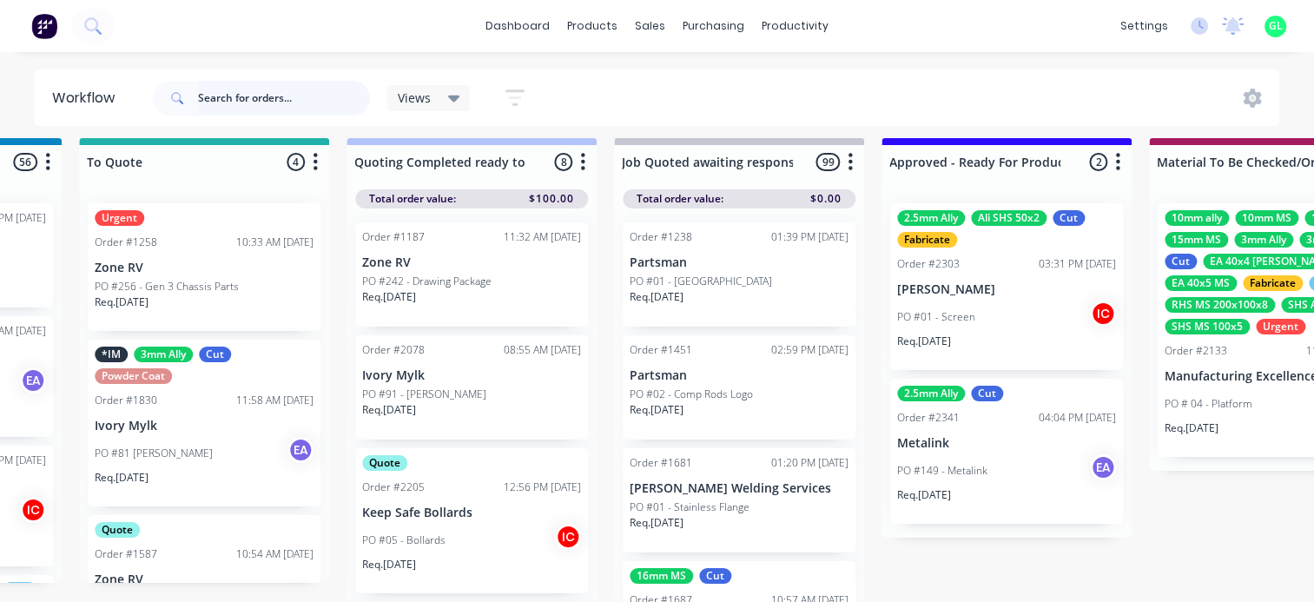
scroll to position [22, 1823]
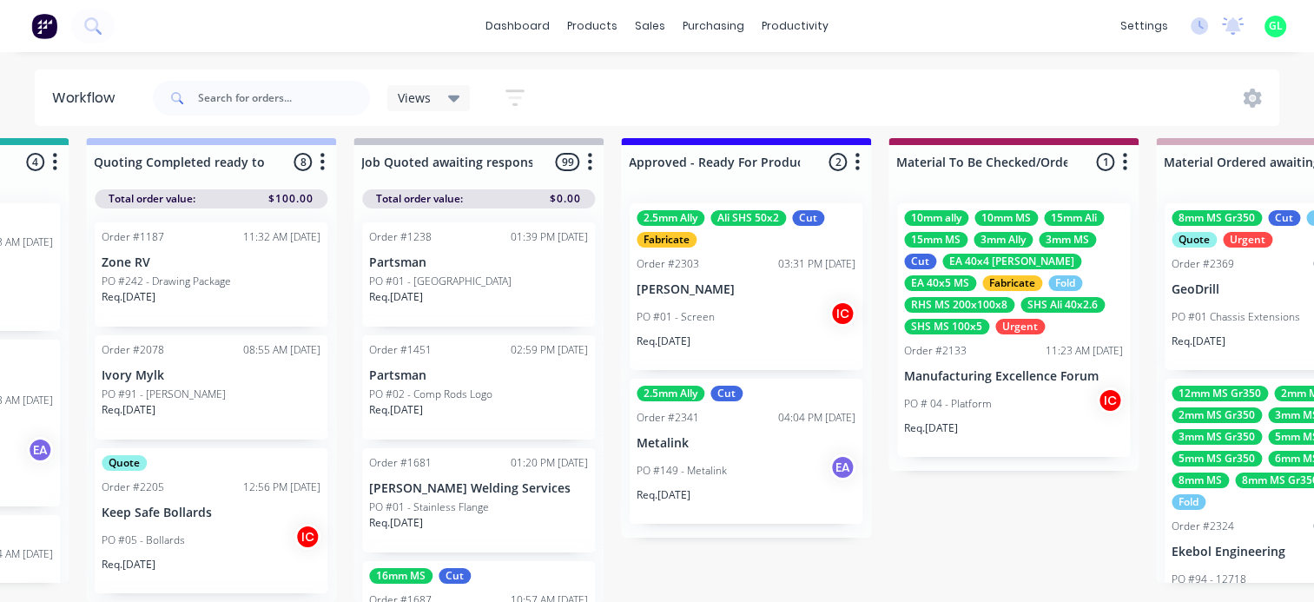
click at [765, 487] on div "Req. [DATE]" at bounding box center [745, 502] width 219 height 30
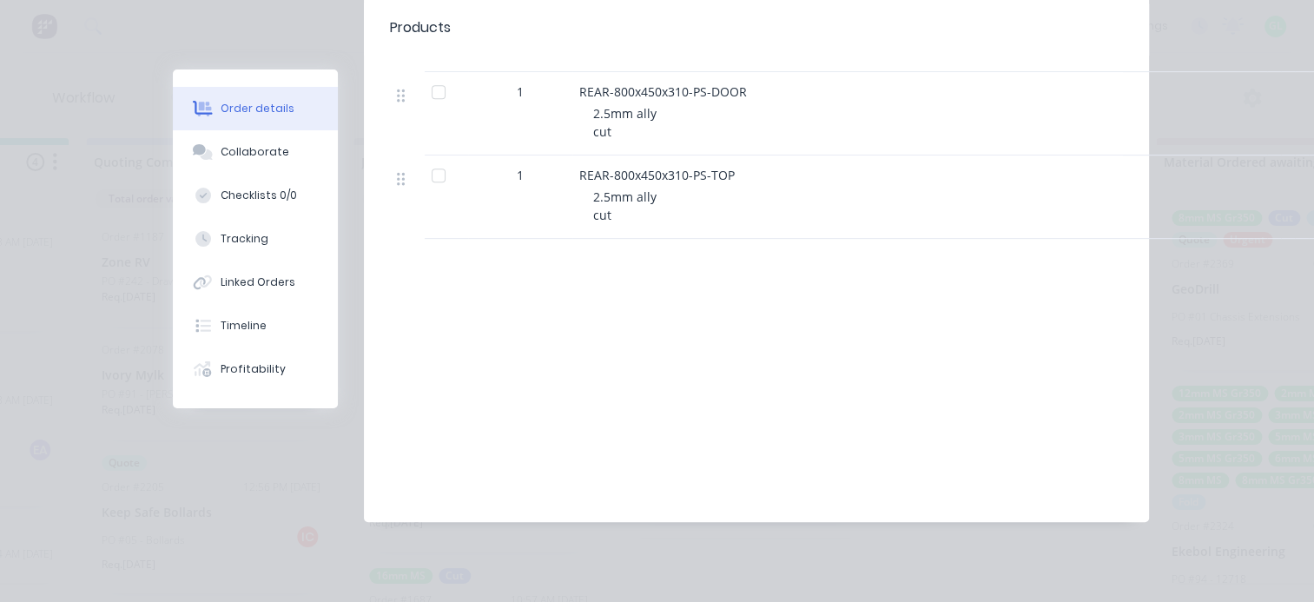
scroll to position [0, 0]
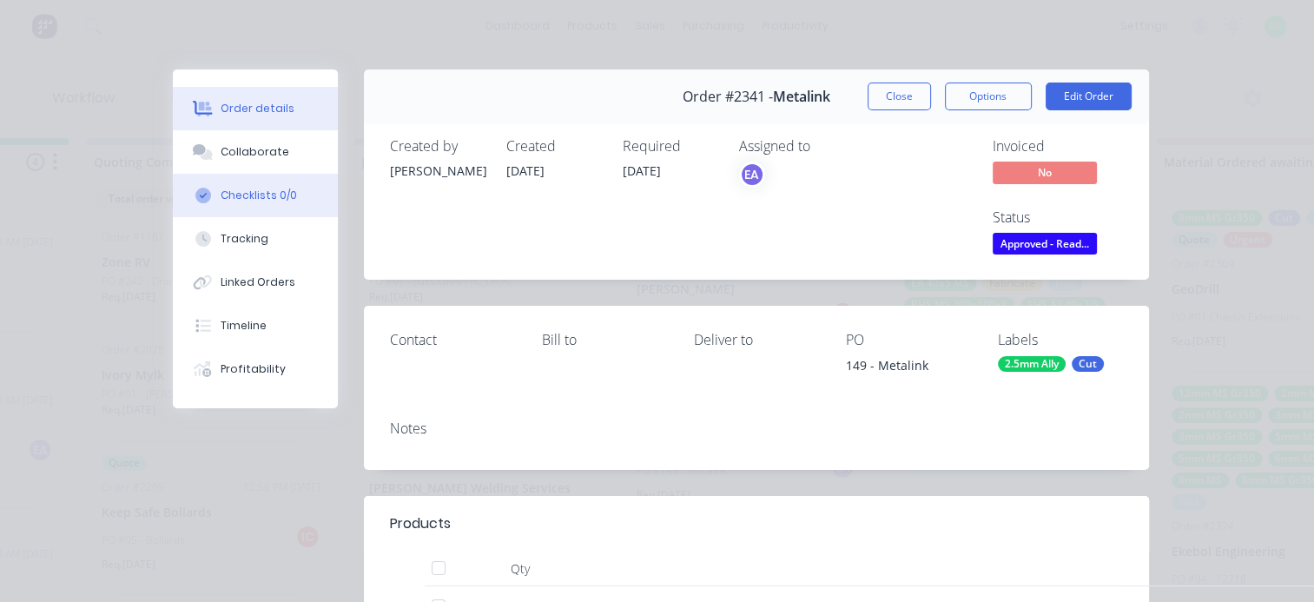
click at [282, 196] on div "Checklists 0/0" at bounding box center [259, 196] width 76 height 16
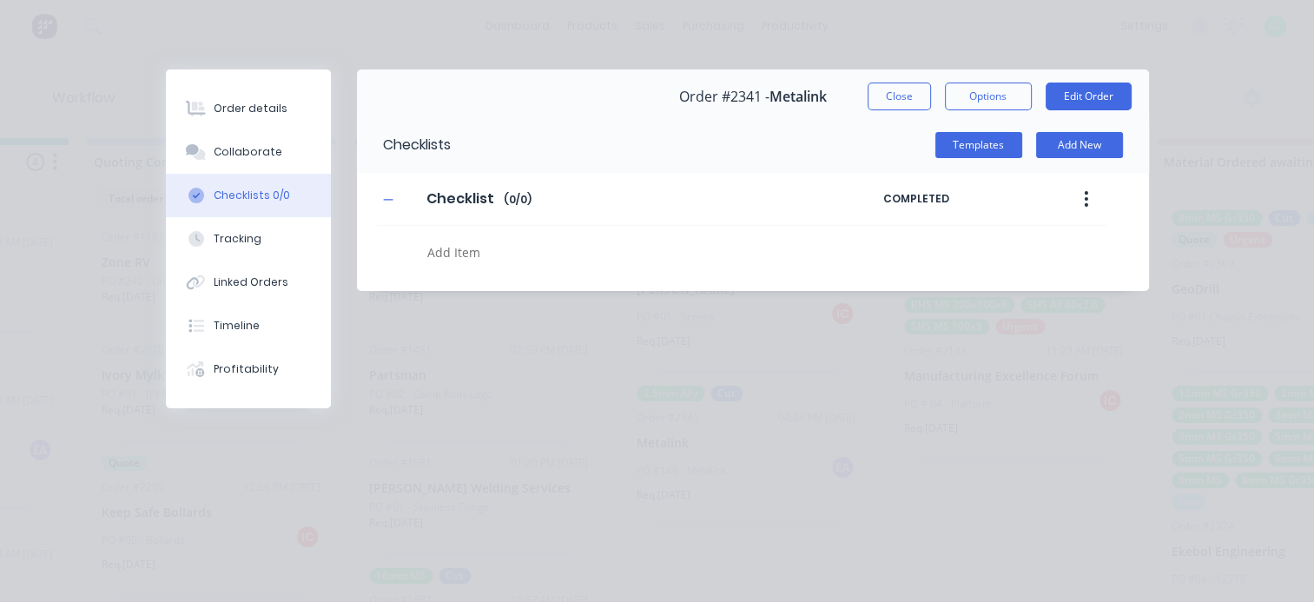
click at [470, 255] on textarea at bounding box center [640, 252] width 441 height 25
type textarea "x"
type textarea "c"
type textarea "x"
type textarea "cu"
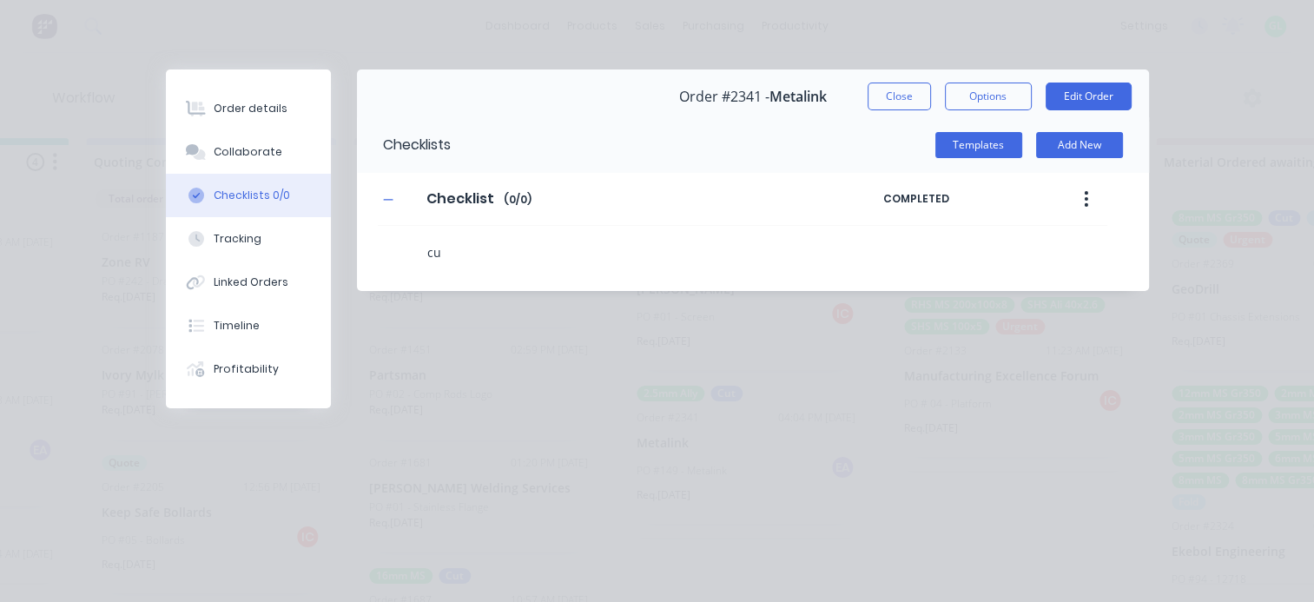
type textarea "x"
type textarea "cut"
type textarea "x"
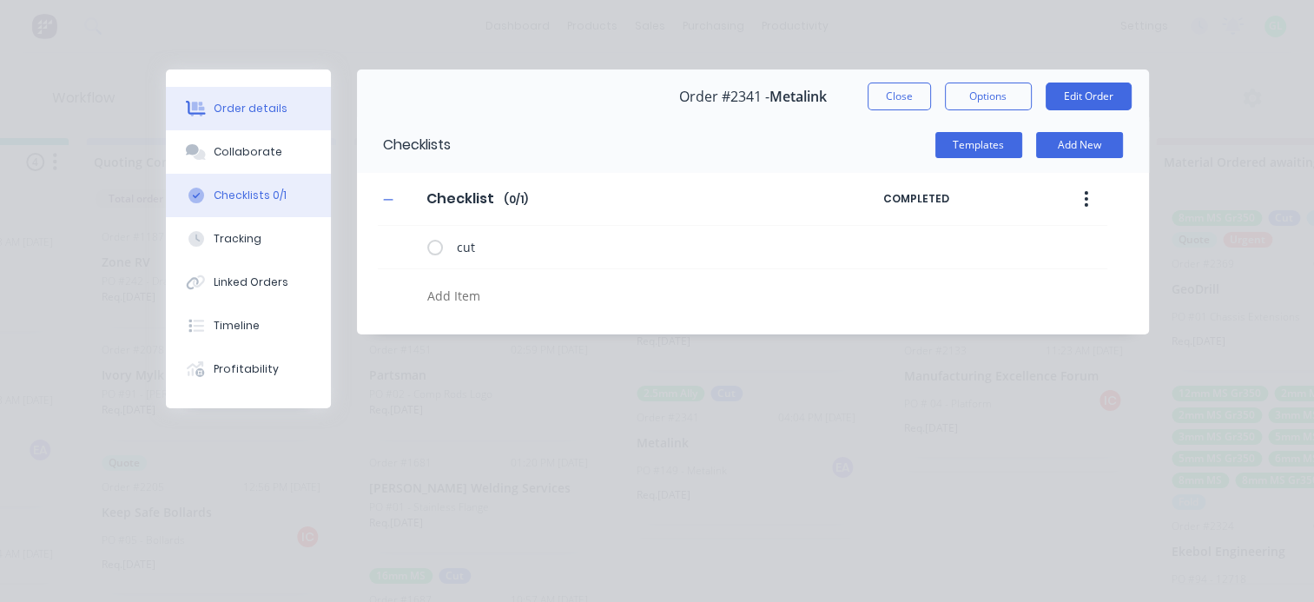
type textarea "x"
click at [267, 115] on div "Order details" at bounding box center [251, 109] width 74 height 16
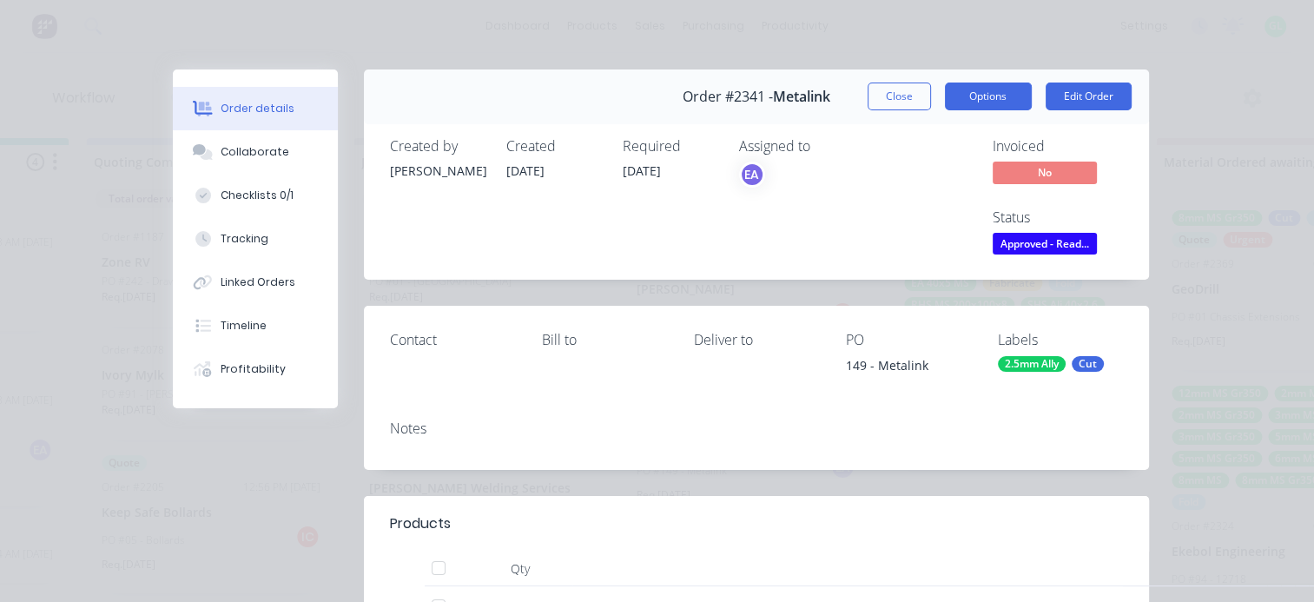
click at [972, 93] on button "Options" at bounding box center [988, 96] width 87 height 28
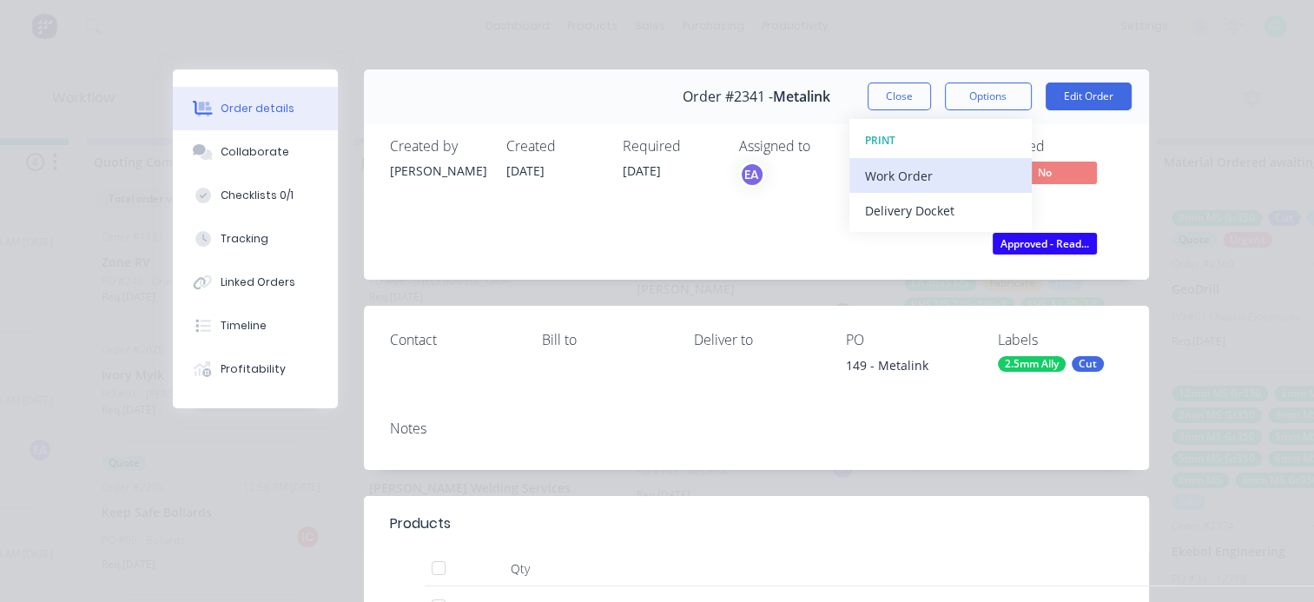
click at [920, 165] on div "Work Order" at bounding box center [940, 175] width 151 height 25
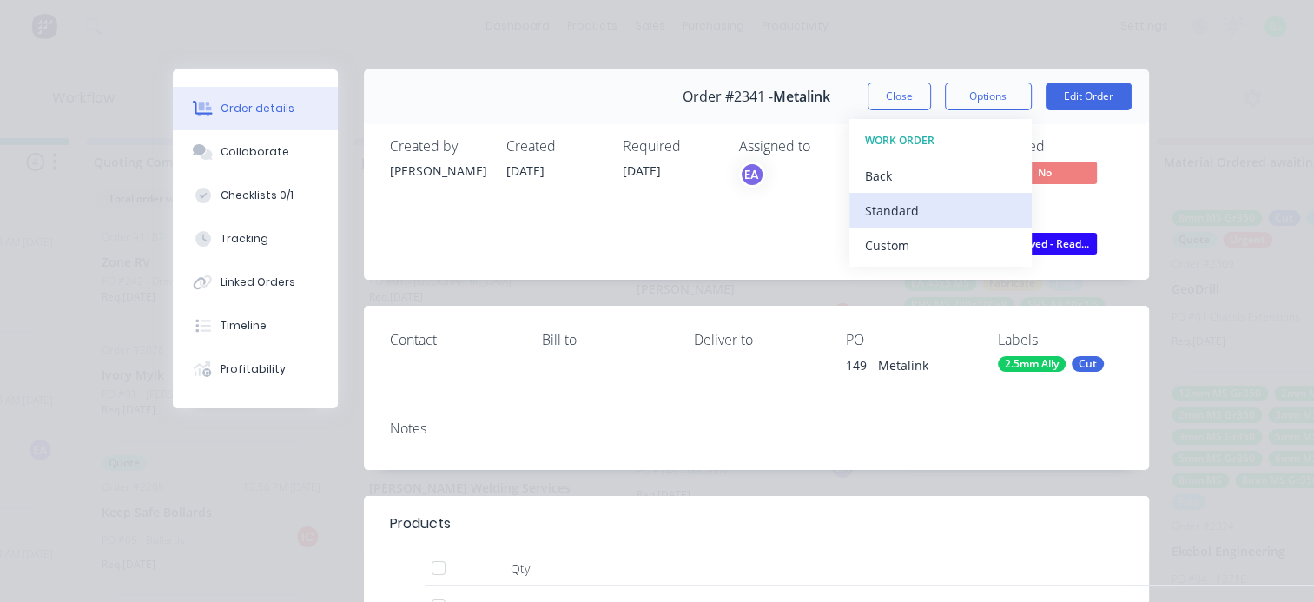
click at [902, 201] on div "Standard" at bounding box center [940, 210] width 151 height 25
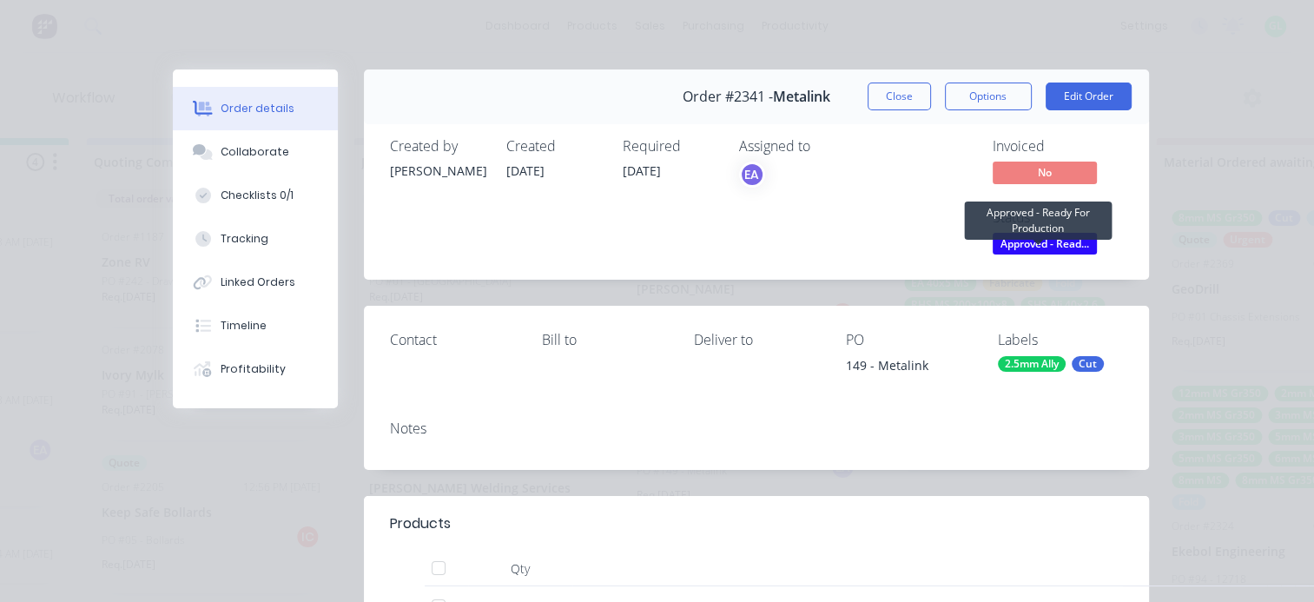
click at [1029, 236] on span "Approved - Read..." at bounding box center [1044, 244] width 104 height 22
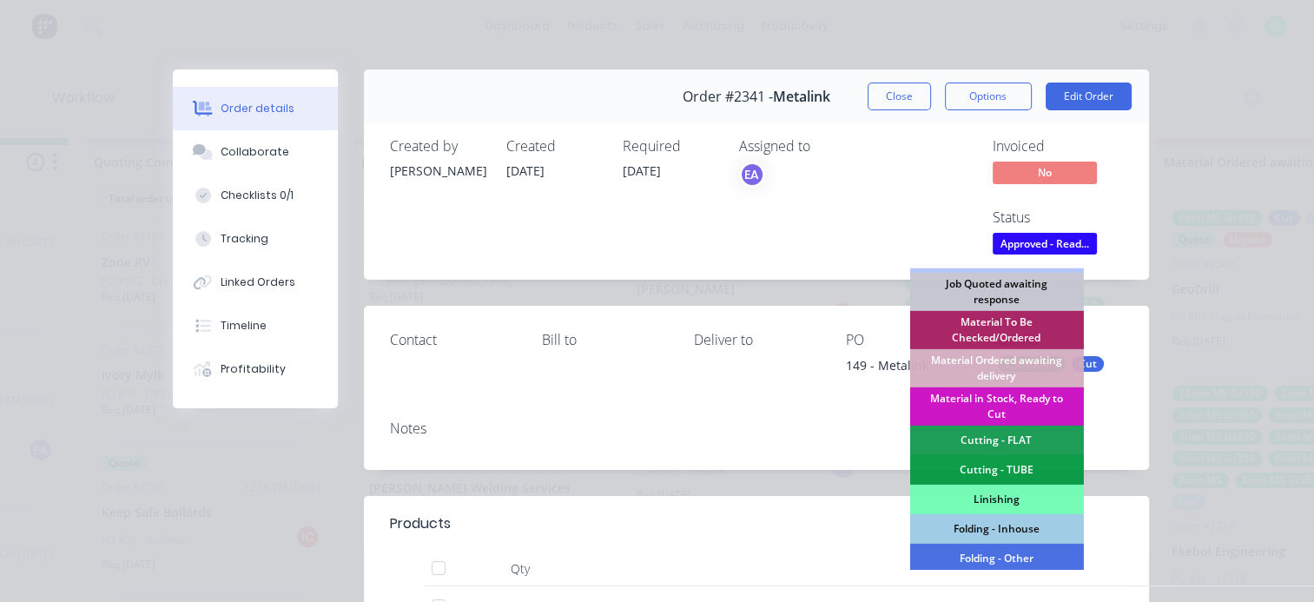
scroll to position [260, 0]
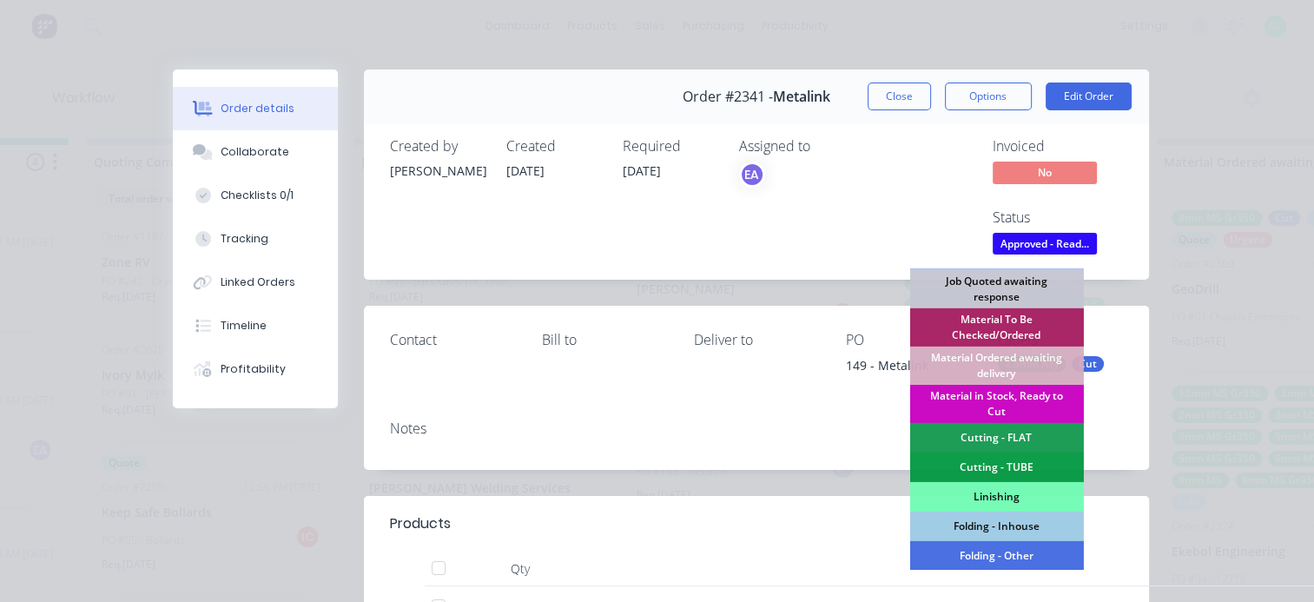
click at [991, 400] on div "Material in Stock, Ready to Cut" at bounding box center [996, 404] width 174 height 38
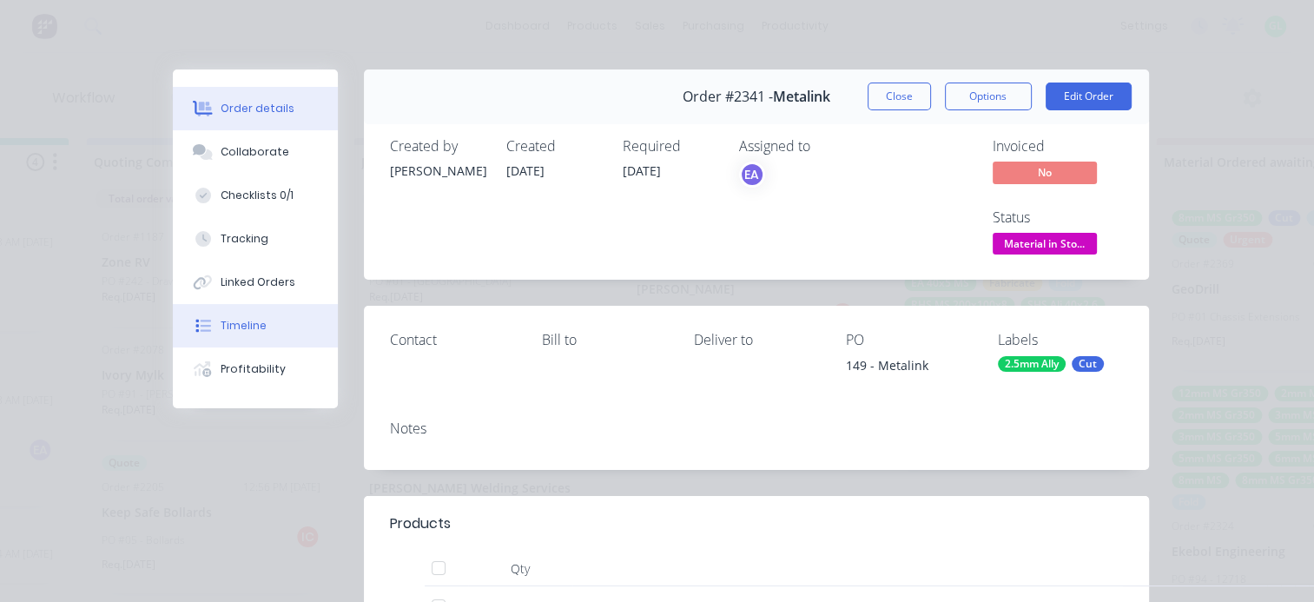
click at [228, 323] on div "Timeline" at bounding box center [244, 326] width 46 height 16
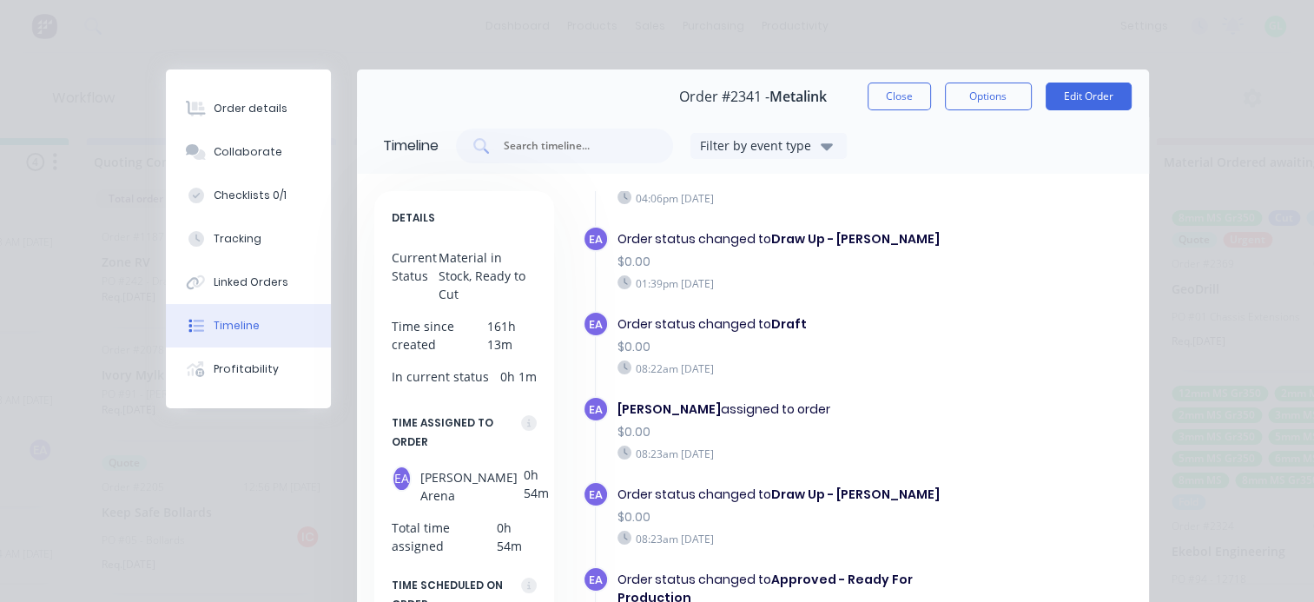
scroll to position [247, 0]
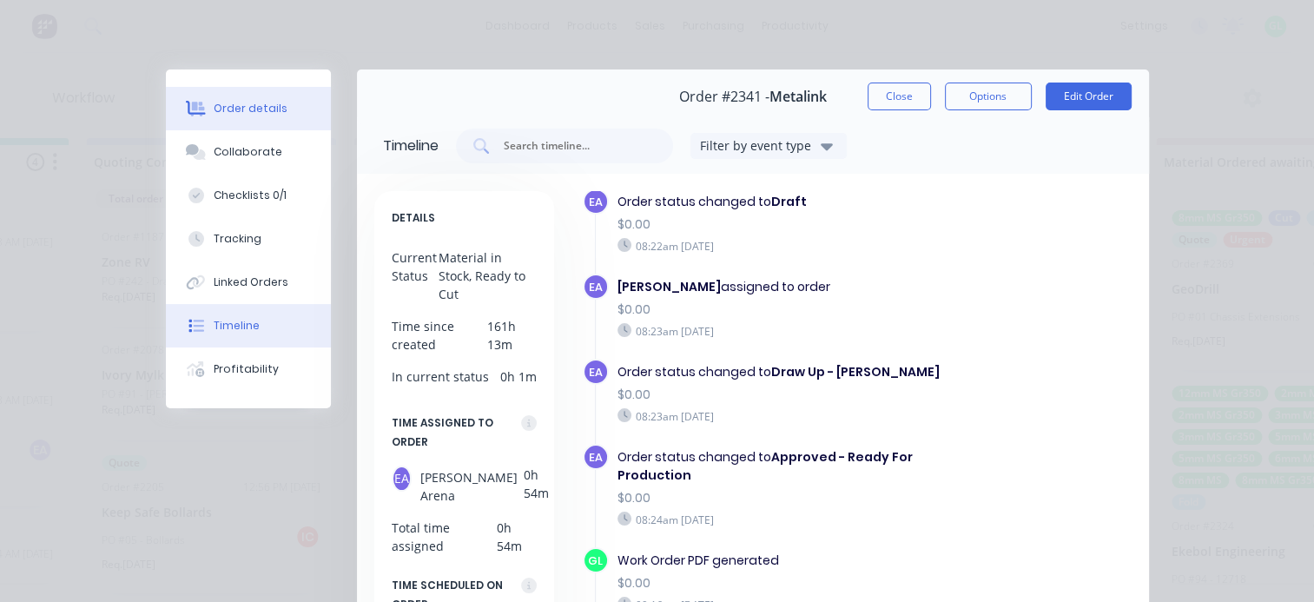
click at [255, 111] on div "Order details" at bounding box center [251, 109] width 74 height 16
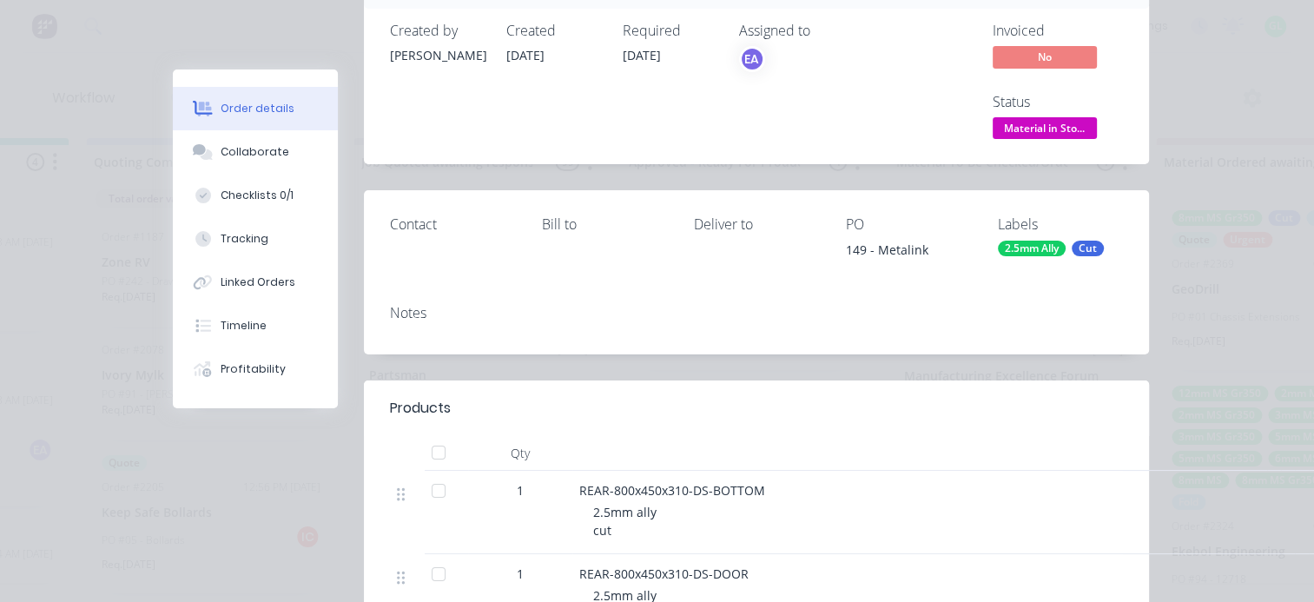
scroll to position [260, 0]
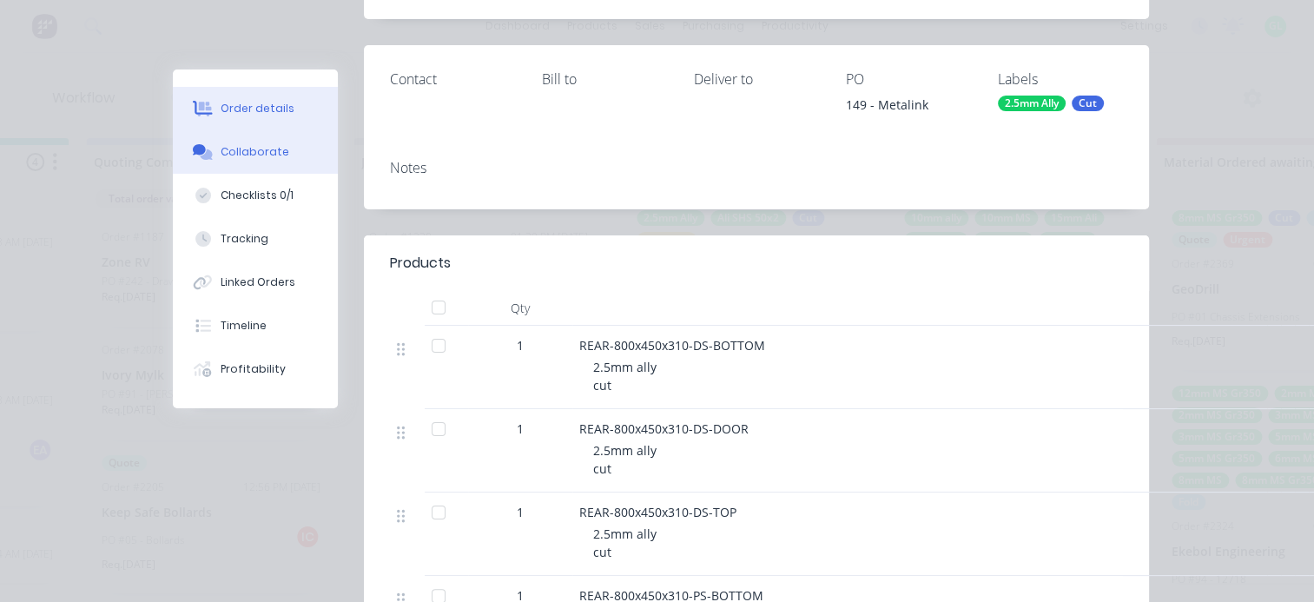
click at [254, 154] on div "Collaborate" at bounding box center [255, 152] width 69 height 16
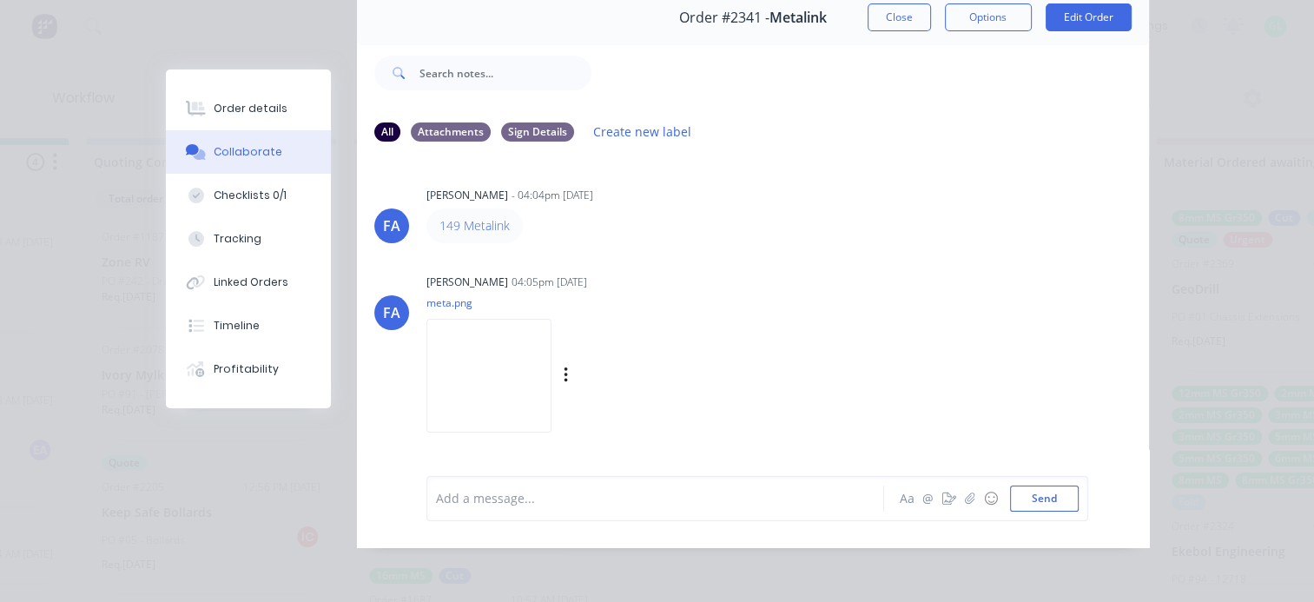
scroll to position [90, 0]
click at [557, 506] on div at bounding box center [660, 498] width 446 height 18
click at [1030, 493] on button "Send" at bounding box center [1044, 498] width 69 height 26
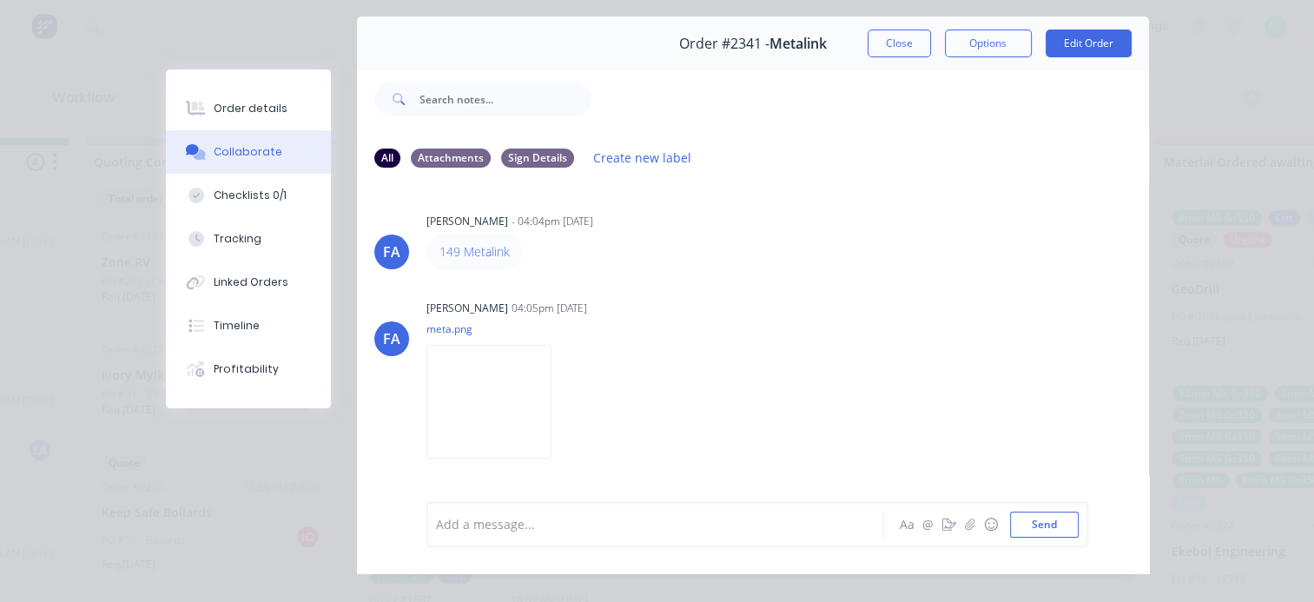
scroll to position [0, 0]
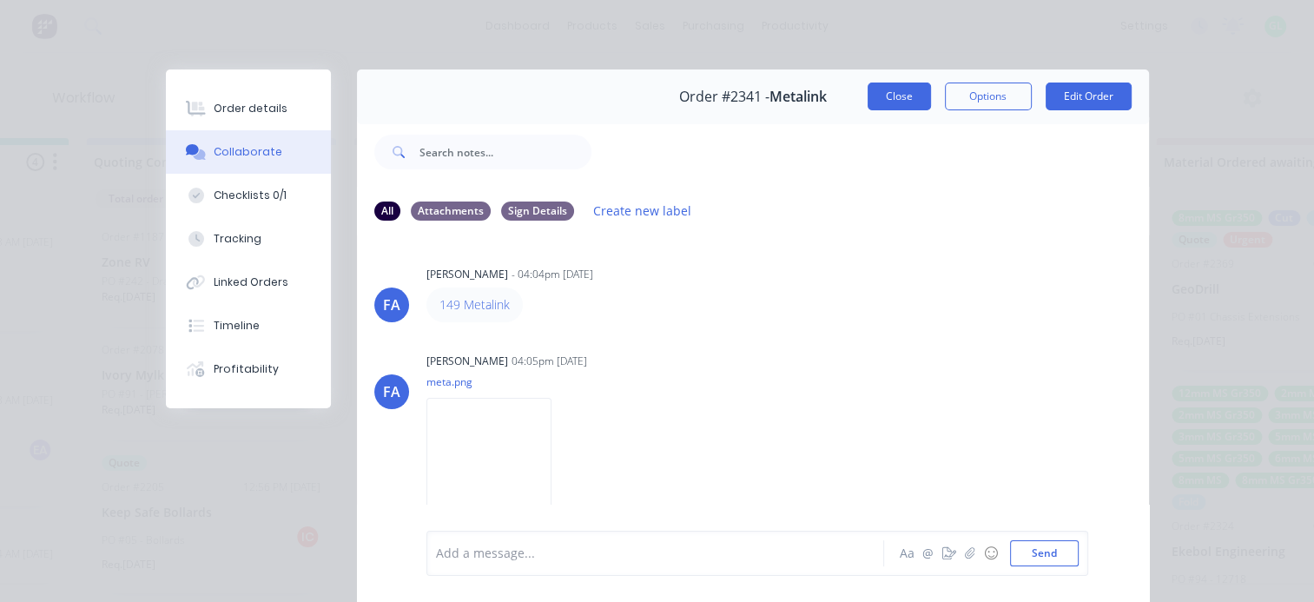
click at [907, 94] on button "Close" at bounding box center [898, 96] width 63 height 28
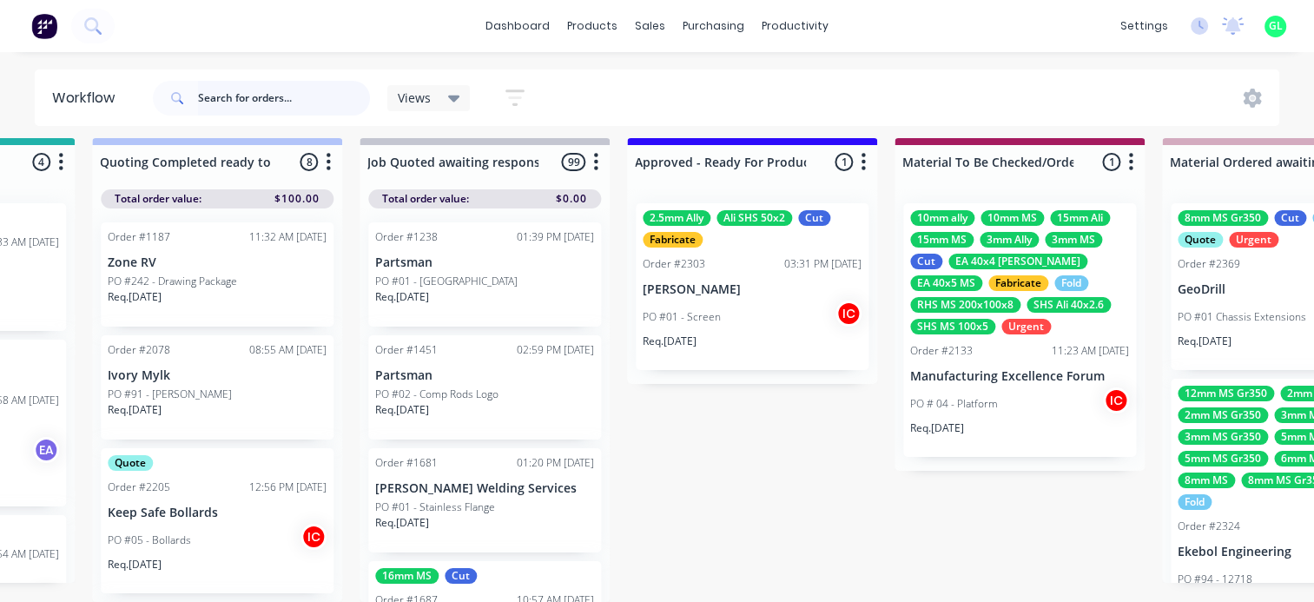
scroll to position [22, 2084]
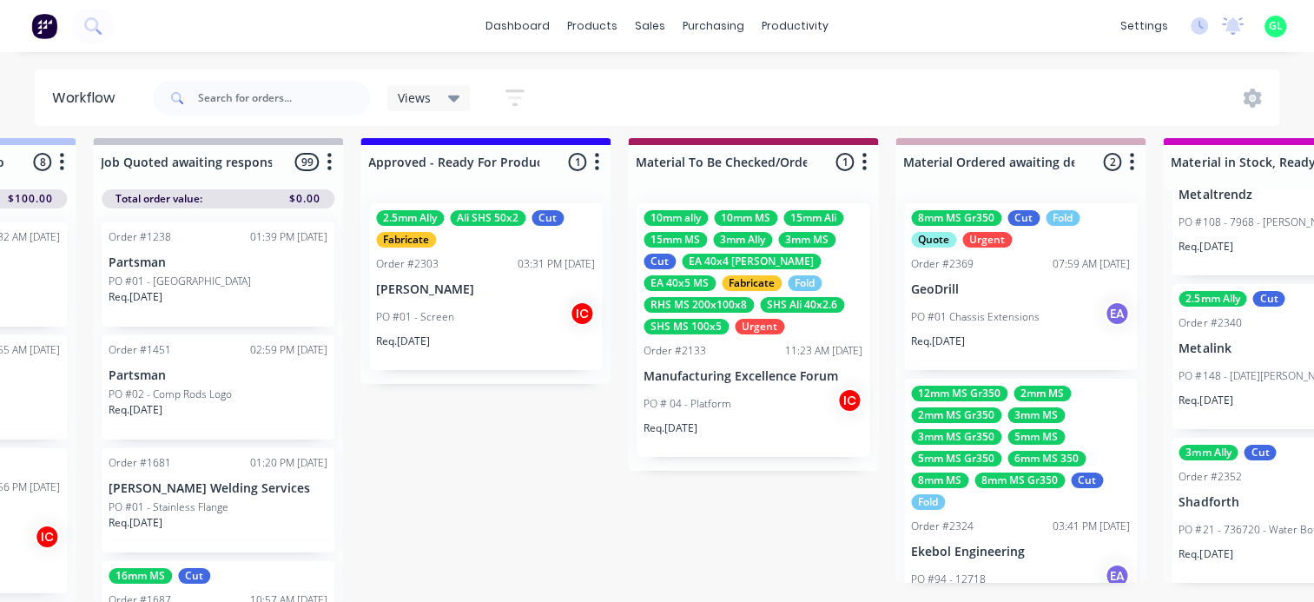
click at [821, 387] on div "PO # 04 - Platform IC" at bounding box center [752, 403] width 219 height 33
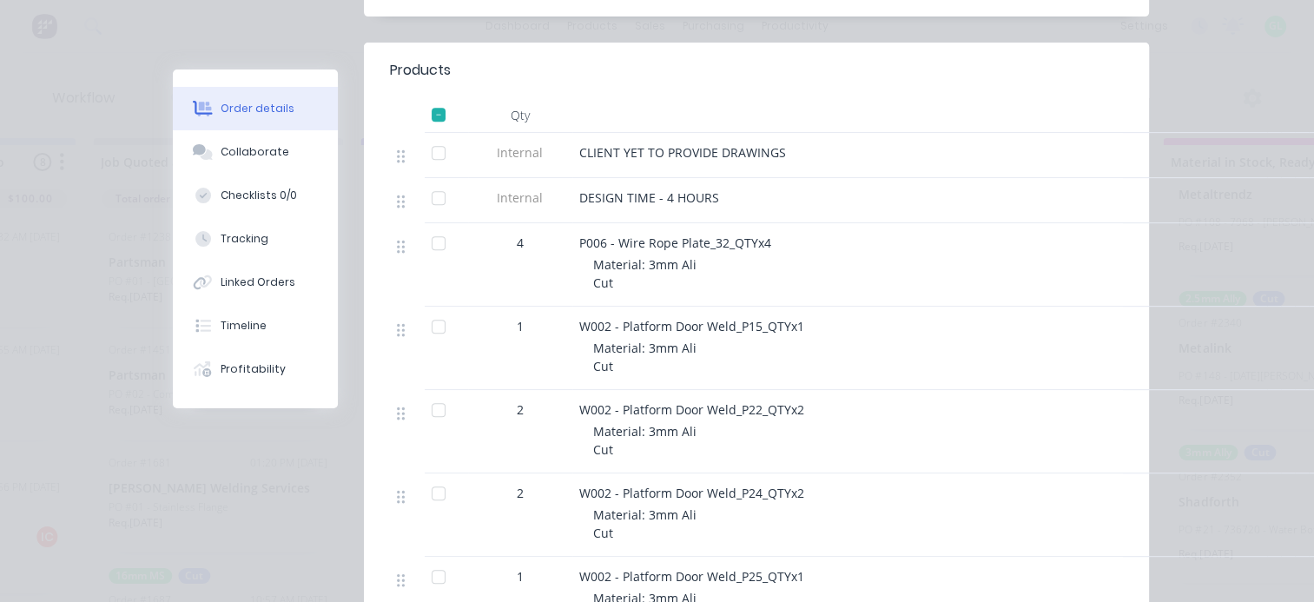
scroll to position [0, 0]
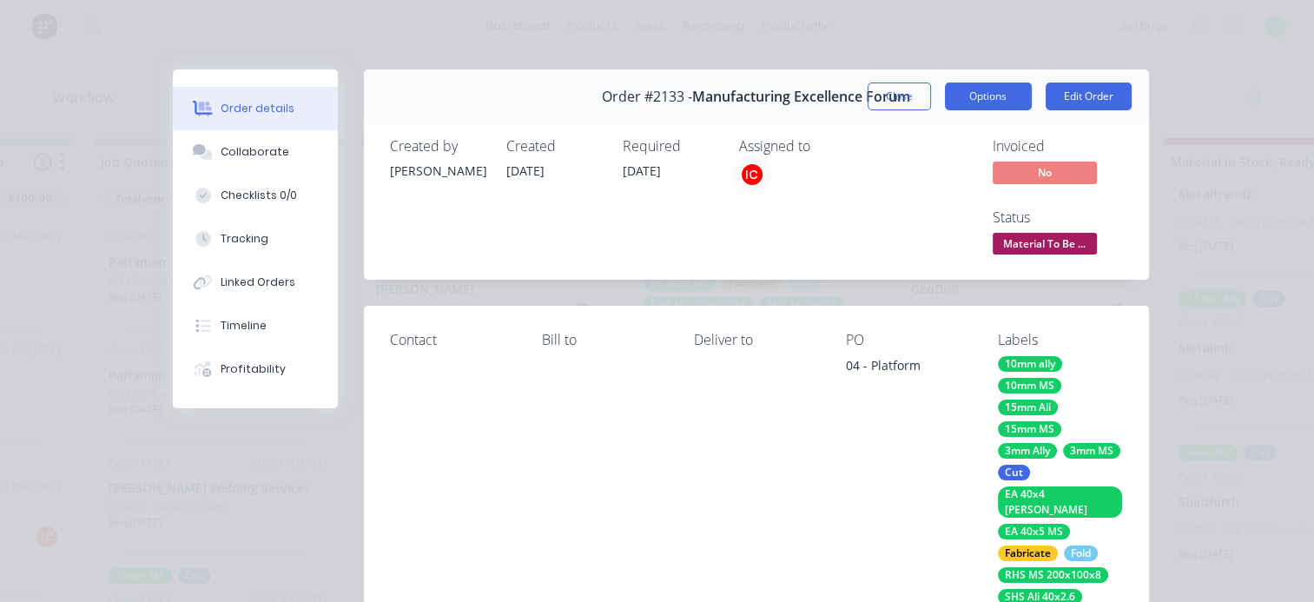
click at [994, 101] on button "Options" at bounding box center [988, 96] width 87 height 28
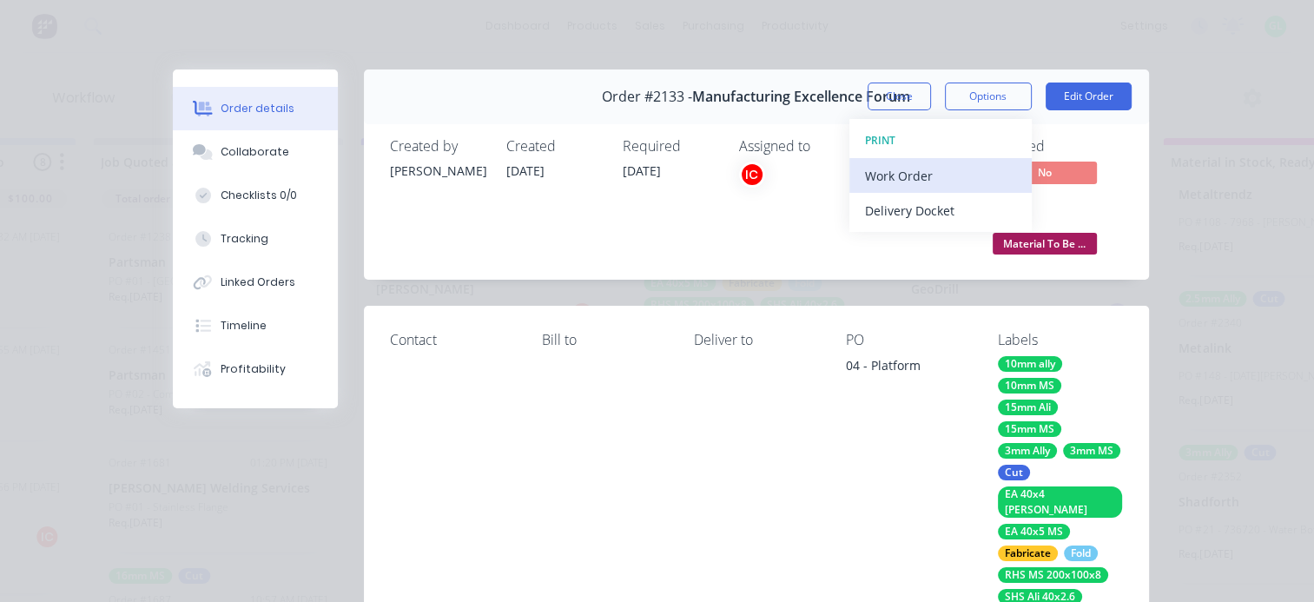
click at [880, 187] on div "Work Order" at bounding box center [940, 175] width 151 height 25
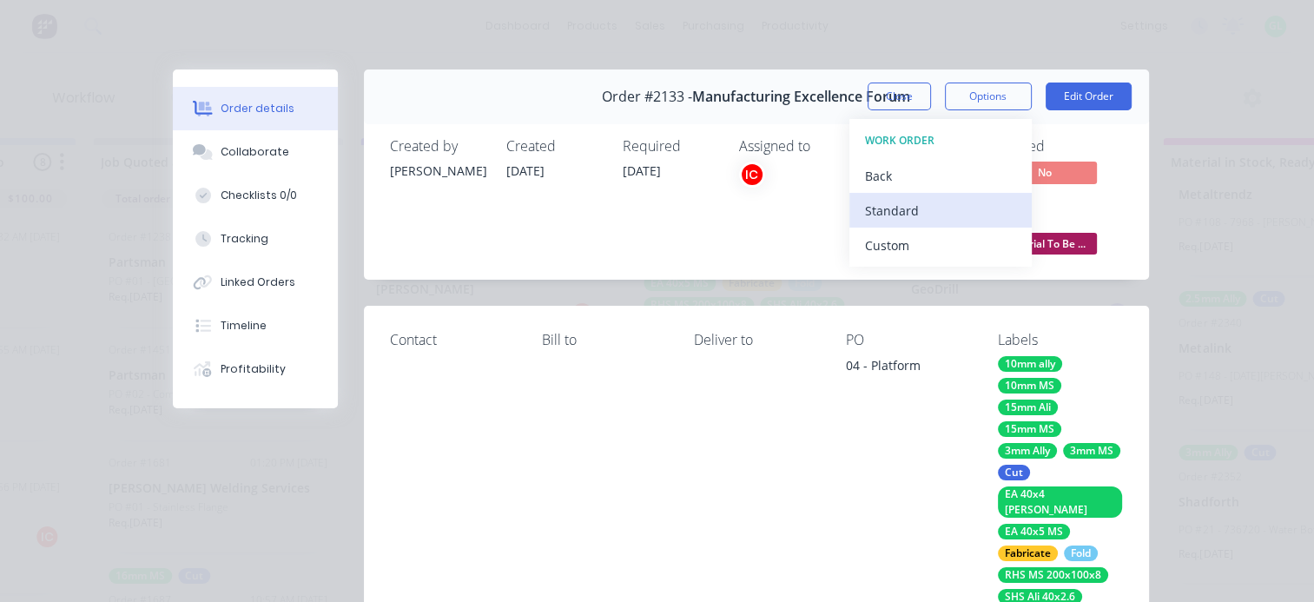
click at [879, 213] on div "Standard" at bounding box center [940, 210] width 151 height 25
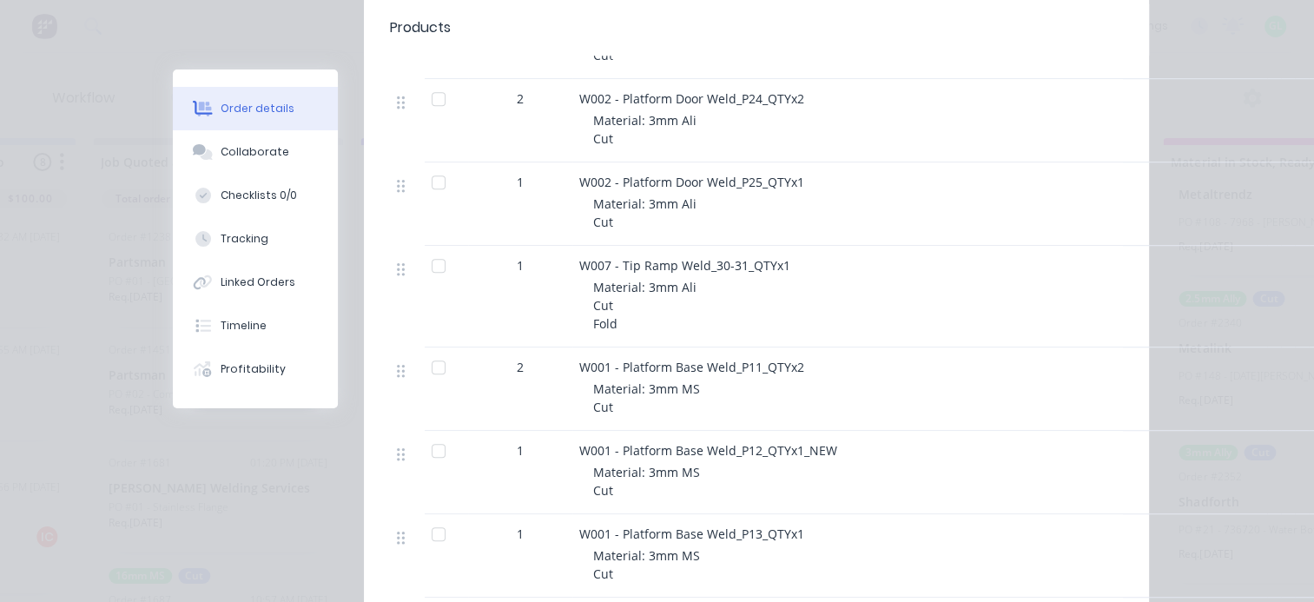
scroll to position [1129, 0]
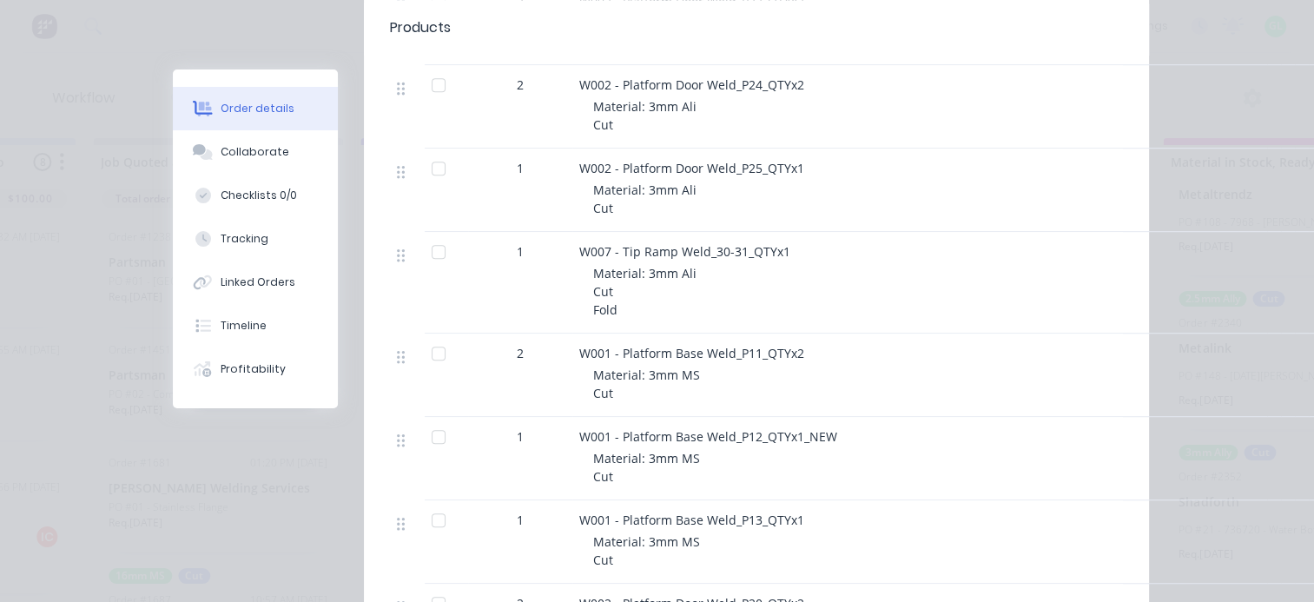
click at [427, 339] on div at bounding box center [438, 353] width 35 height 35
click at [427, 419] on div at bounding box center [438, 436] width 35 height 35
click at [431, 504] on div at bounding box center [438, 520] width 35 height 35
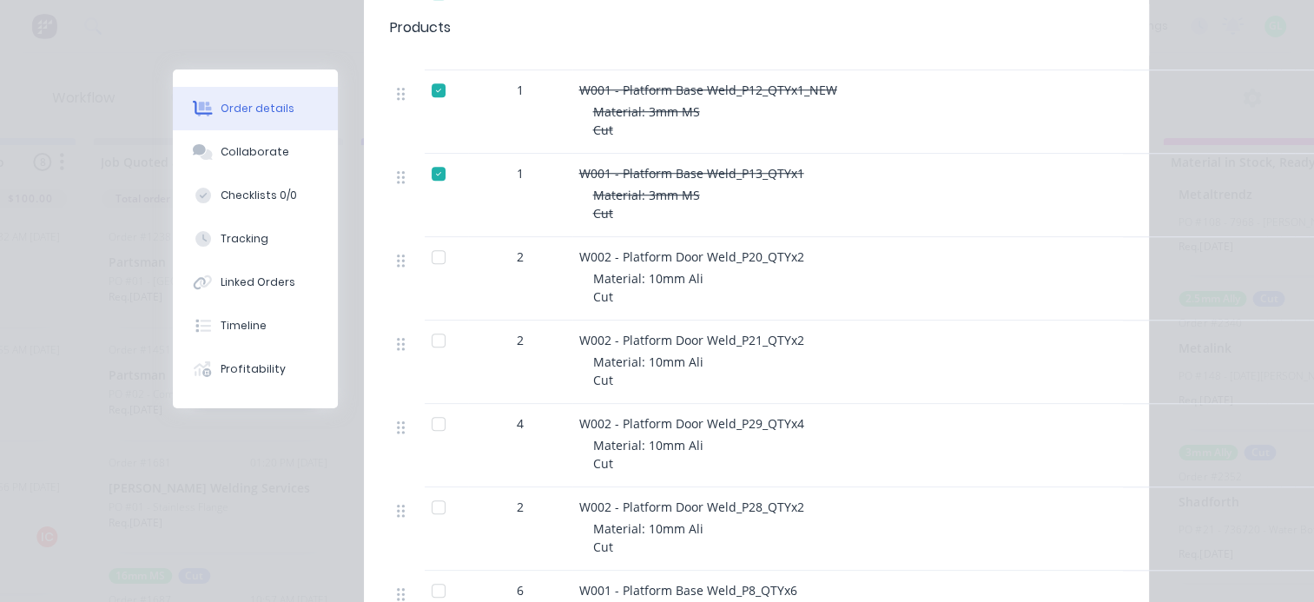
scroll to position [1476, 0]
click at [431, 240] on div at bounding box center [438, 256] width 35 height 35
click at [431, 330] on div at bounding box center [438, 339] width 35 height 35
click at [431, 492] on div at bounding box center [438, 506] width 35 height 35
